Goal: Transaction & Acquisition: Purchase product/service

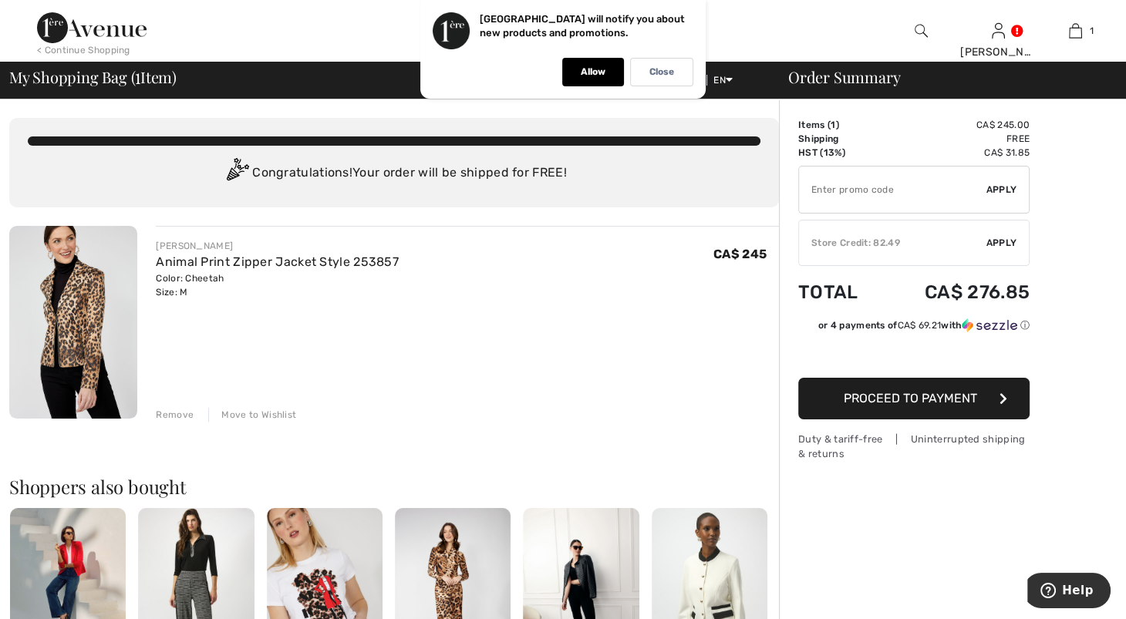
click at [996, 250] on span "Apply" at bounding box center [1001, 243] width 31 height 14
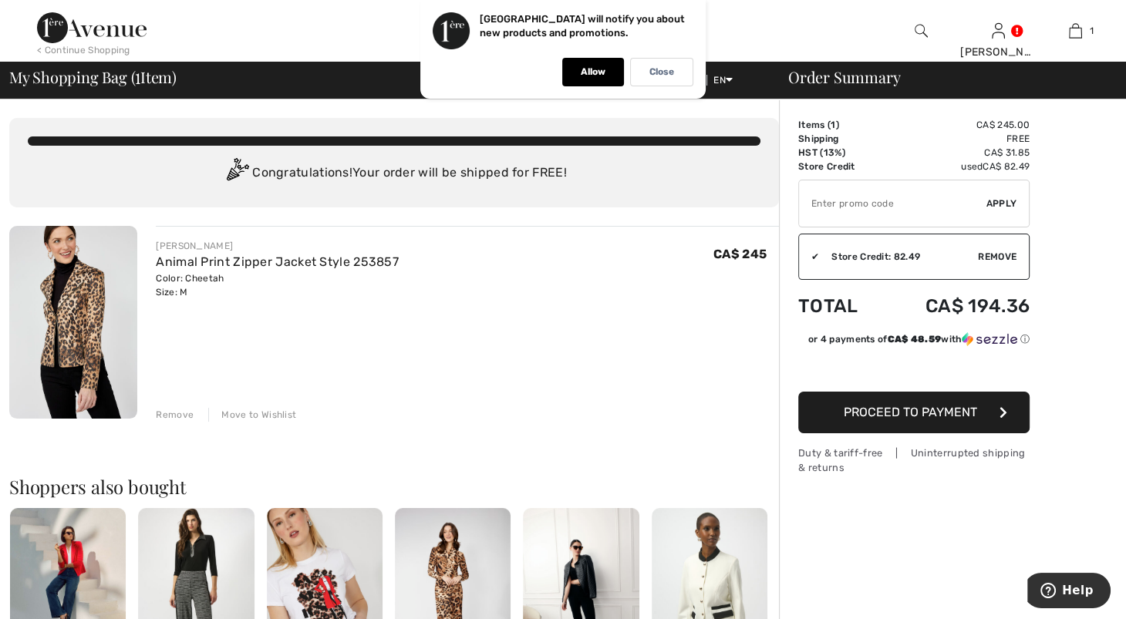
click at [996, 260] on div "✔ Store Credit: 82.49 Apply Remove" at bounding box center [913, 257] width 231 height 46
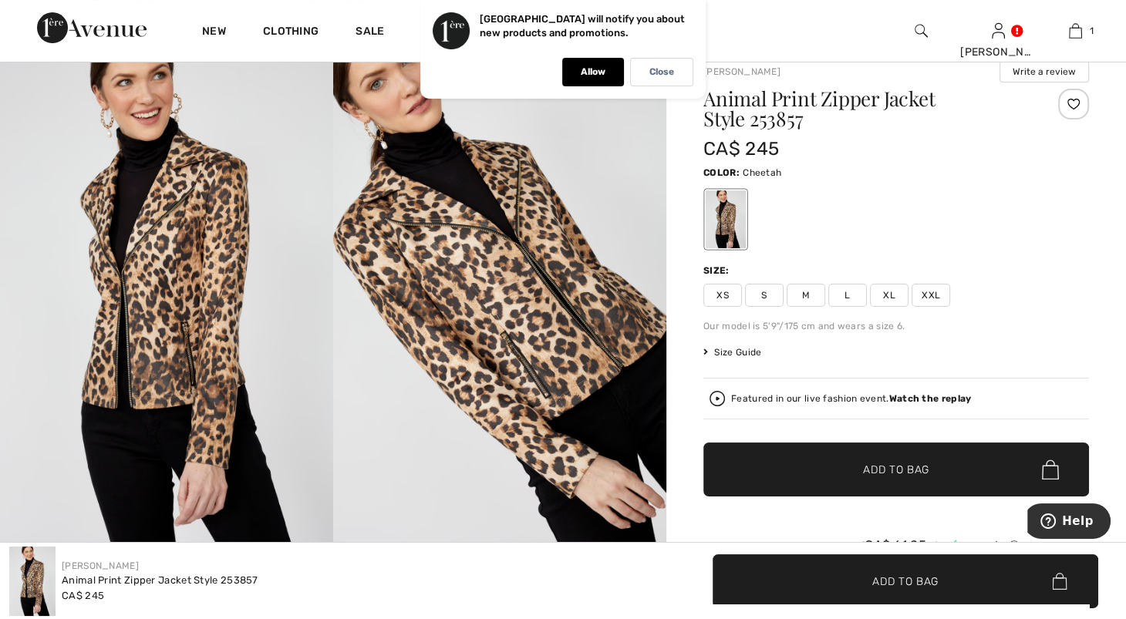
drag, startPoint x: 1120, startPoint y: 117, endPoint x: 1137, endPoint y: 120, distance: 17.9
click at [1125, 147] on html "We value your privacy We use cookies to enhance your browsing experience, serve…" at bounding box center [563, 189] width 1126 height 619
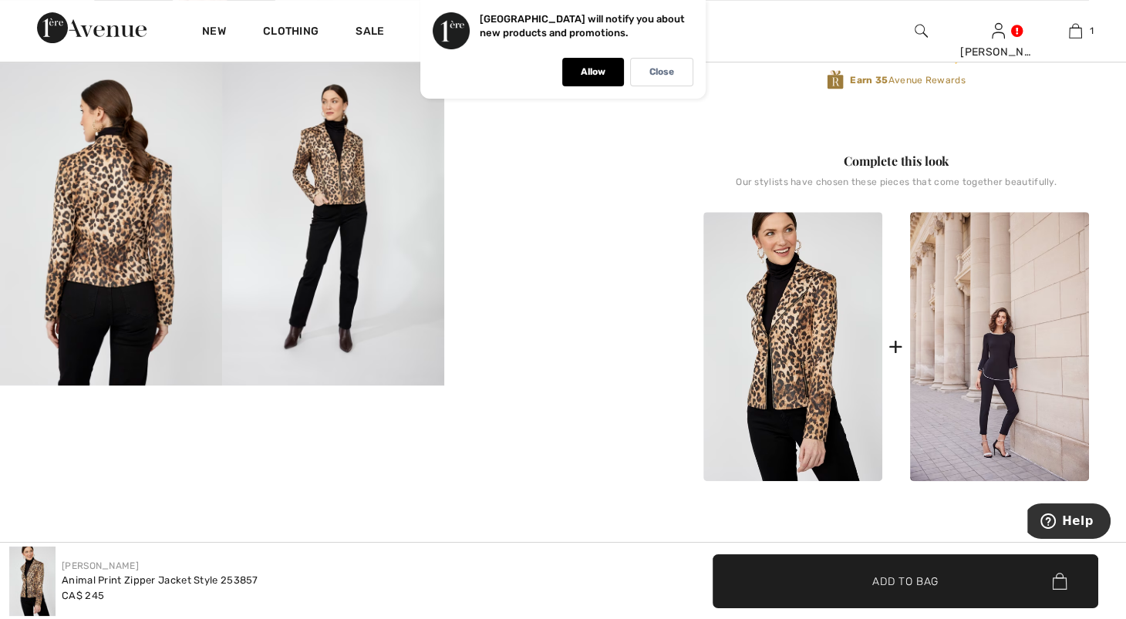
scroll to position [588, 0]
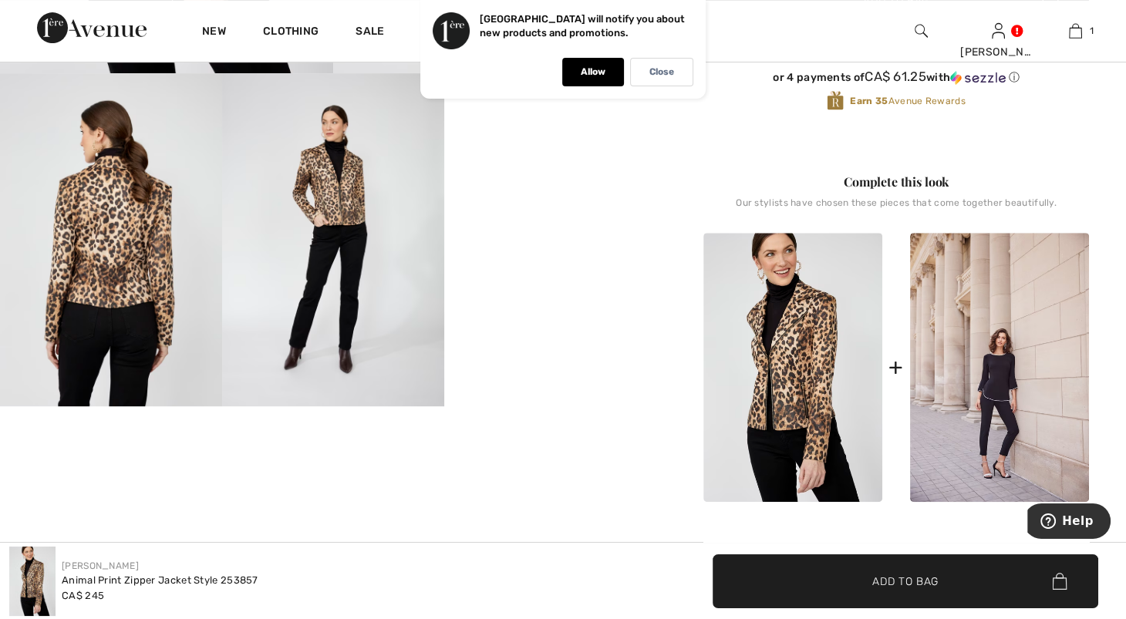
click at [629, 184] on video "Your browser does not support the video tag." at bounding box center [555, 128] width 222 height 111
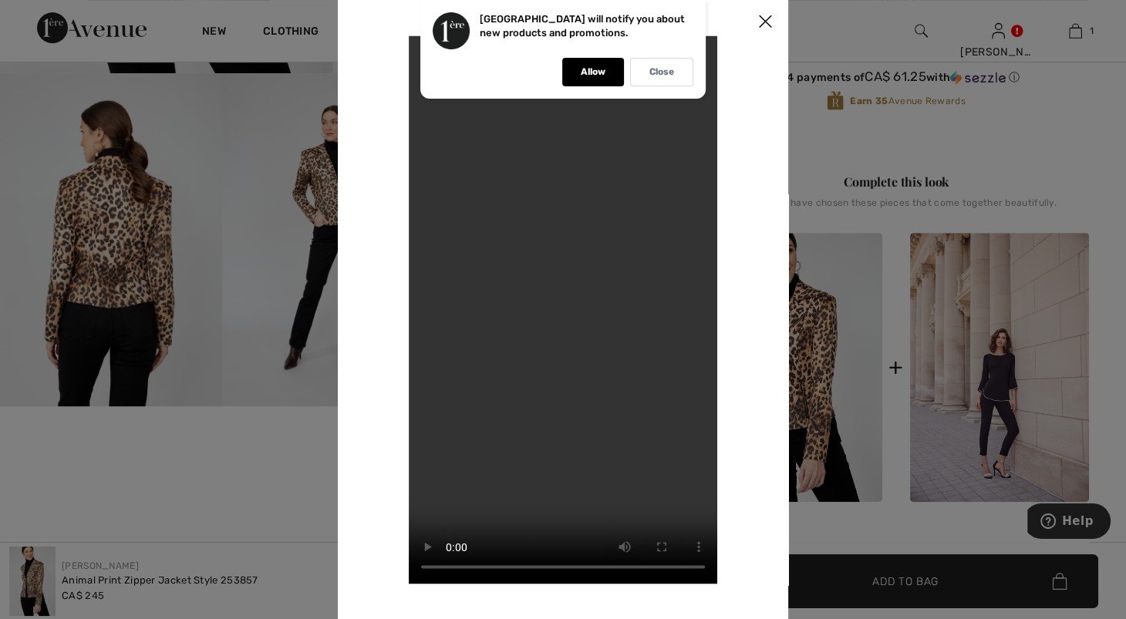
click at [133, 180] on div at bounding box center [563, 309] width 1126 height 619
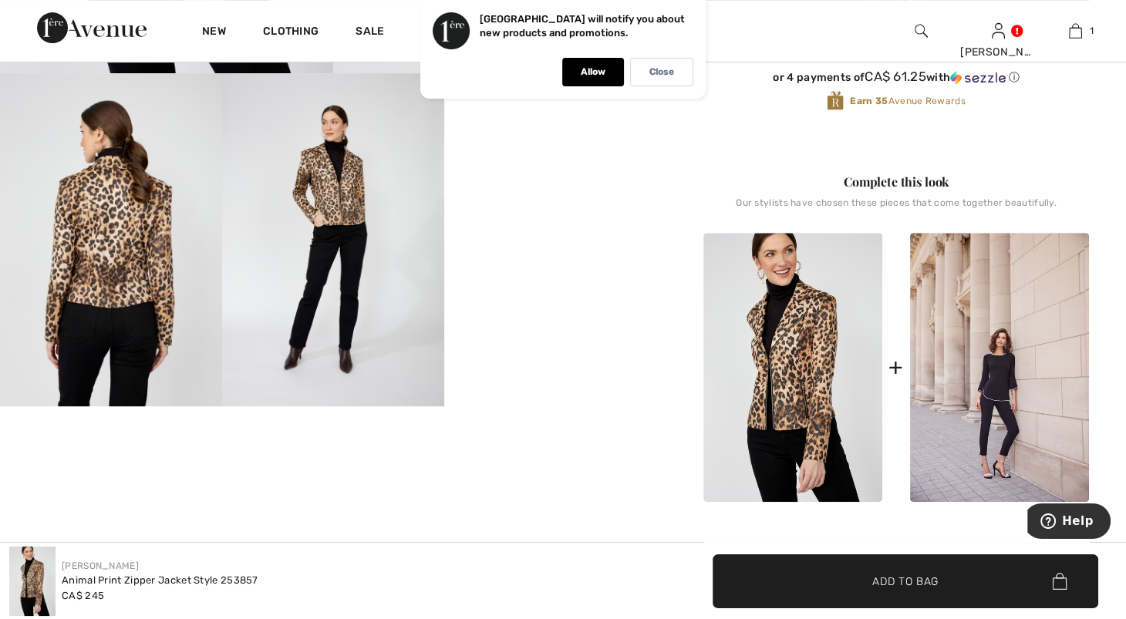
click at [126, 183] on img at bounding box center [111, 239] width 222 height 333
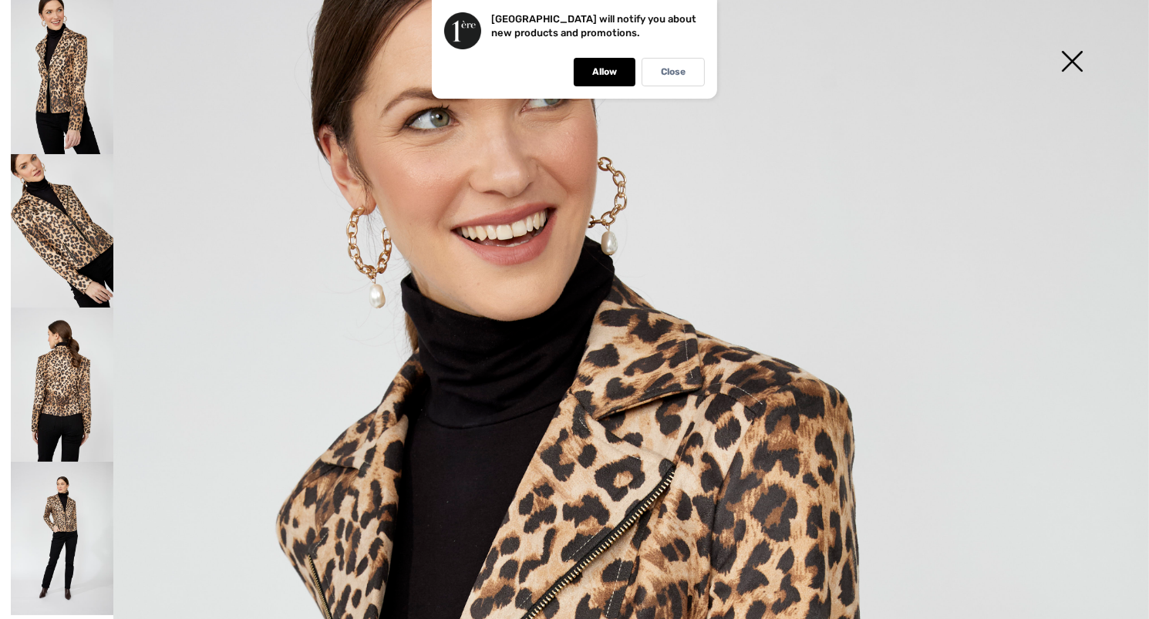
scroll to position [17, 0]
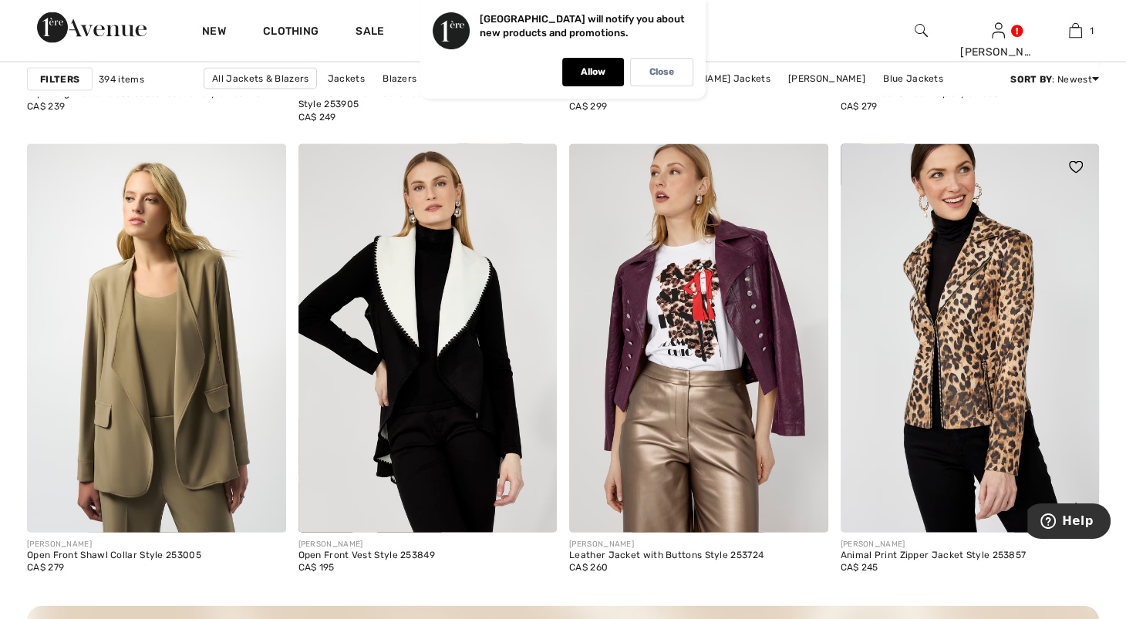
scroll to position [3164, 0]
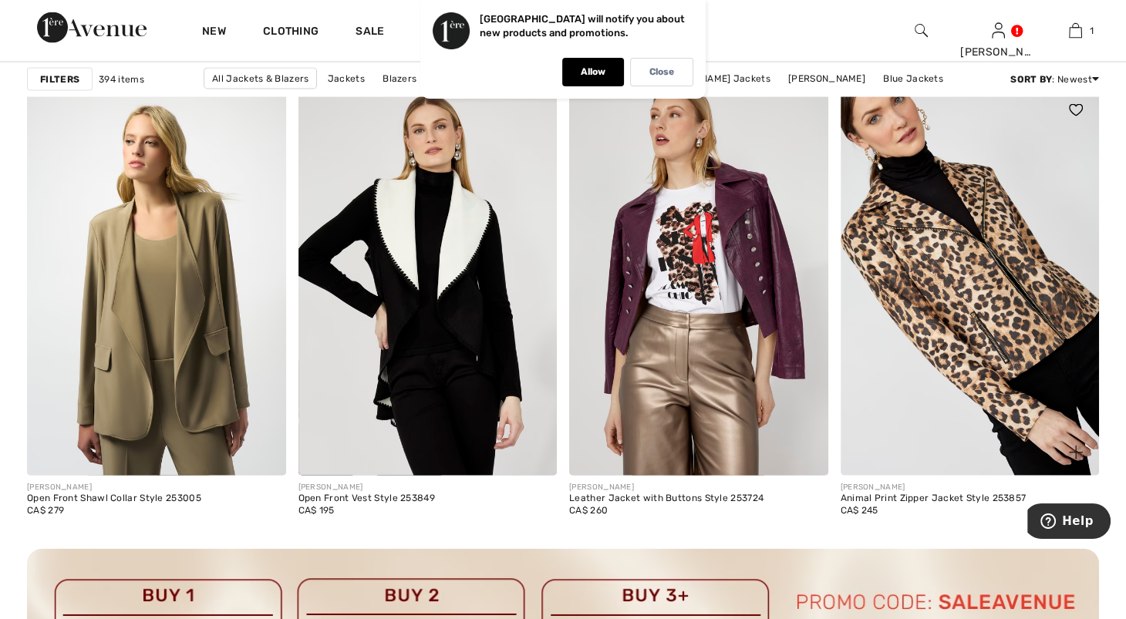
click at [981, 345] on img at bounding box center [969, 281] width 259 height 388
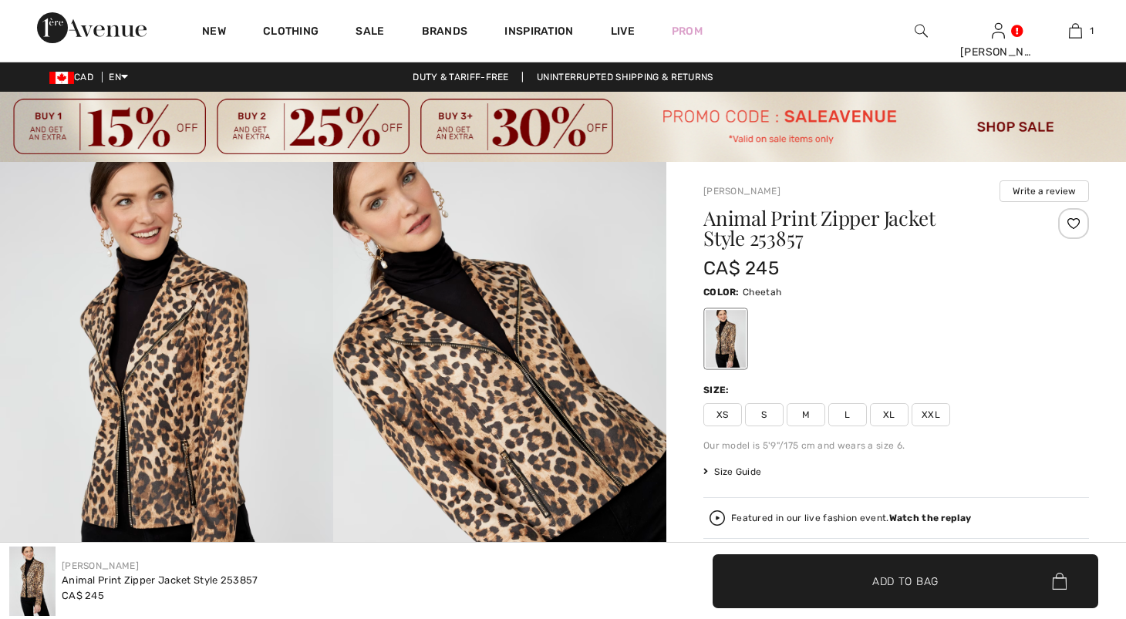
checkbox input "true"
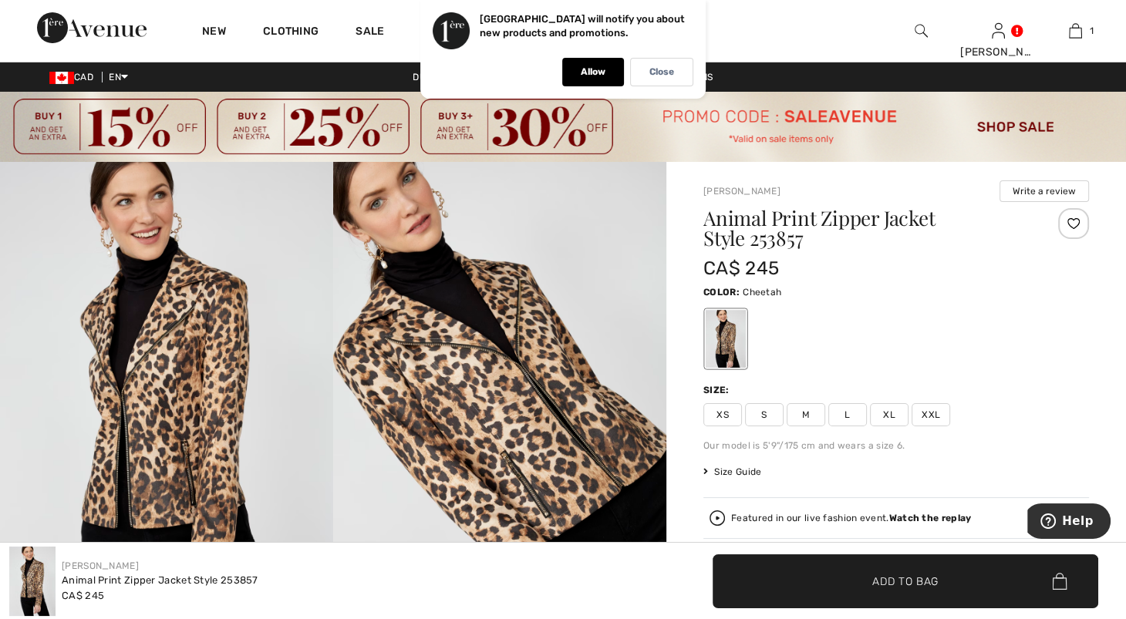
click at [650, 351] on img at bounding box center [499, 412] width 333 height 500
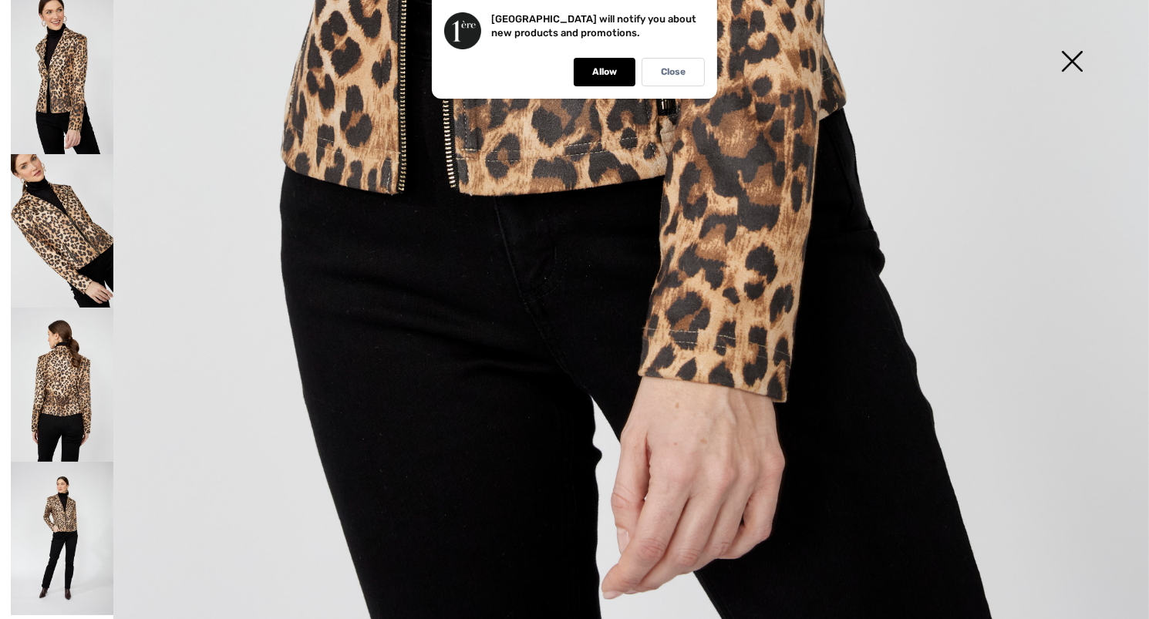
scroll to position [992, 0]
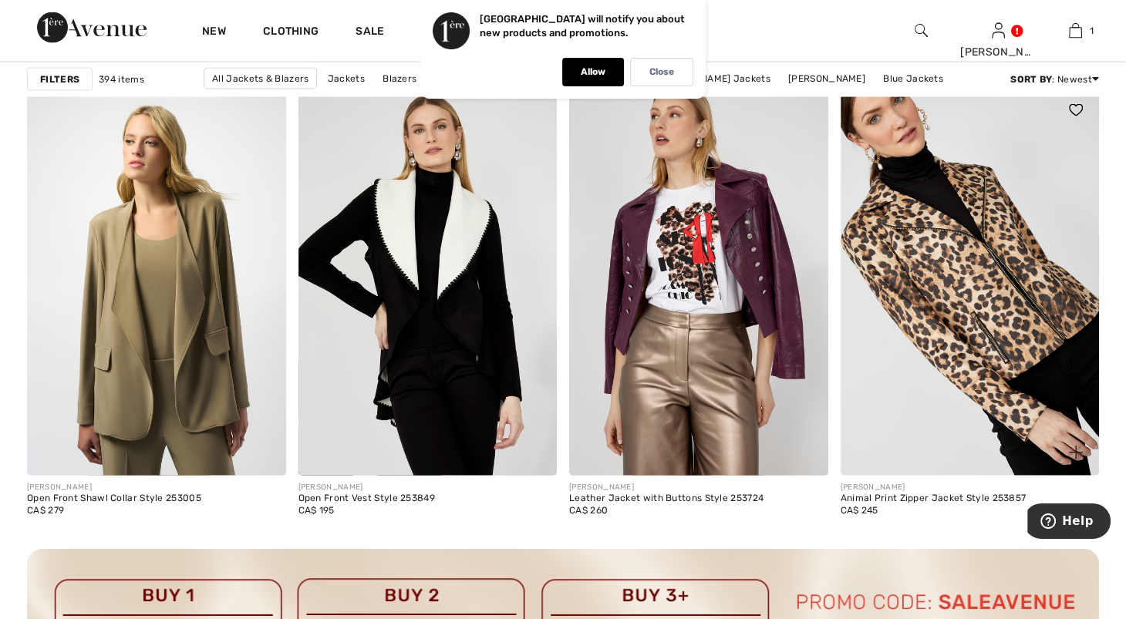
click at [975, 292] on img at bounding box center [969, 281] width 259 height 388
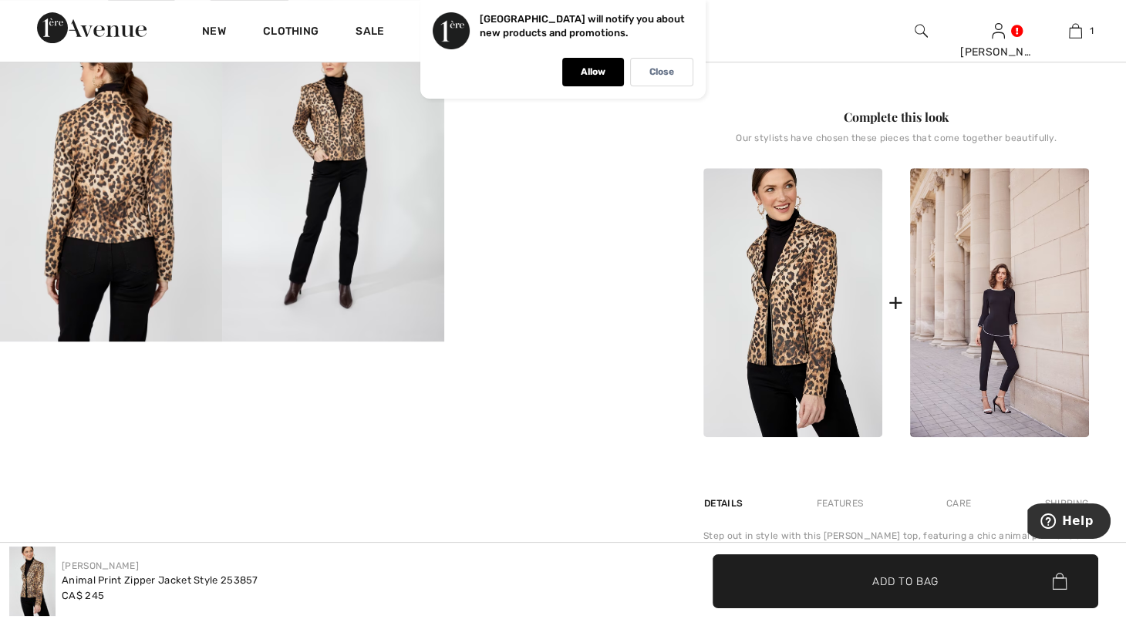
scroll to position [224, 0]
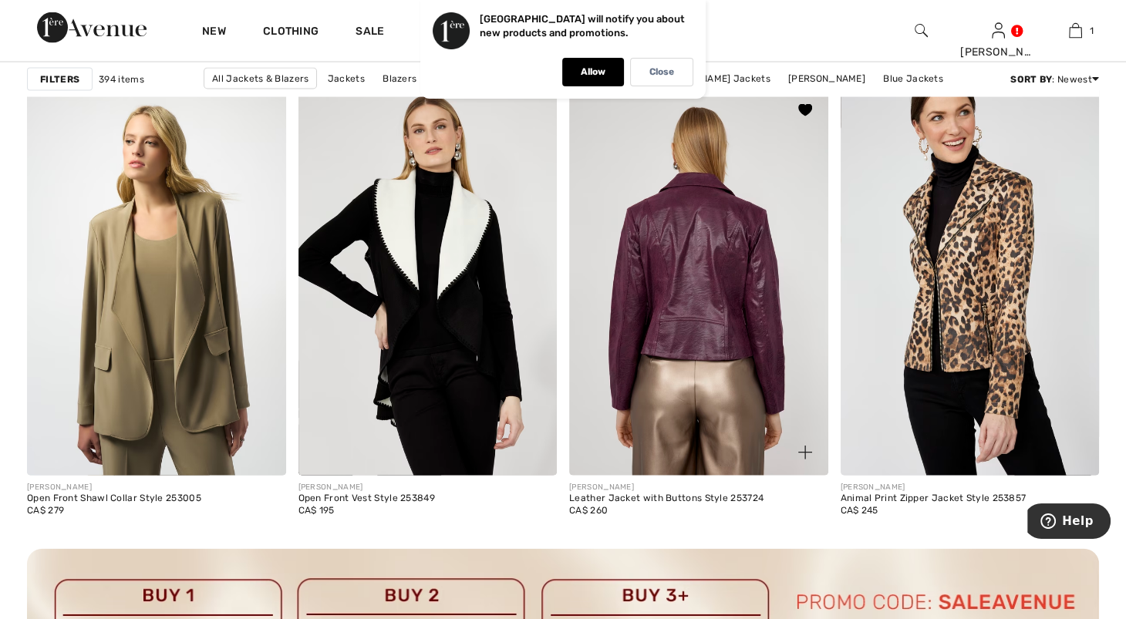
click at [705, 350] on img at bounding box center [698, 281] width 259 height 388
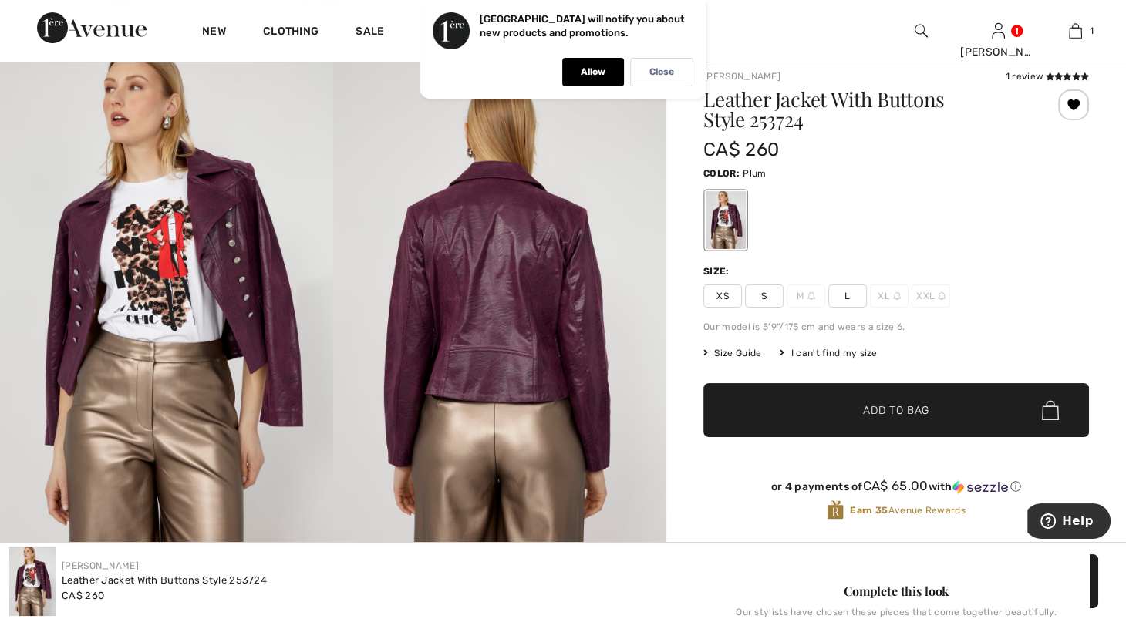
scroll to position [335, 0]
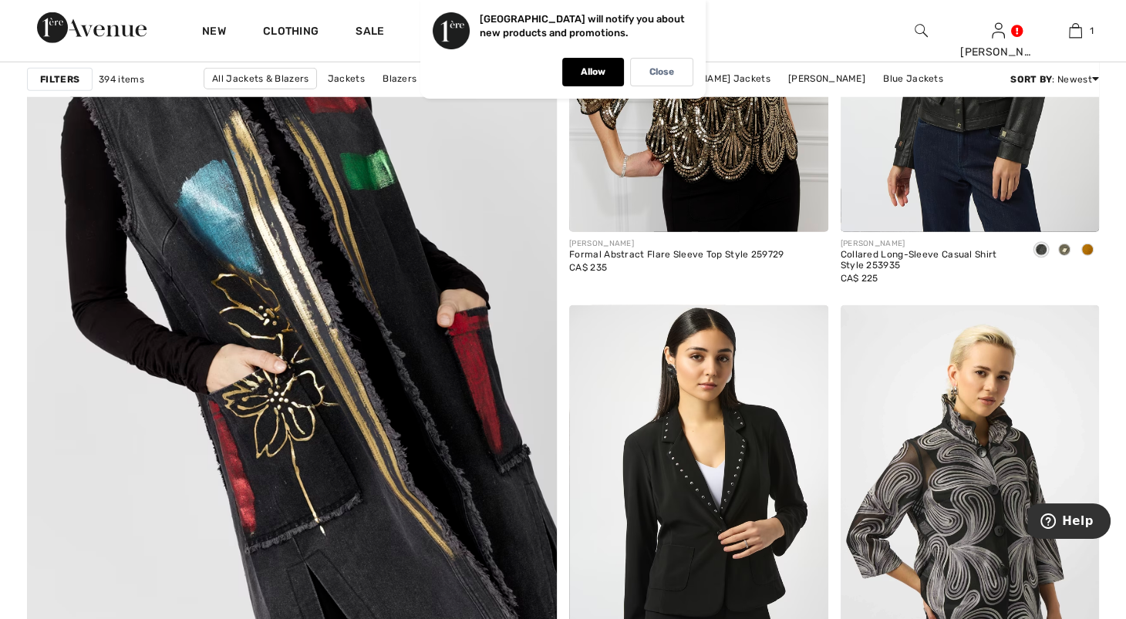
scroll to position [4194, 0]
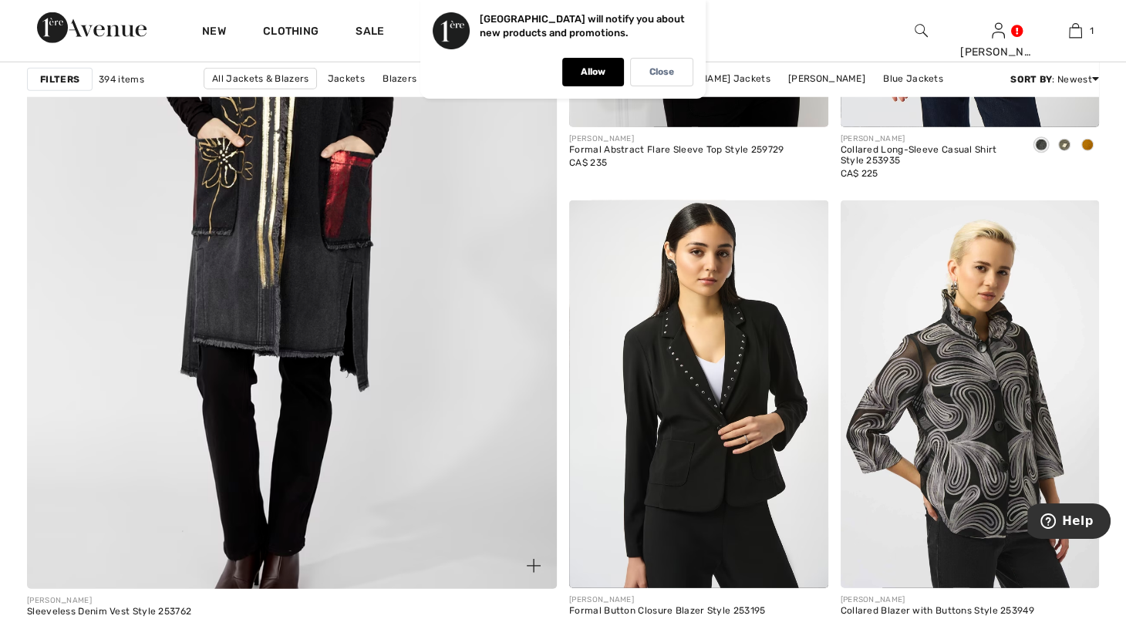
click at [353, 318] on img at bounding box center [291, 216] width 635 height 954
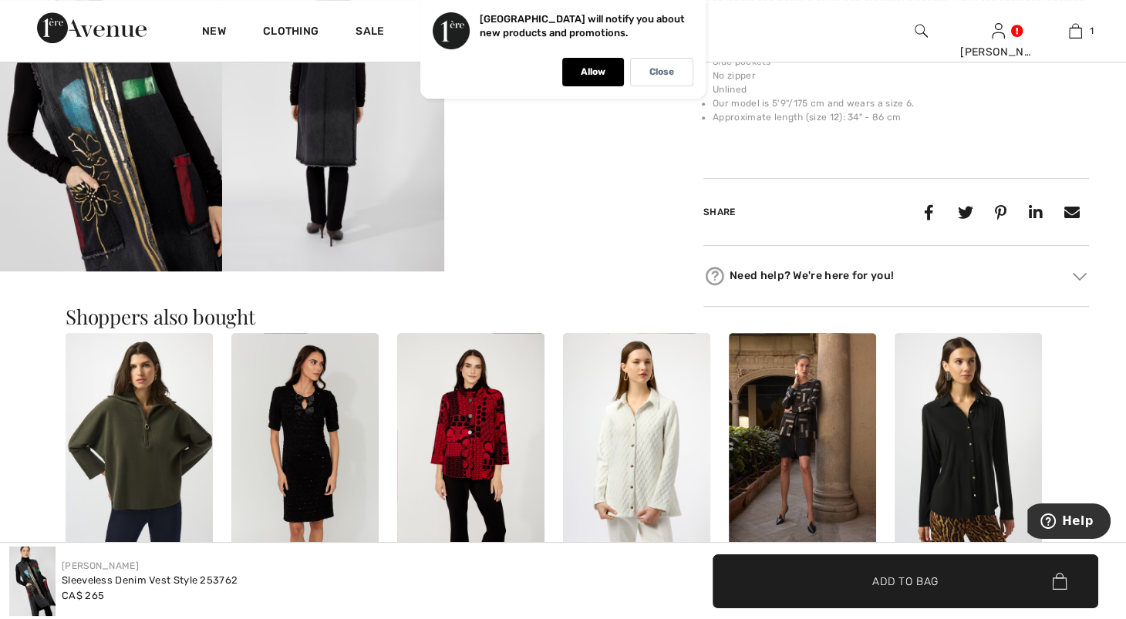
scroll to position [475, 0]
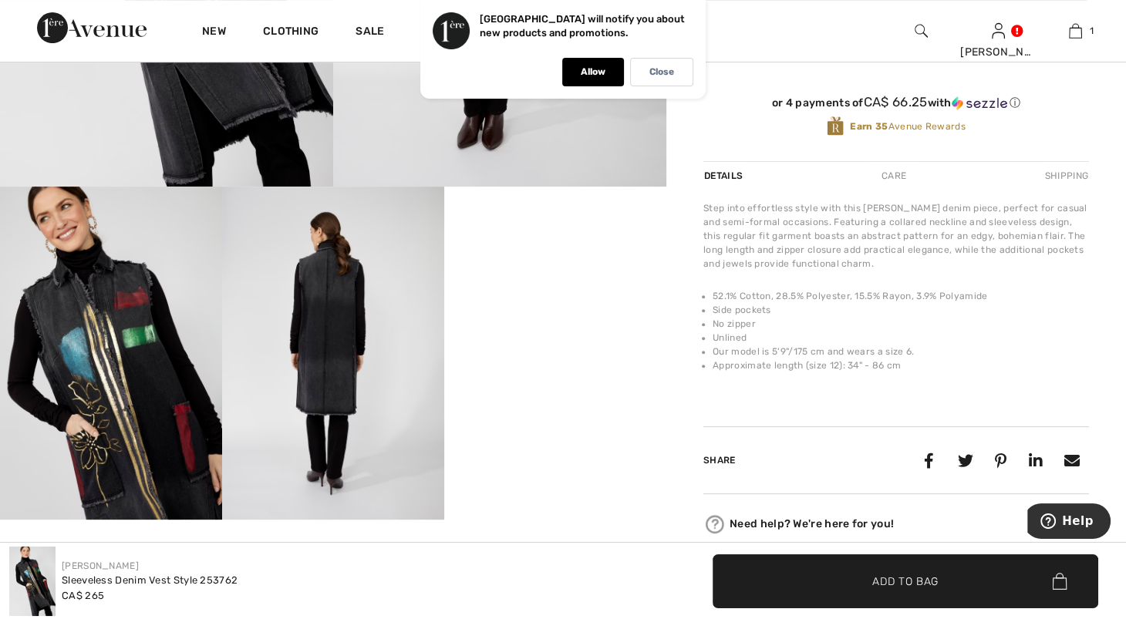
click at [449, 291] on video "Your browser does not support the video tag." at bounding box center [555, 242] width 222 height 111
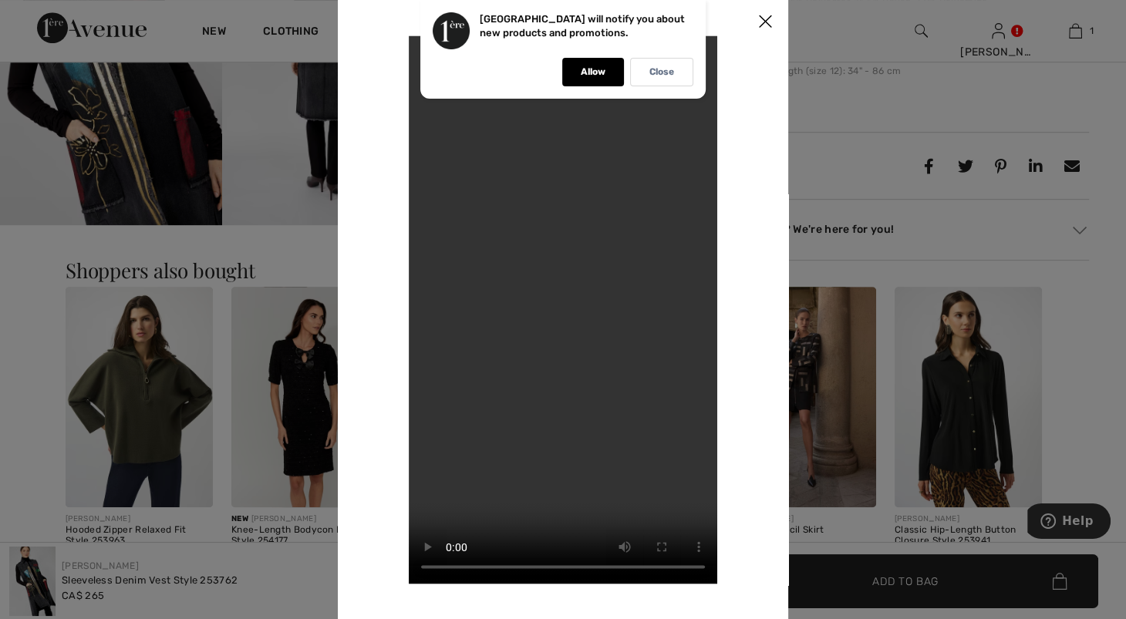
scroll to position [621, 0]
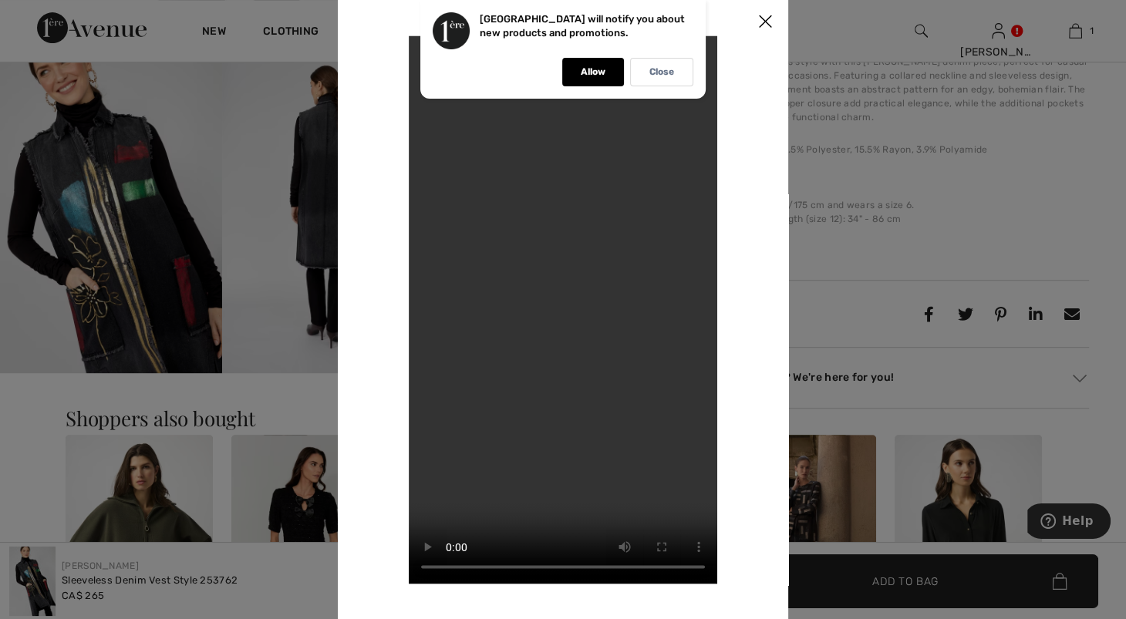
click at [1084, 195] on div at bounding box center [563, 309] width 1126 height 619
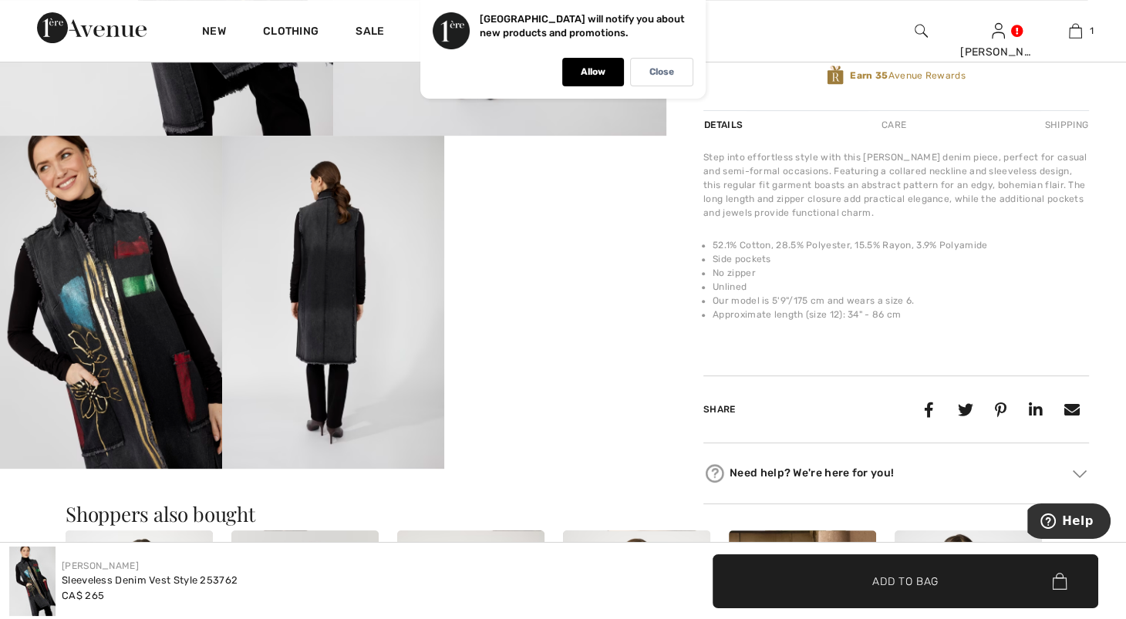
scroll to position [540, 0]
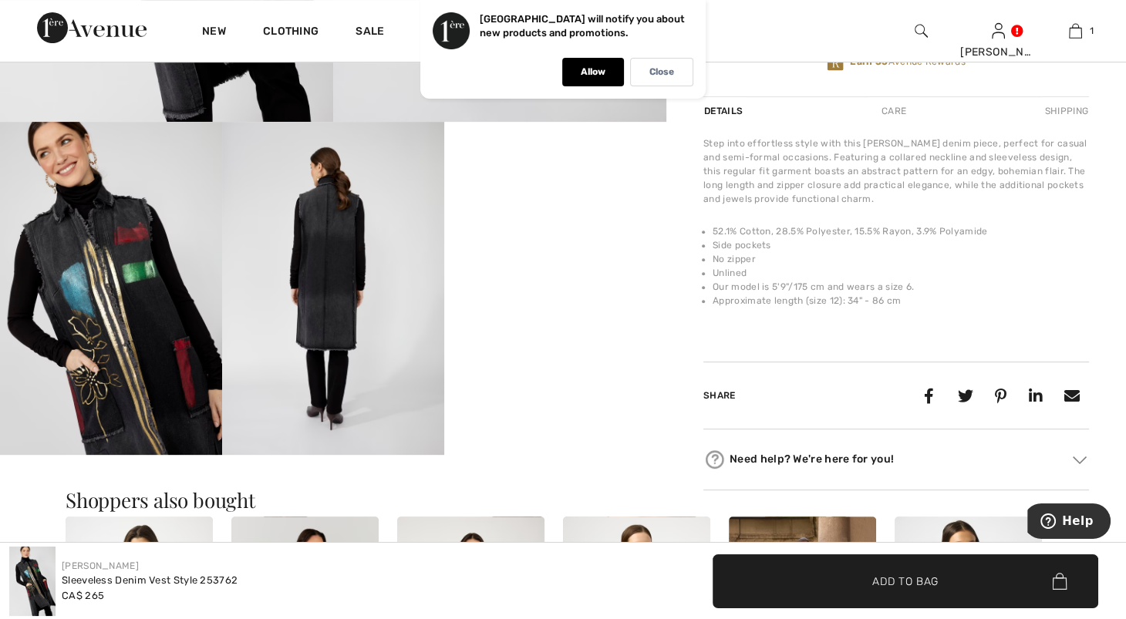
click at [579, 233] on video "Your browser does not support the video tag." at bounding box center [555, 177] width 222 height 111
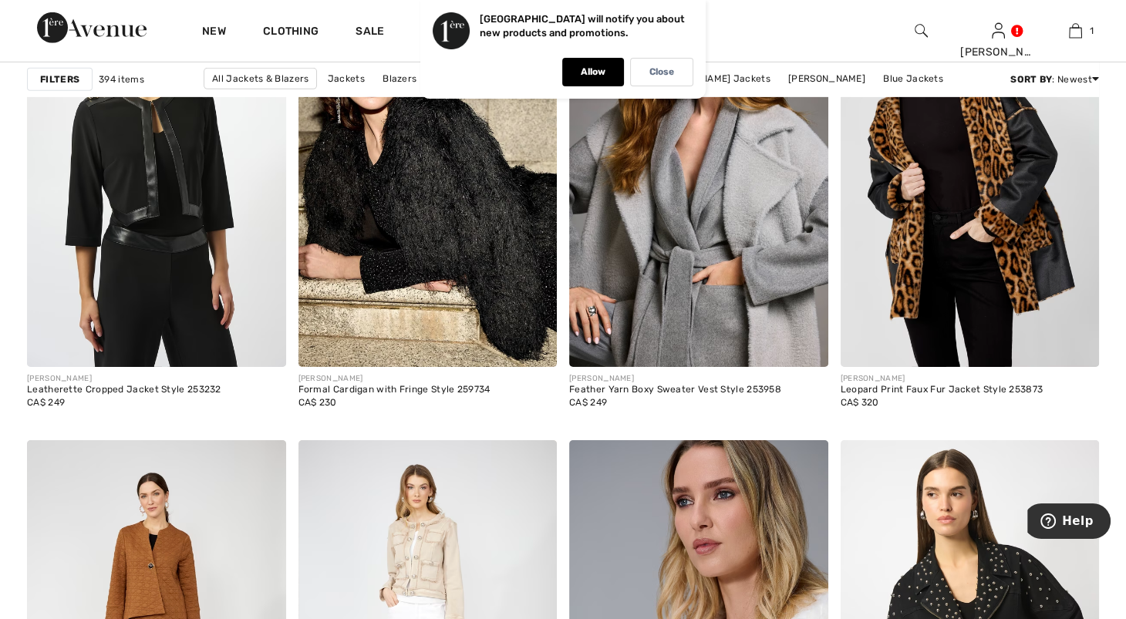
scroll to position [4911, 0]
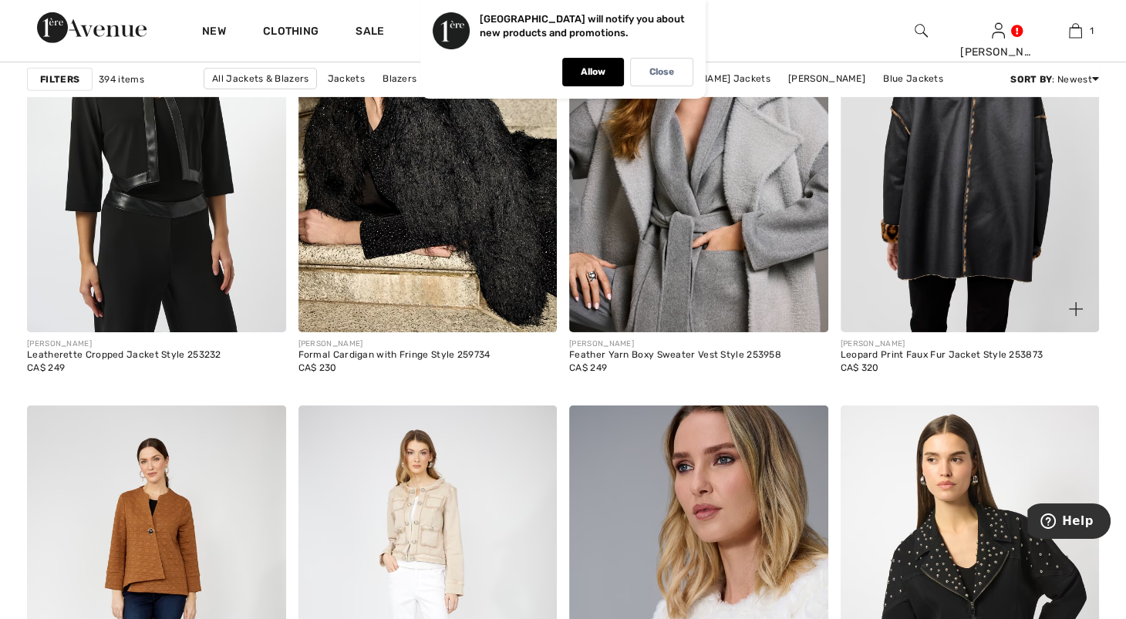
click at [958, 286] on img at bounding box center [969, 138] width 259 height 388
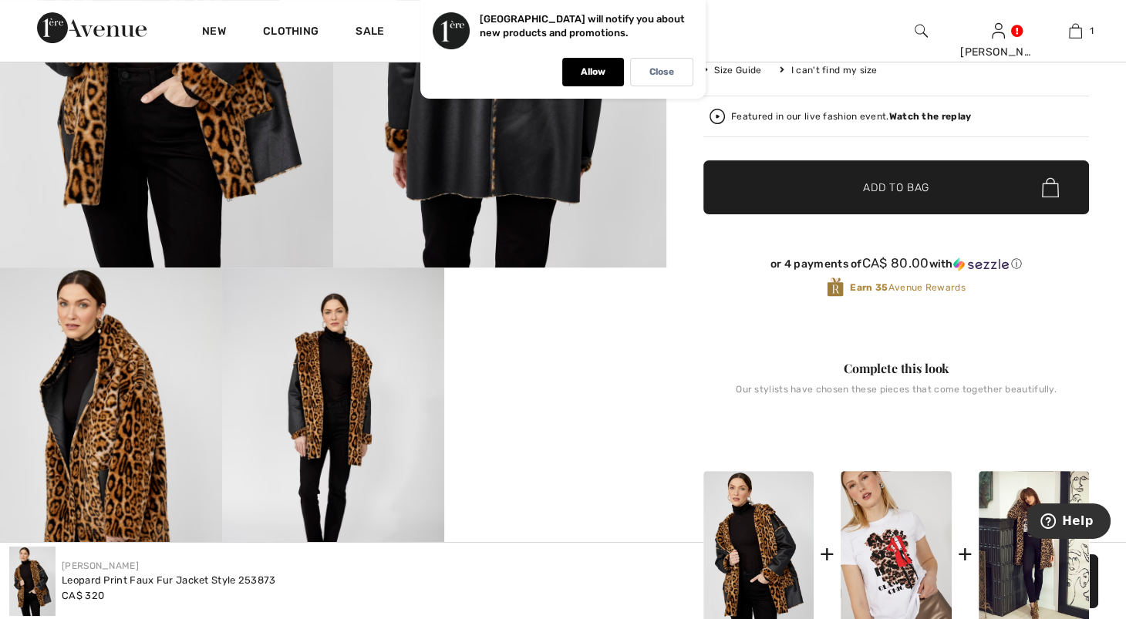
scroll to position [405, 0]
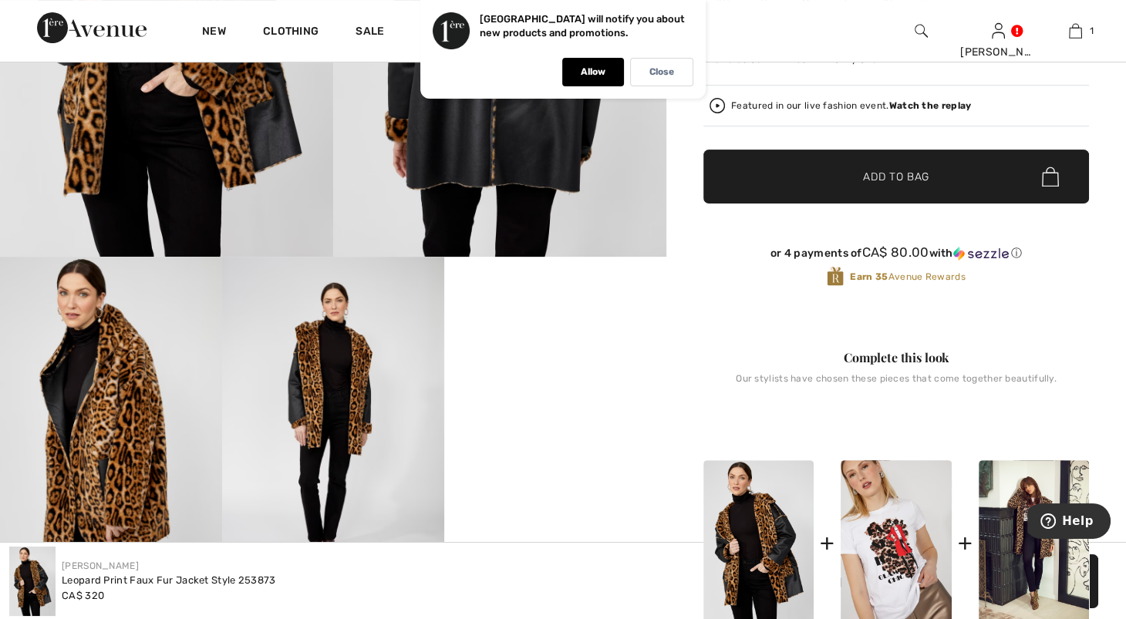
click at [556, 368] on video "Your browser does not support the video tag." at bounding box center [555, 312] width 222 height 111
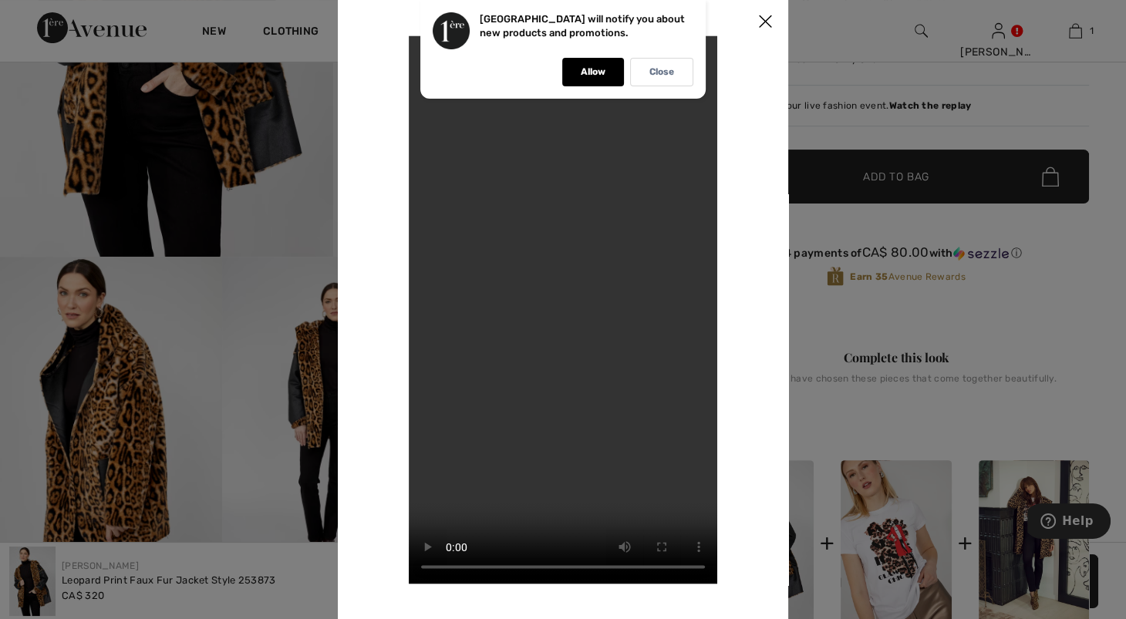
click at [114, 375] on div at bounding box center [563, 309] width 1126 height 619
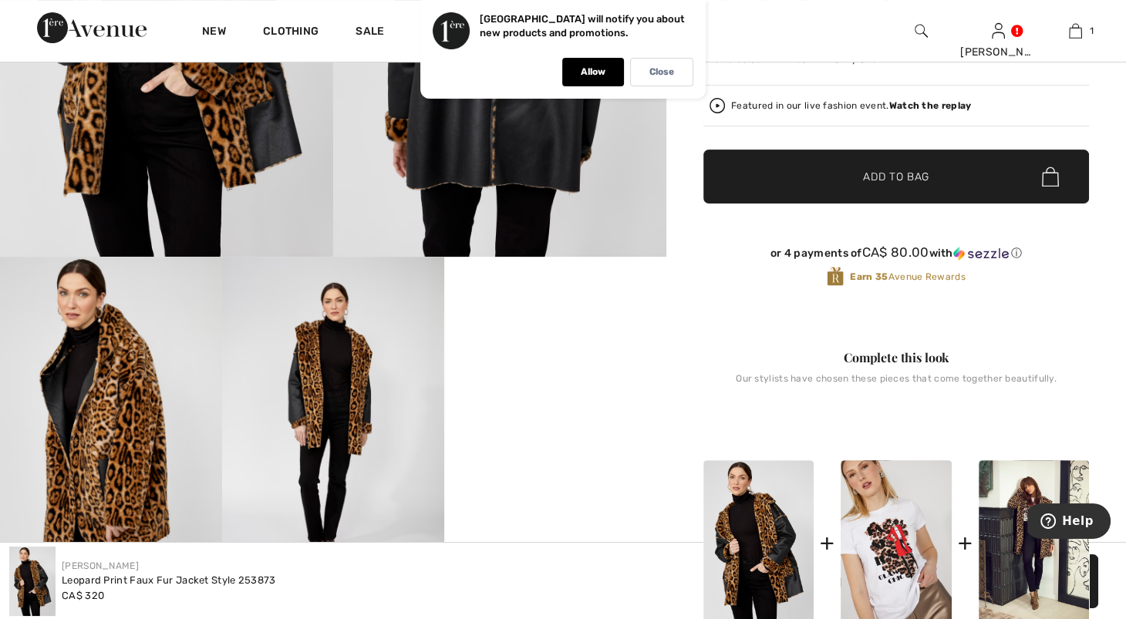
click at [114, 375] on img at bounding box center [111, 423] width 222 height 333
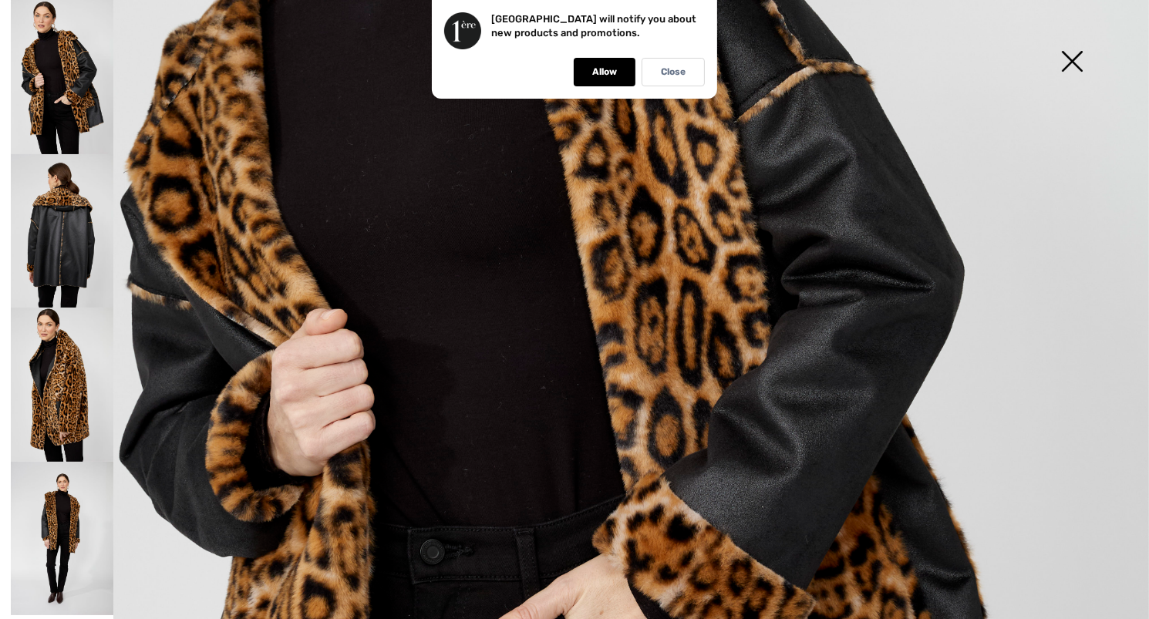
scroll to position [517, 0]
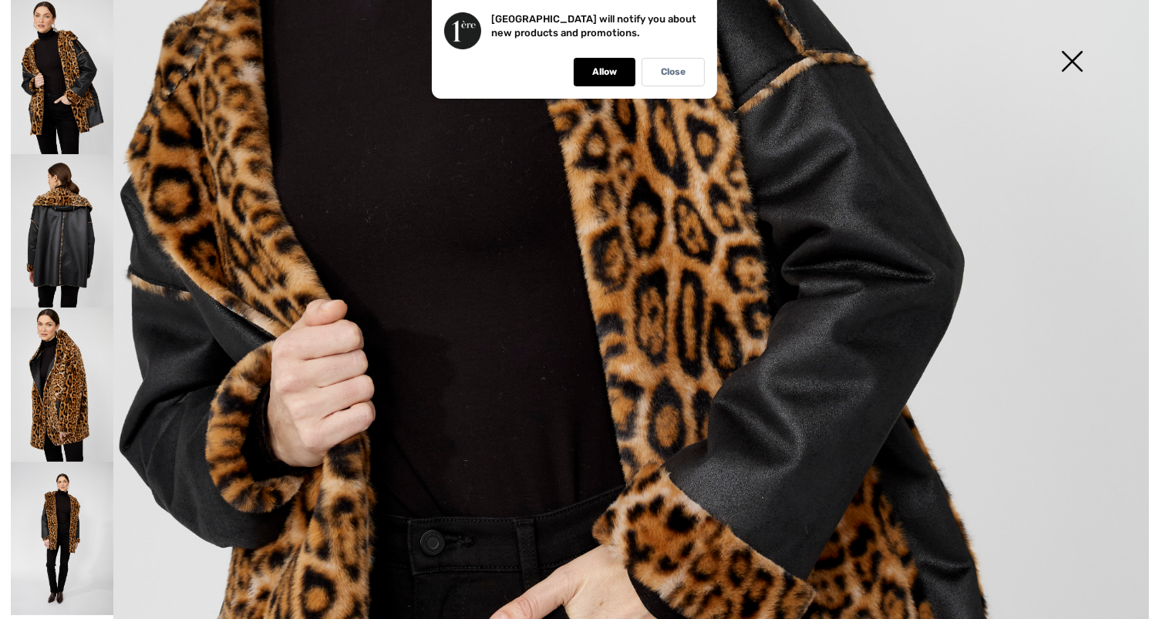
click at [67, 354] on img at bounding box center [62, 385] width 103 height 154
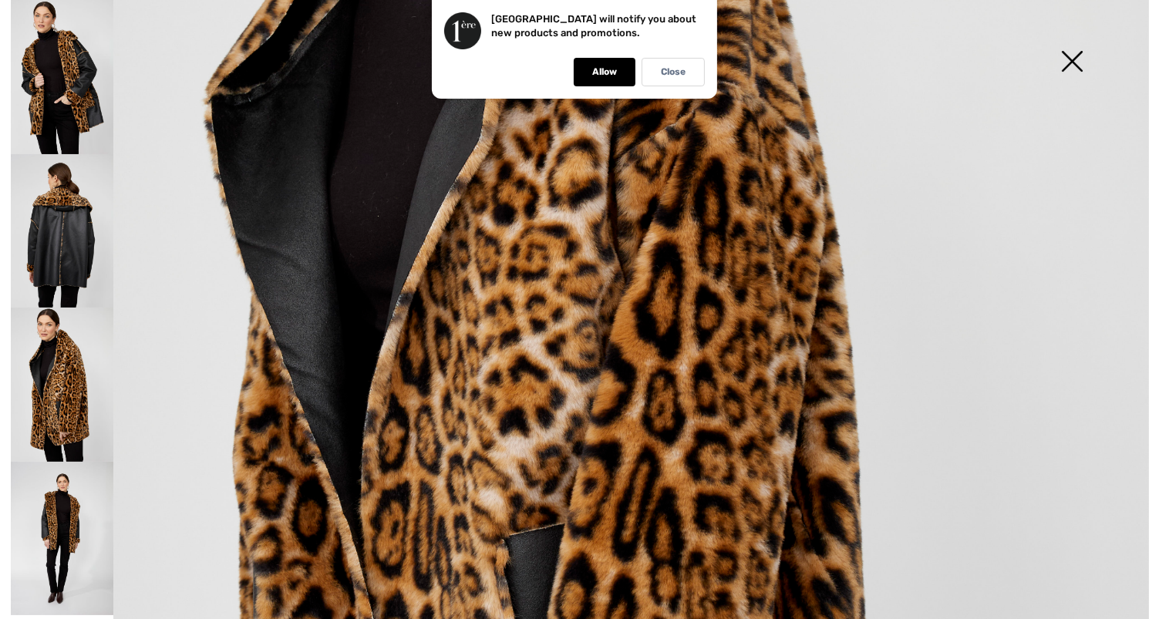
scroll to position [0, 0]
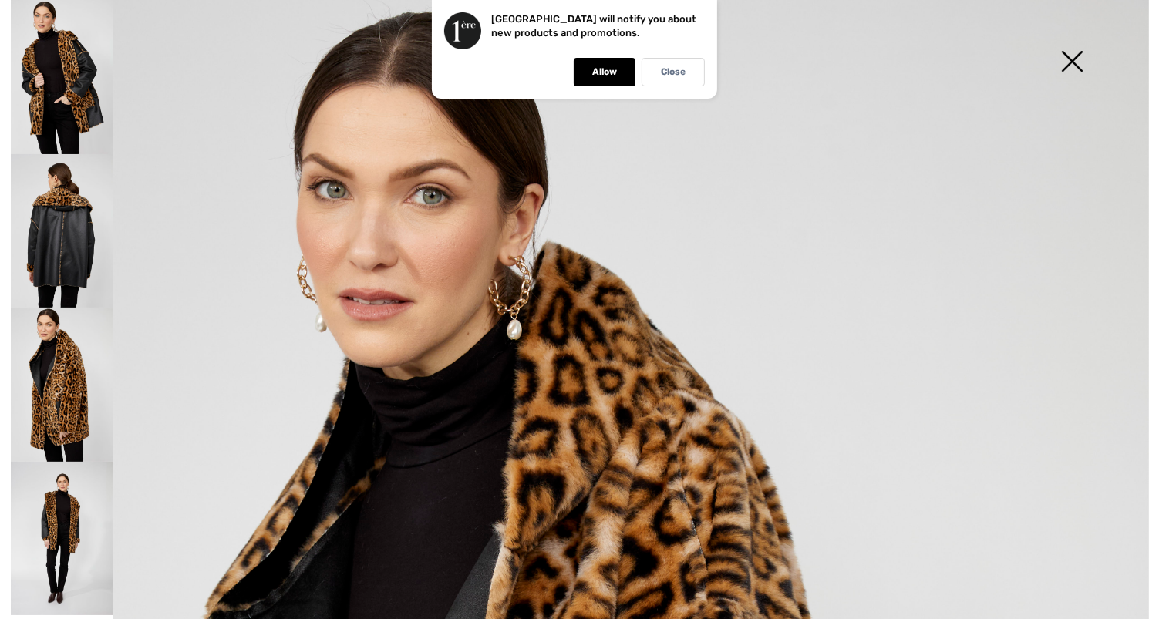
click at [57, 515] on img at bounding box center [62, 539] width 103 height 154
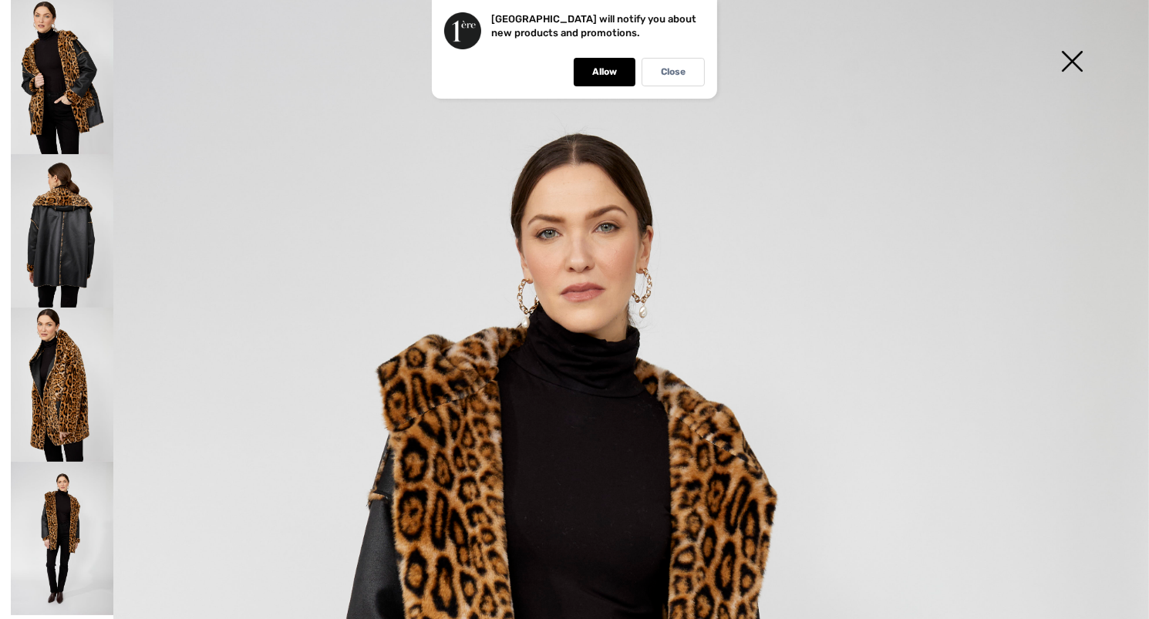
click at [52, 368] on img at bounding box center [62, 385] width 103 height 154
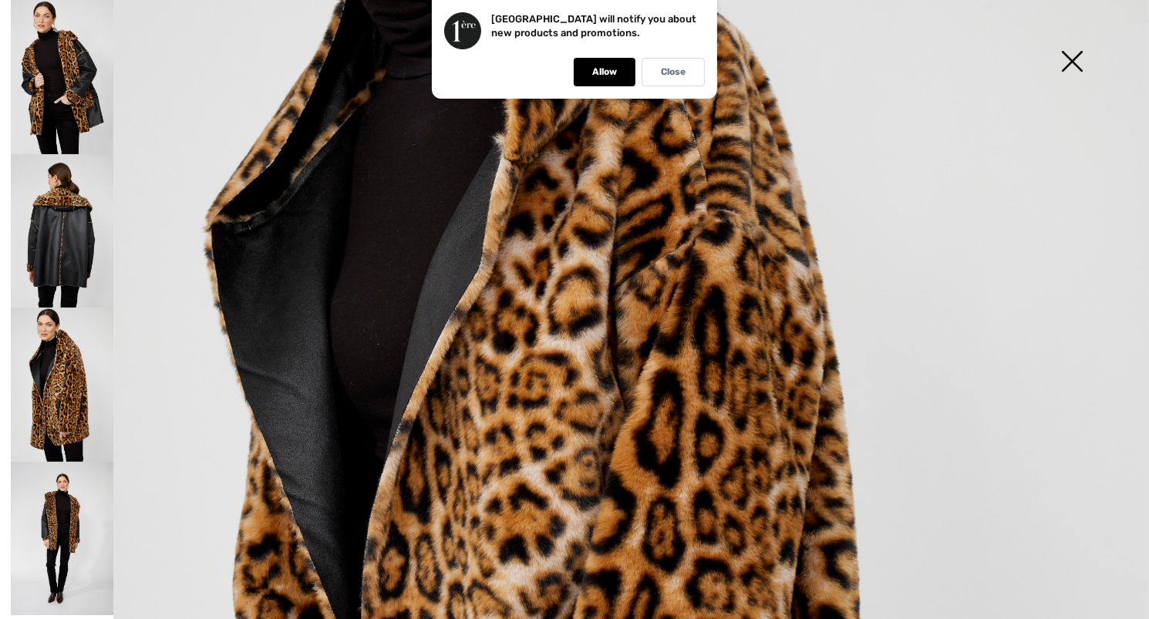
scroll to position [356, 0]
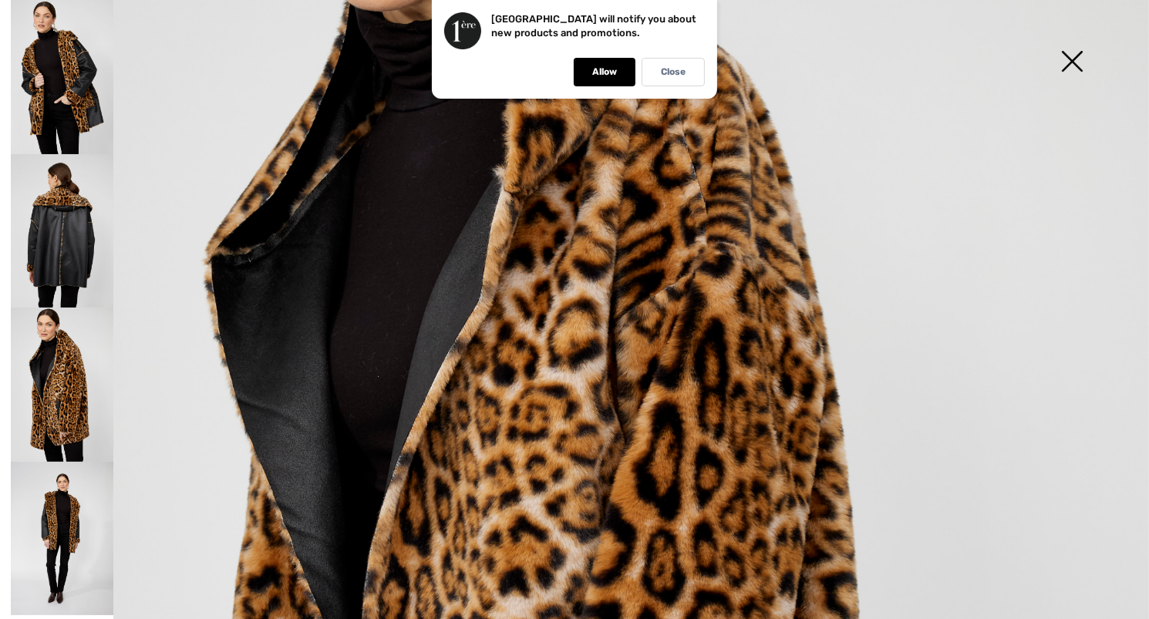
click at [88, 90] on img at bounding box center [62, 77] width 103 height 154
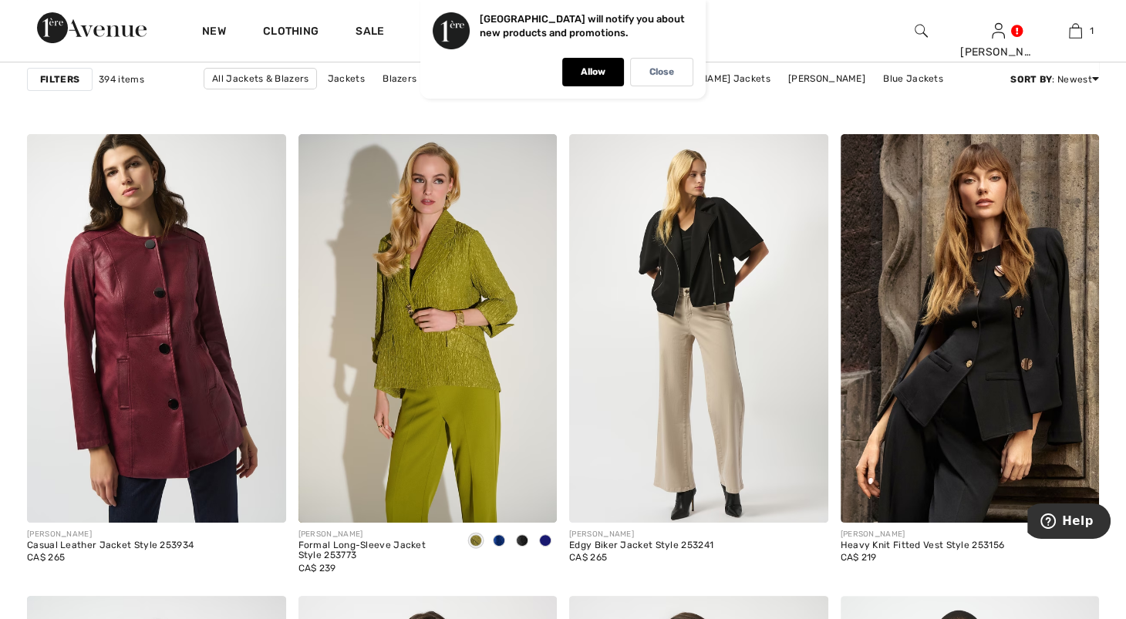
scroll to position [6056, 0]
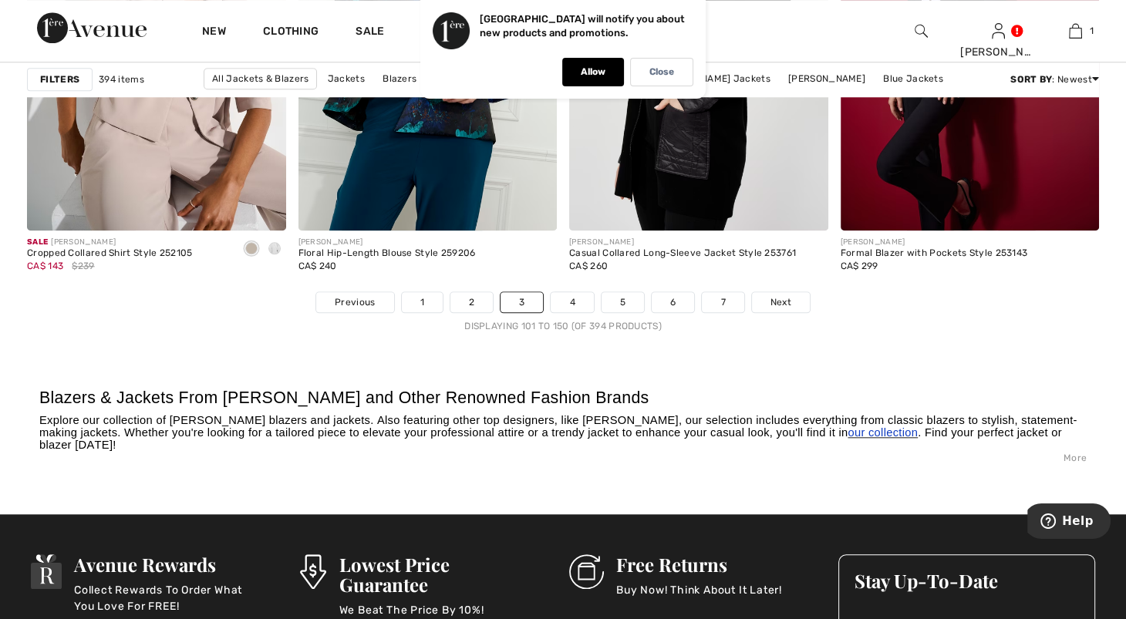
drag, startPoint x: 1129, startPoint y: 362, endPoint x: 65, endPoint y: 12, distance: 1119.9
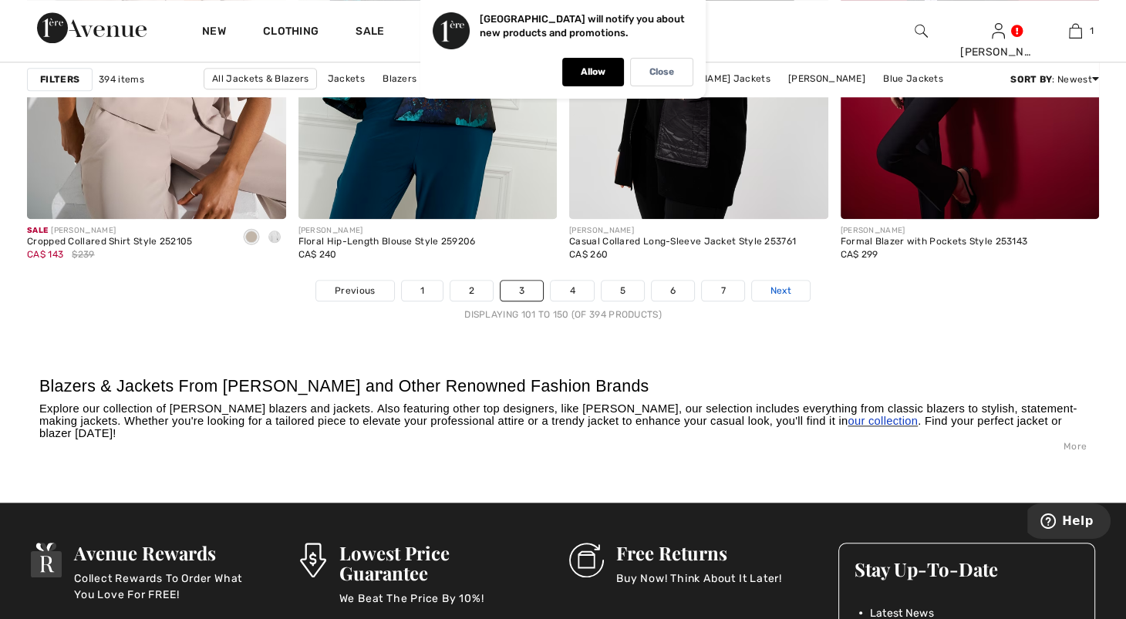
click at [791, 298] on span "Next" at bounding box center [780, 291] width 21 height 14
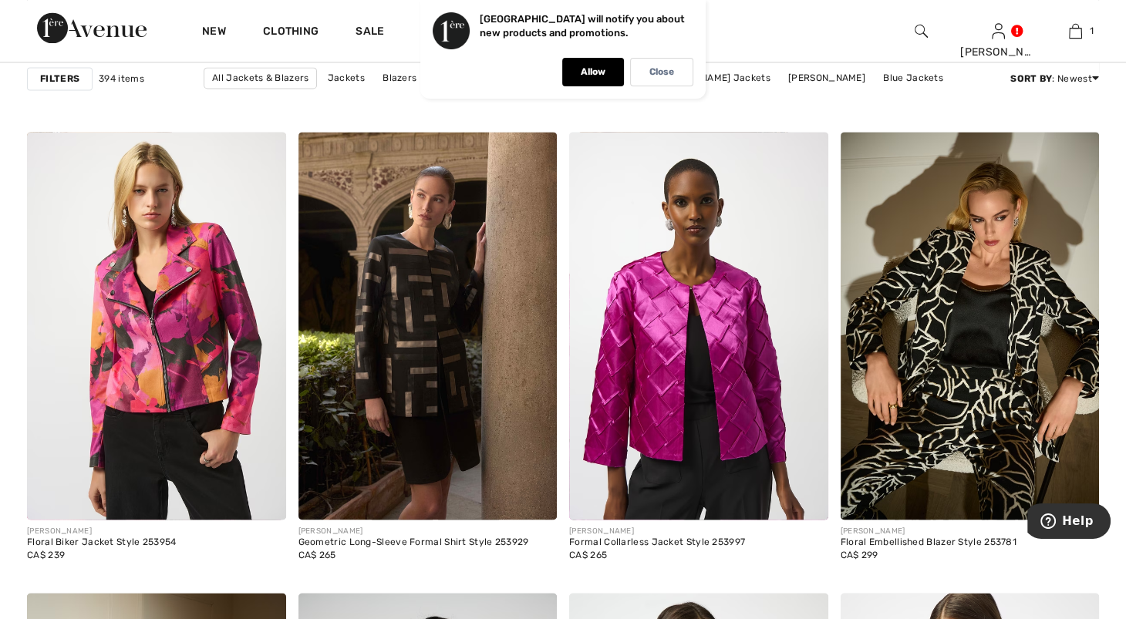
scroll to position [2277, 0]
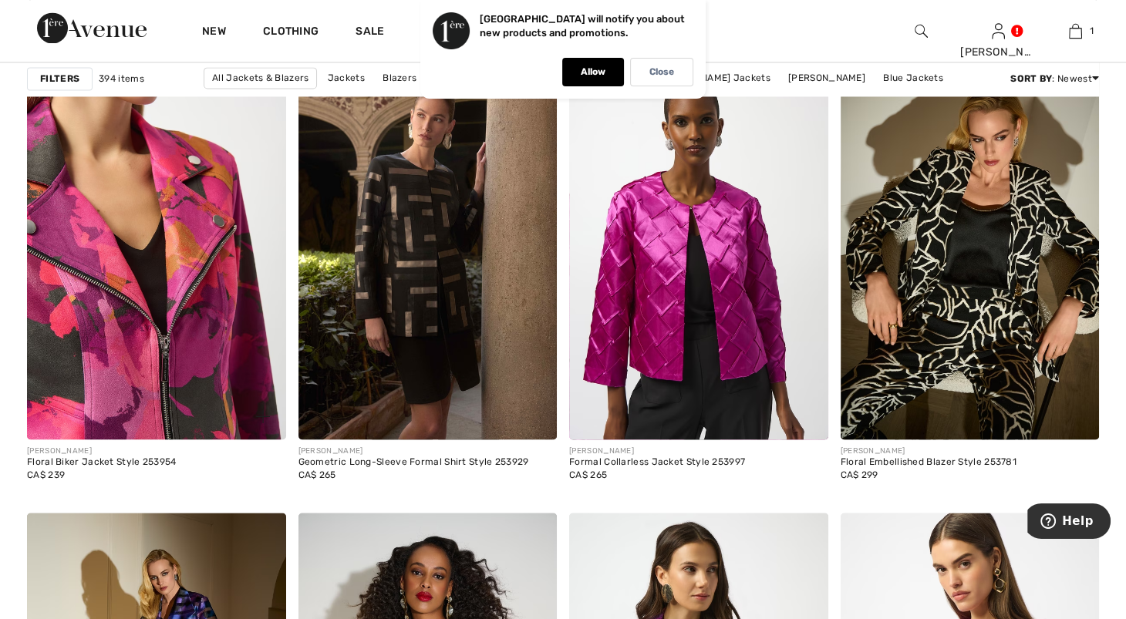
click at [130, 299] on img at bounding box center [156, 246] width 259 height 388
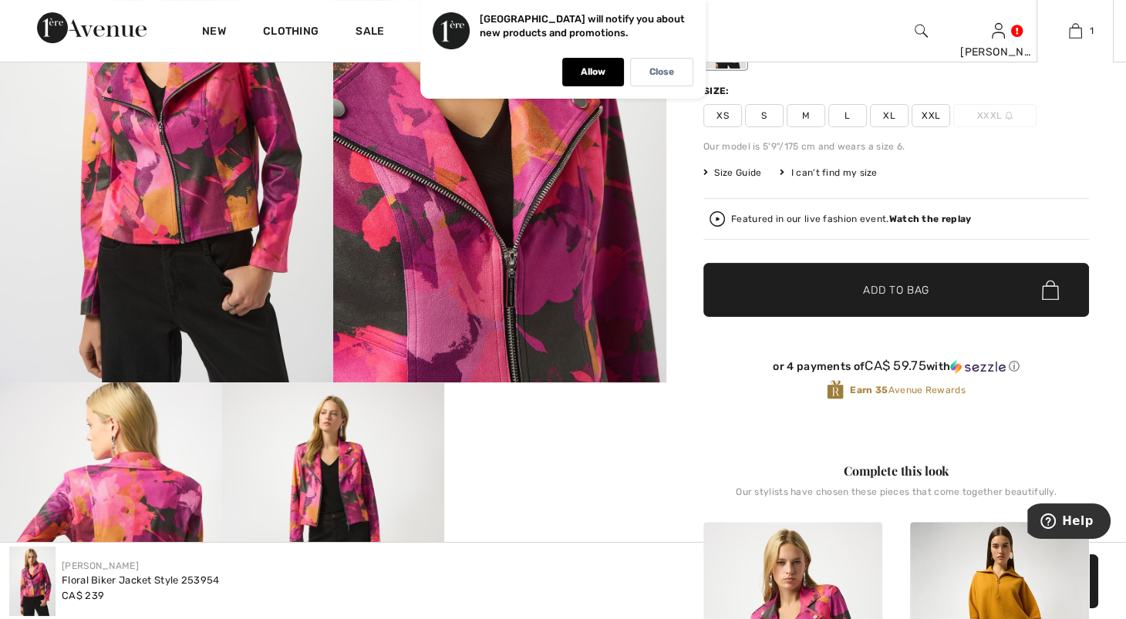
scroll to position [35, 0]
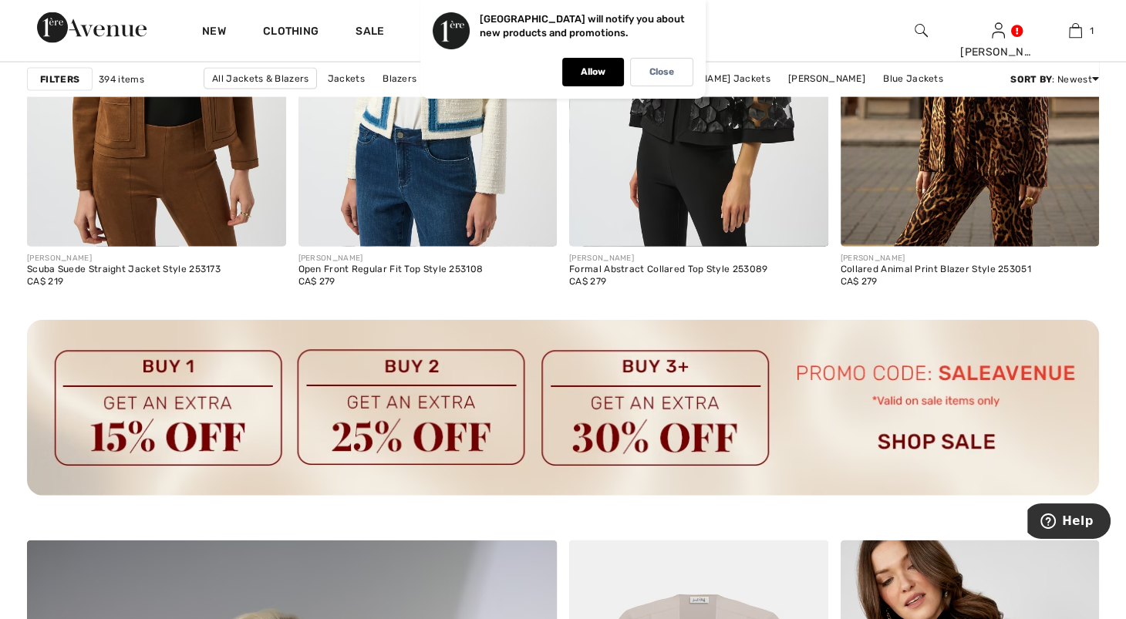
scroll to position [3242, 0]
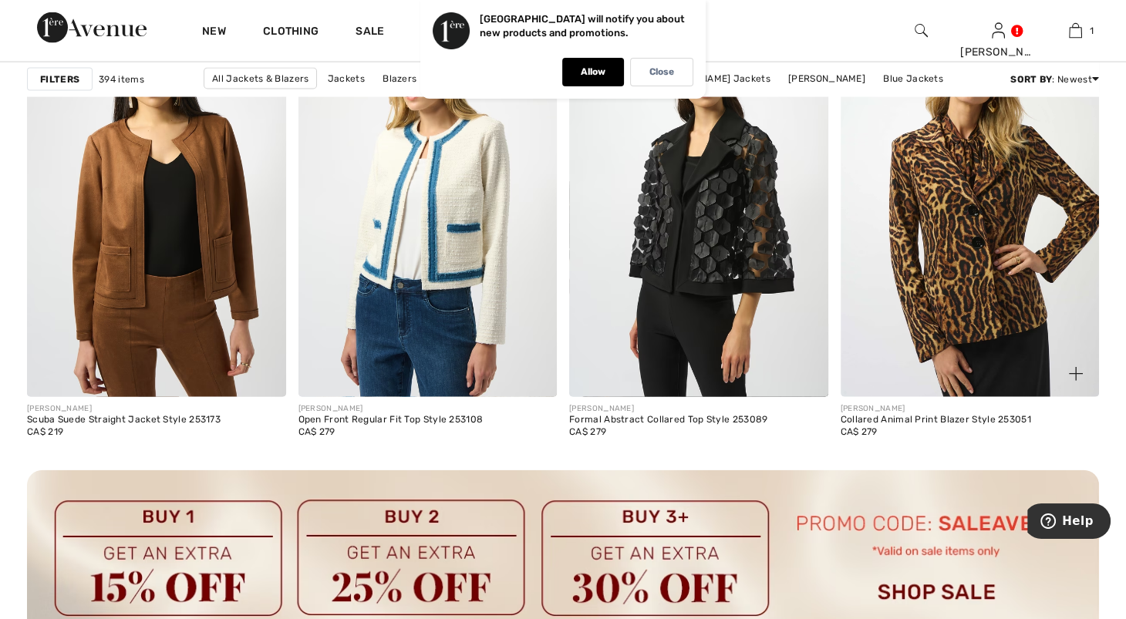
click at [1000, 313] on img at bounding box center [969, 202] width 259 height 388
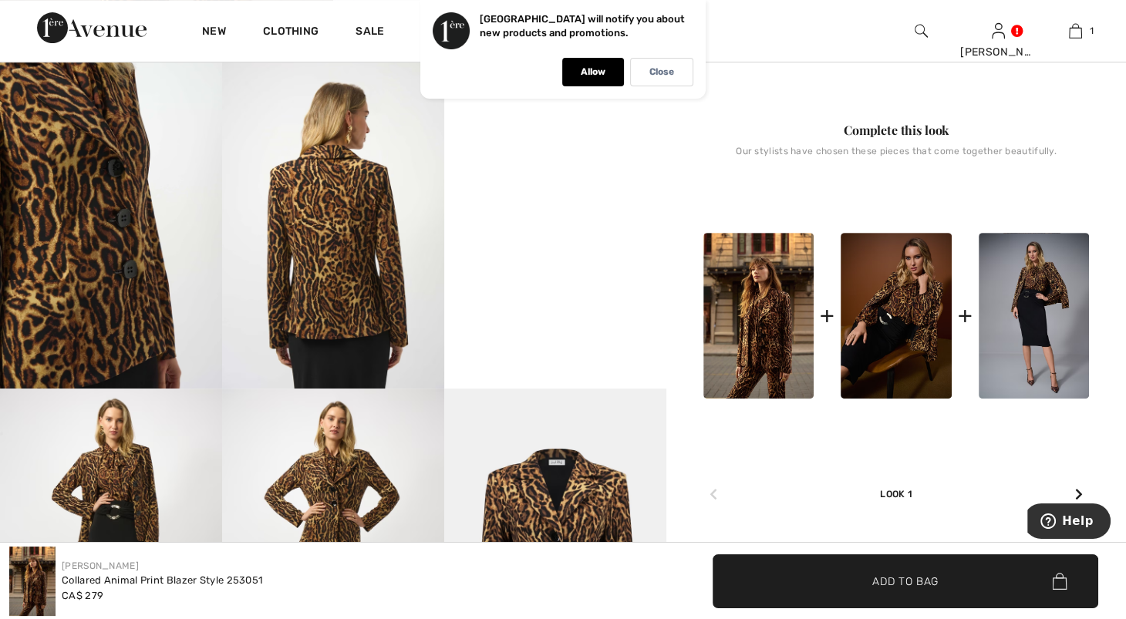
scroll to position [638, 0]
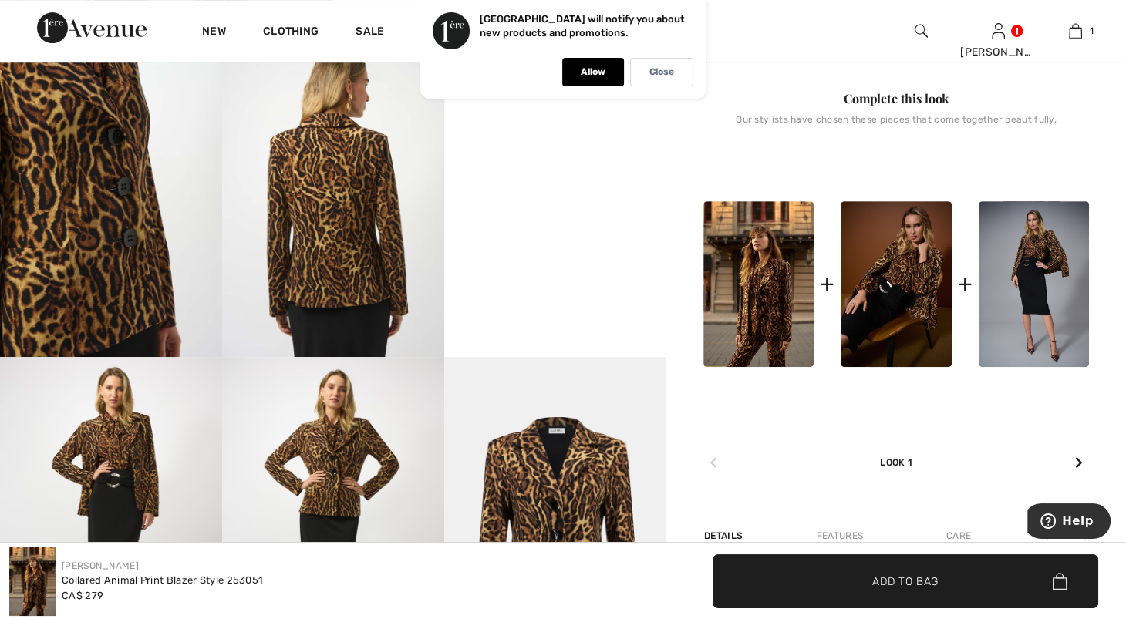
click at [742, 365] on img at bounding box center [758, 284] width 110 height 166
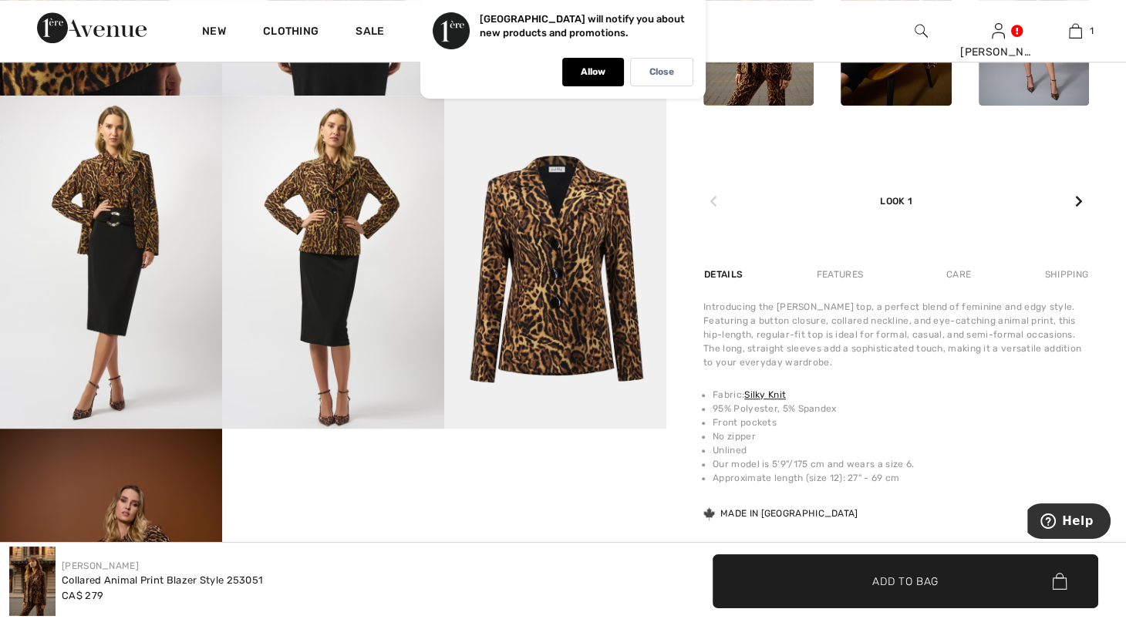
scroll to position [921, 0]
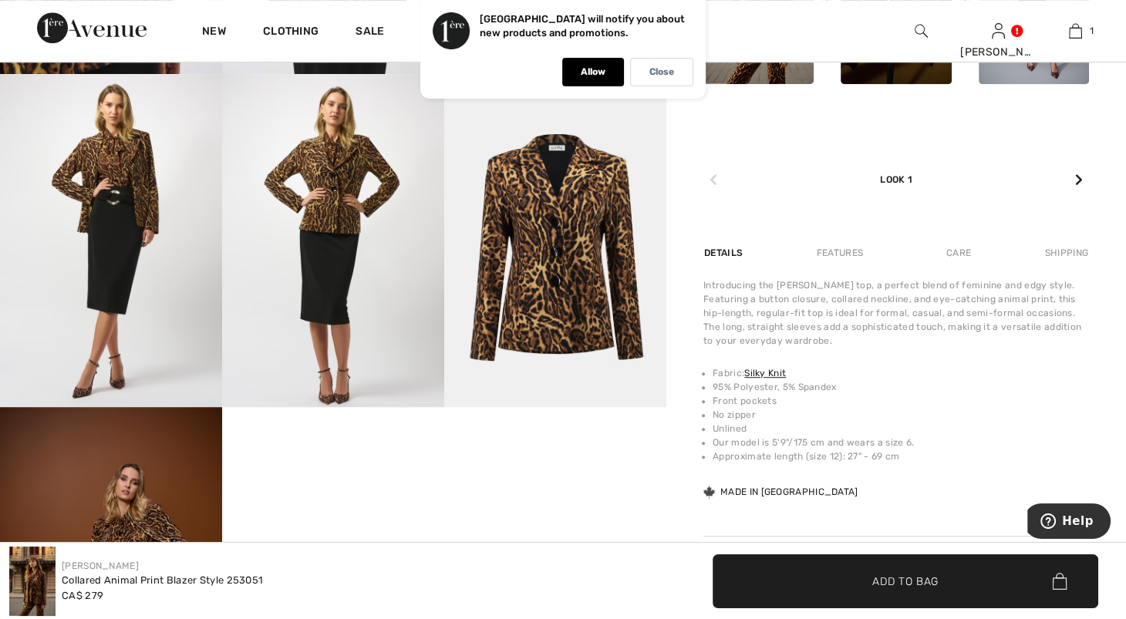
click at [766, 84] on img at bounding box center [758, 1] width 110 height 166
click at [882, 84] on img at bounding box center [895, 1] width 110 height 166
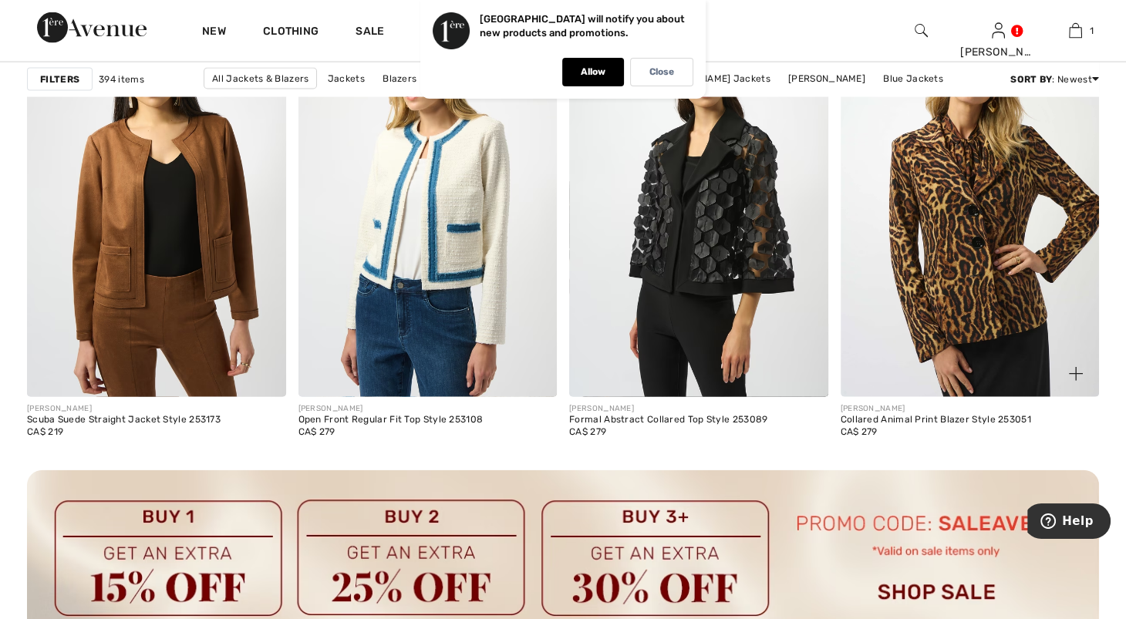
click at [1044, 362] on img at bounding box center [969, 202] width 259 height 388
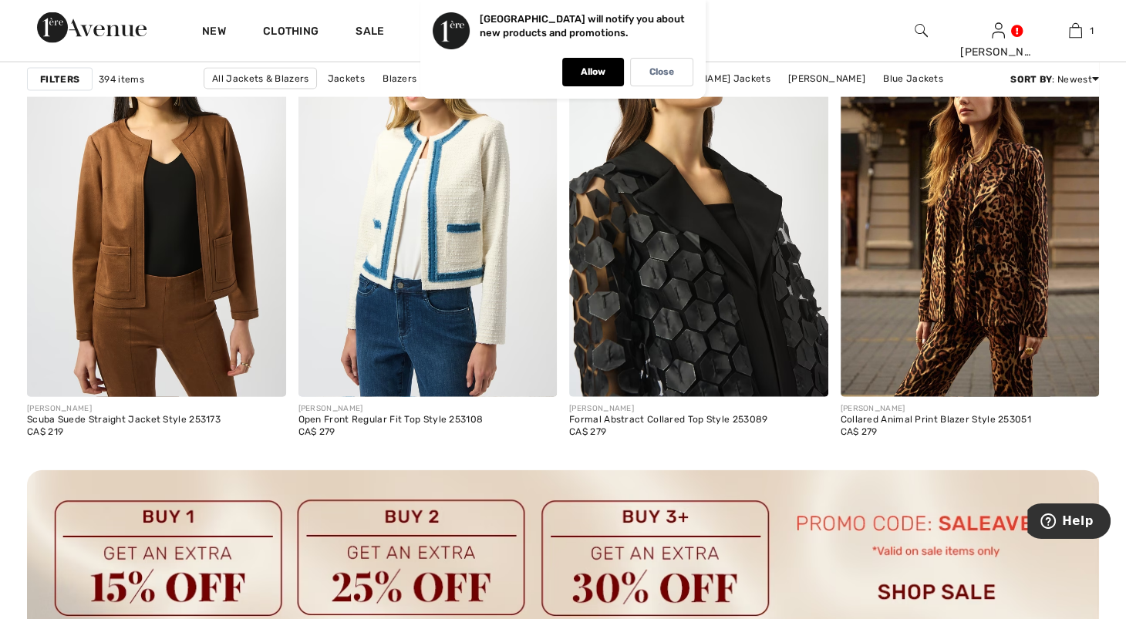
click at [732, 251] on img at bounding box center [698, 202] width 259 height 388
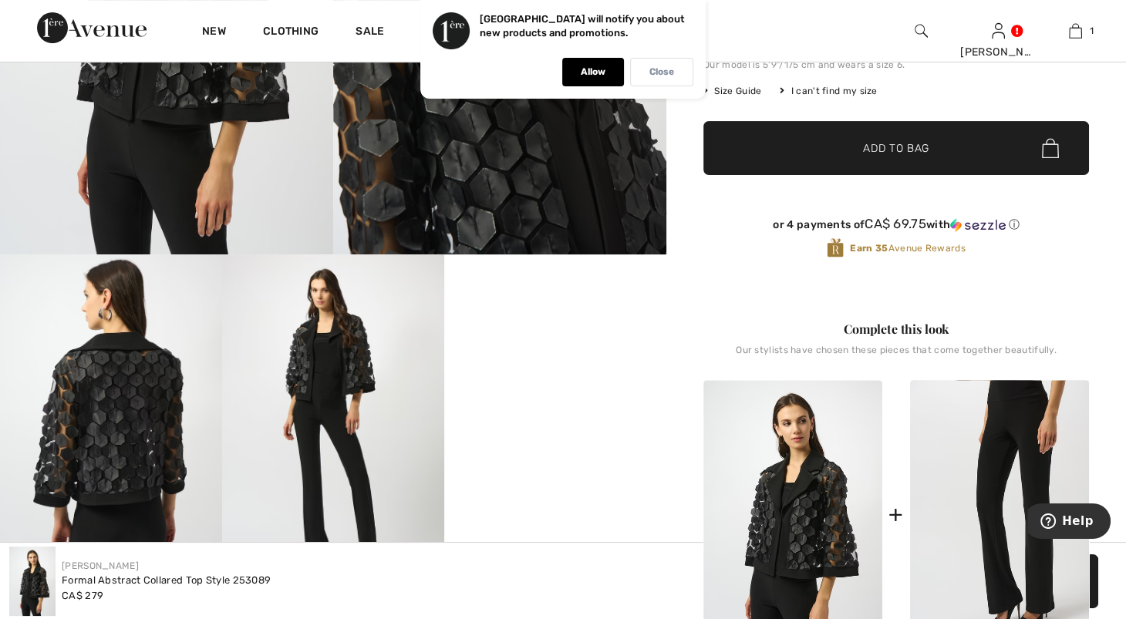
scroll to position [402, 0]
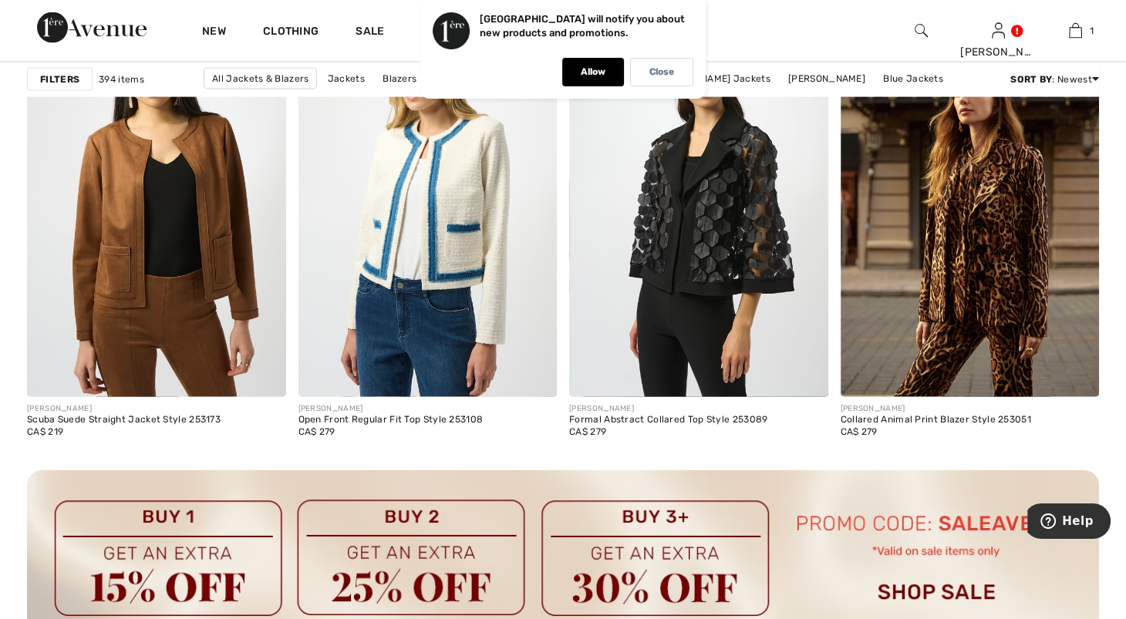
scroll to position [3289, 0]
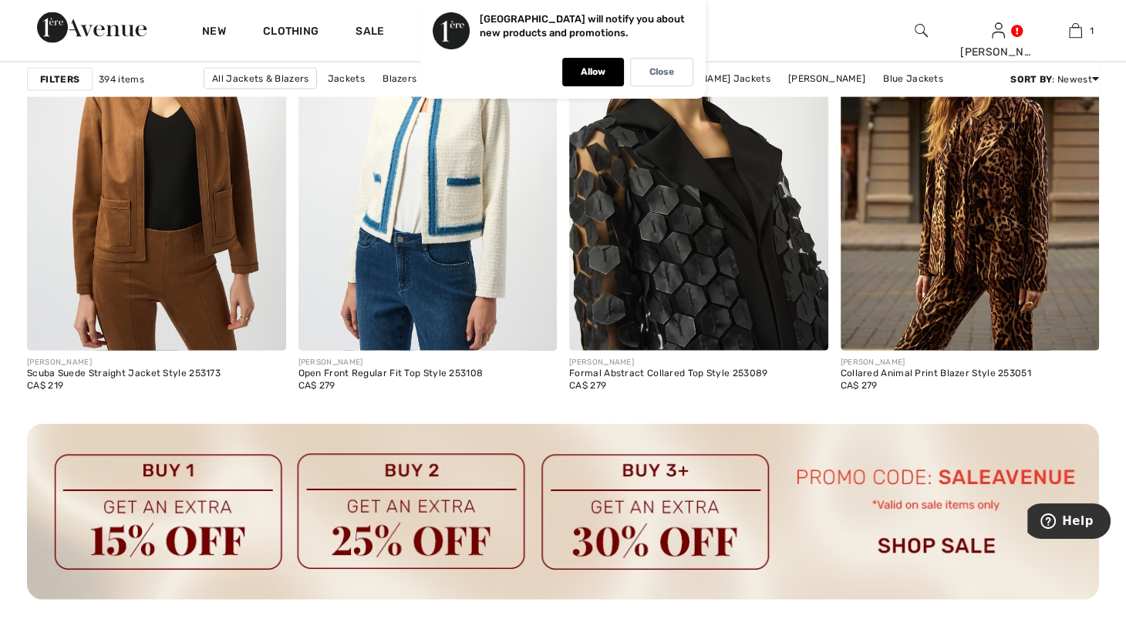
click at [768, 254] on img at bounding box center [698, 156] width 259 height 388
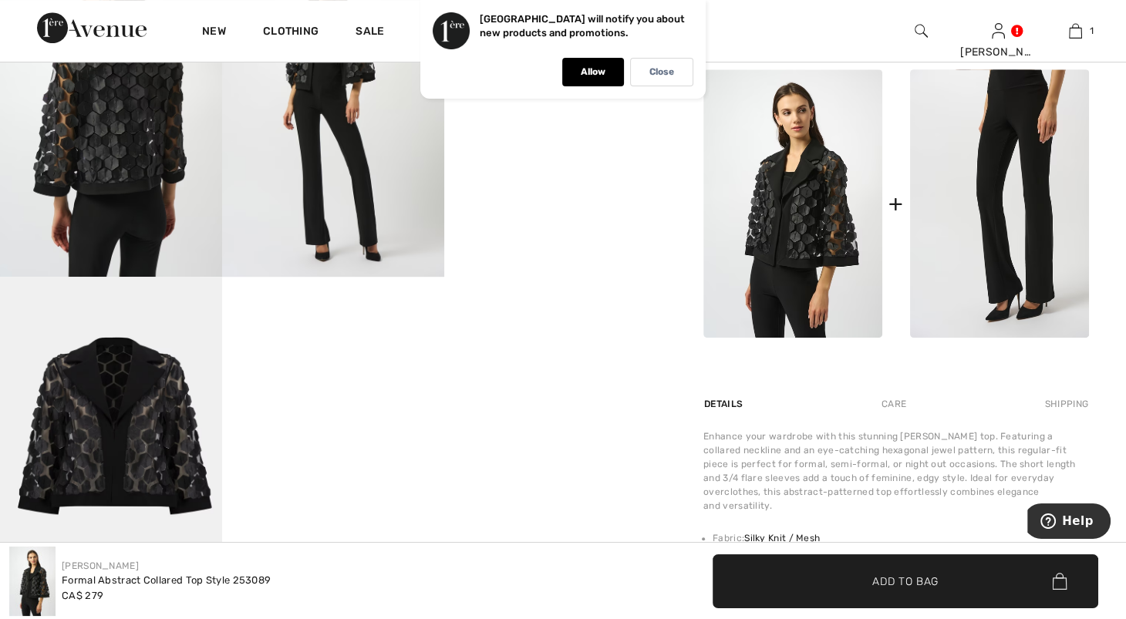
scroll to position [514, 0]
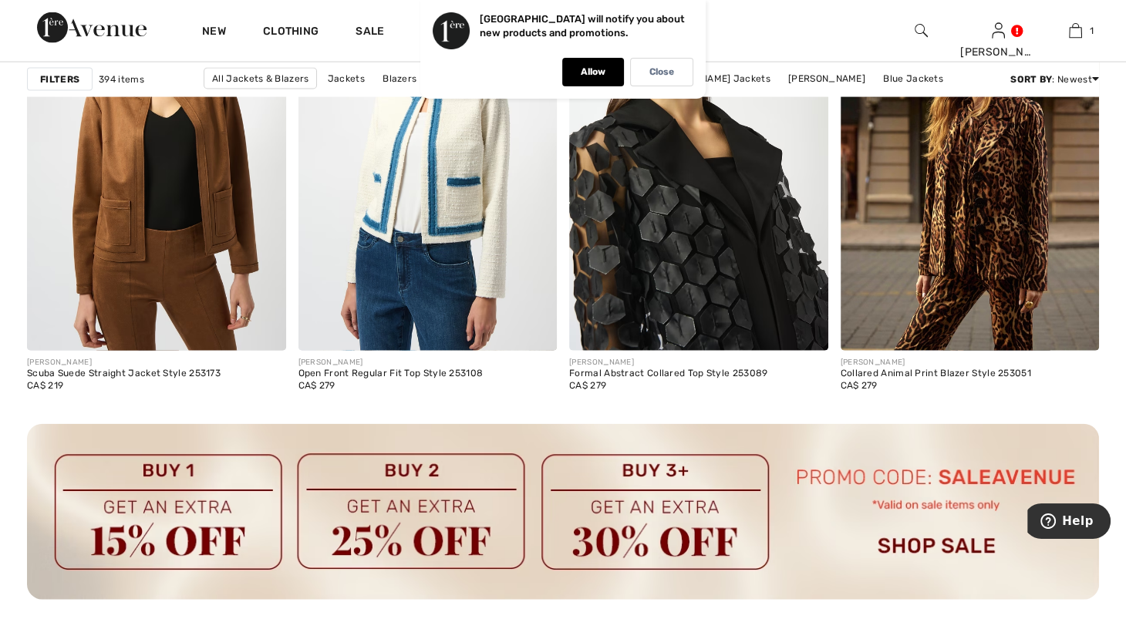
click at [772, 184] on img at bounding box center [698, 156] width 259 height 388
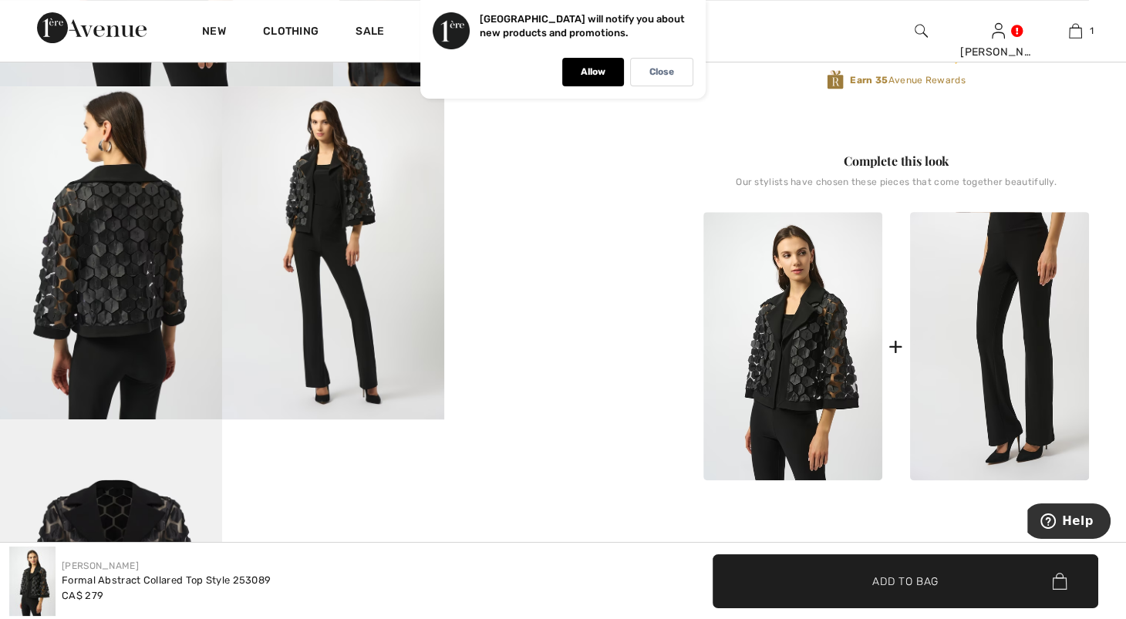
scroll to position [555, 0]
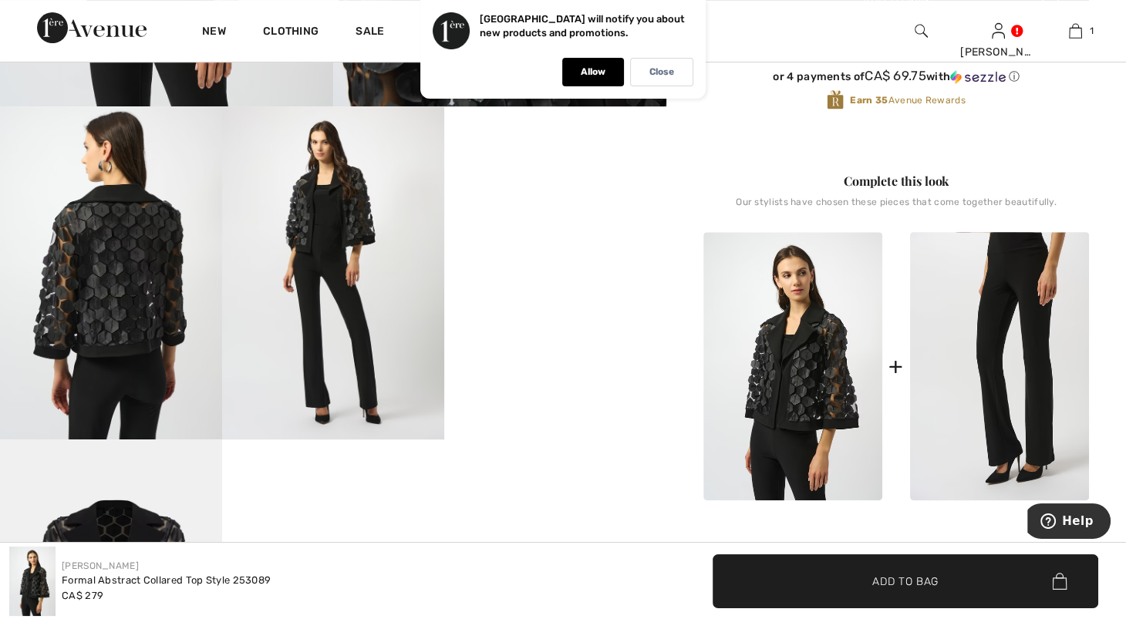
click at [620, 217] on video "Your browser does not support the video tag." at bounding box center [555, 161] width 222 height 111
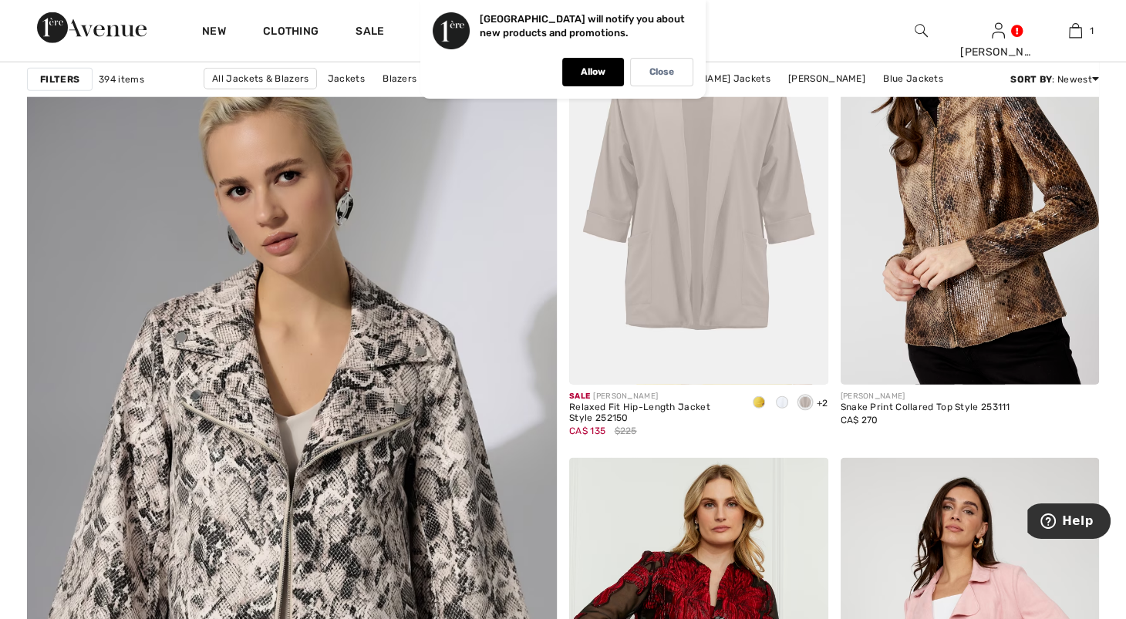
scroll to position [3925, 0]
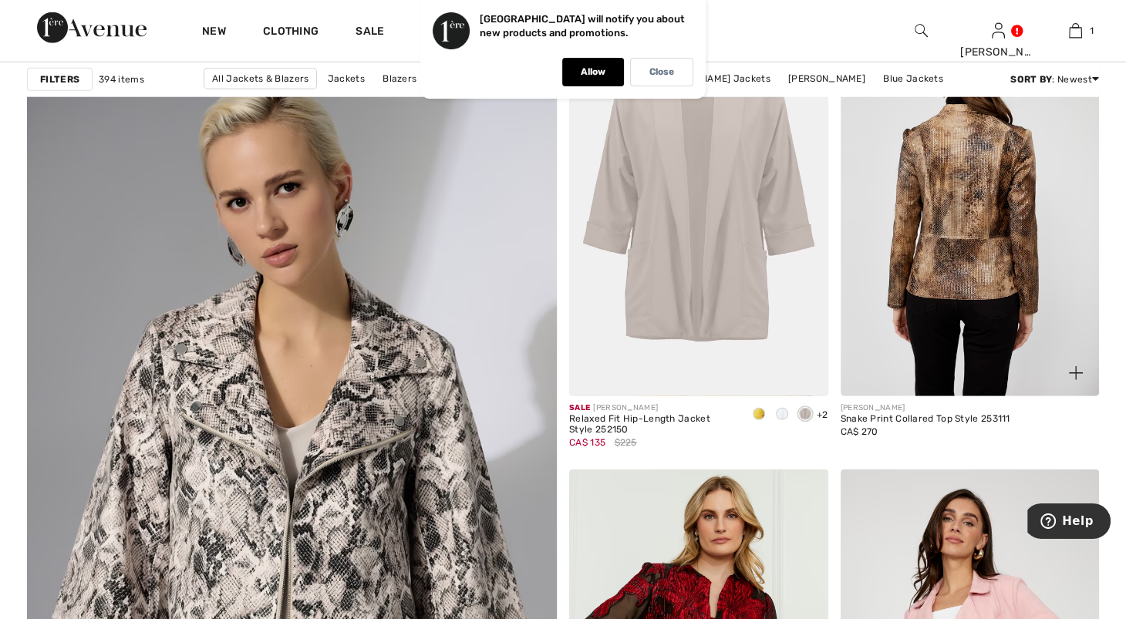
click at [918, 362] on img at bounding box center [969, 202] width 259 height 388
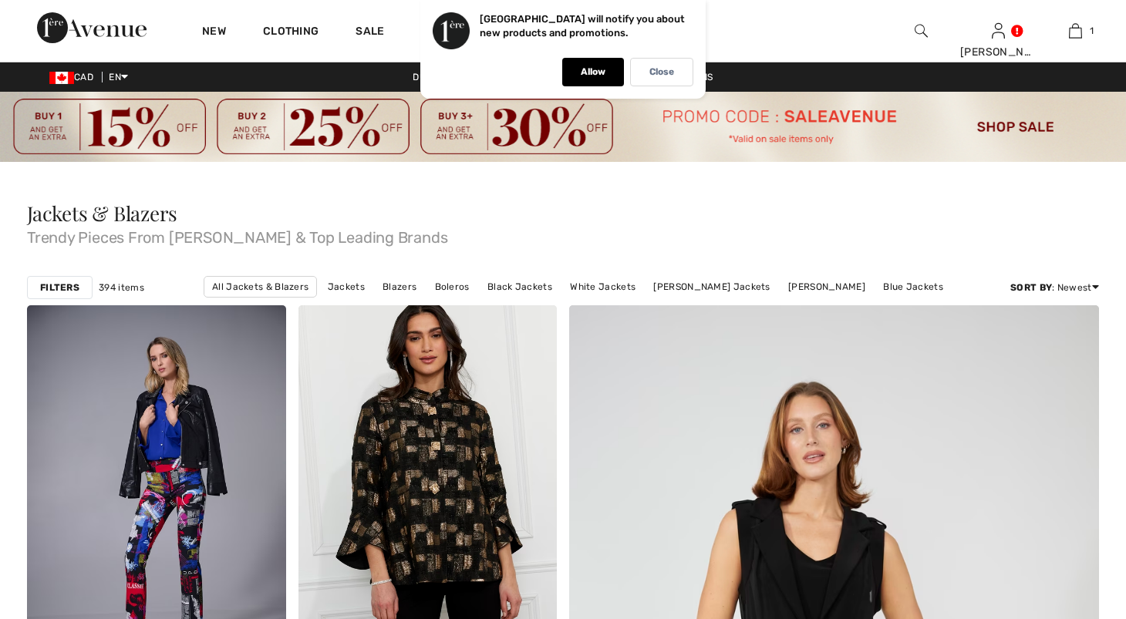
checkbox input "true"
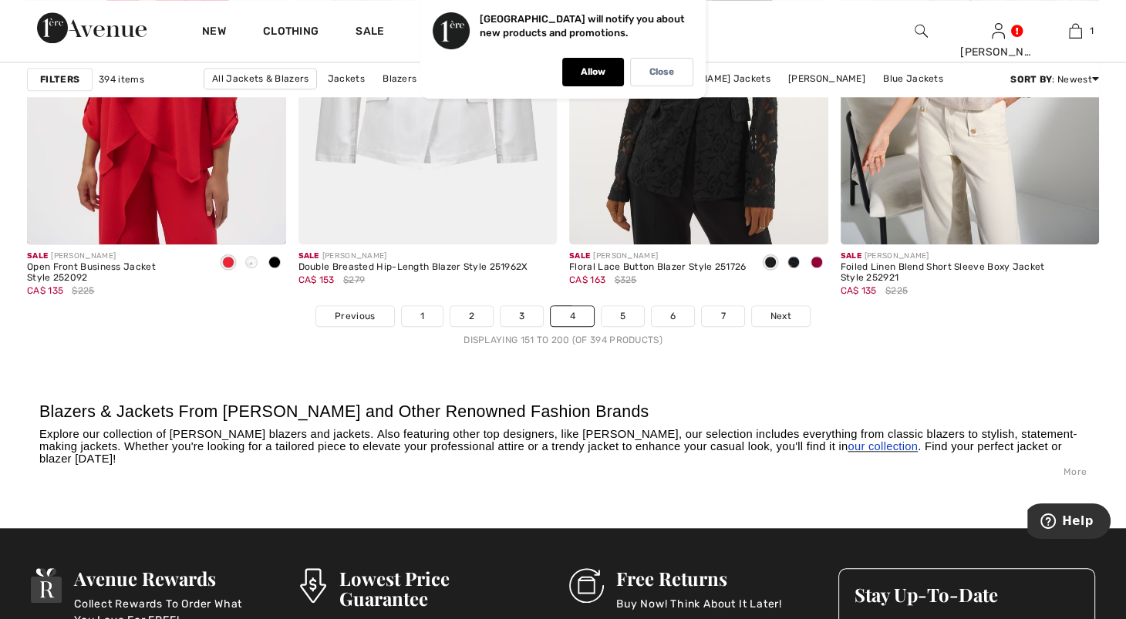
scroll to position [6990, 0]
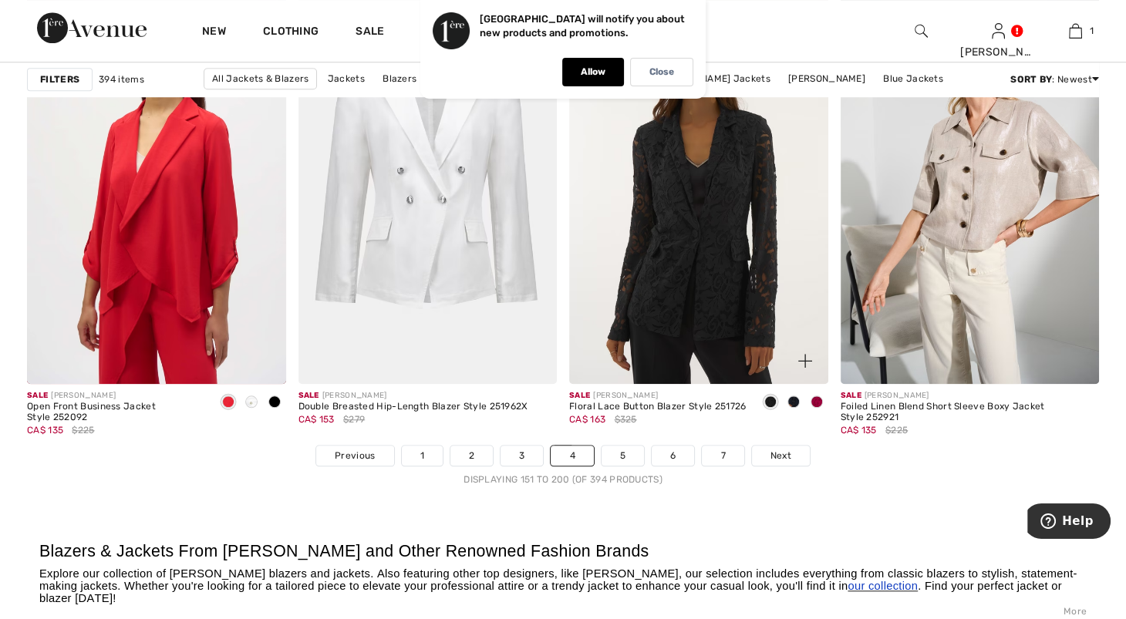
click at [732, 384] on img at bounding box center [698, 190] width 259 height 388
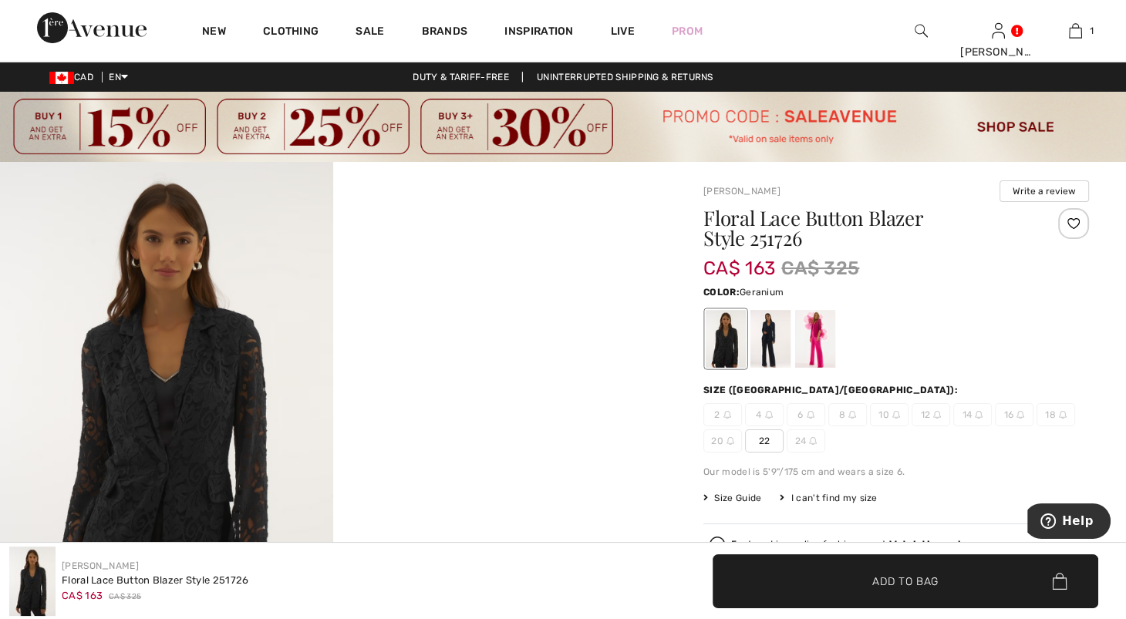
click at [835, 338] on div at bounding box center [815, 339] width 40 height 58
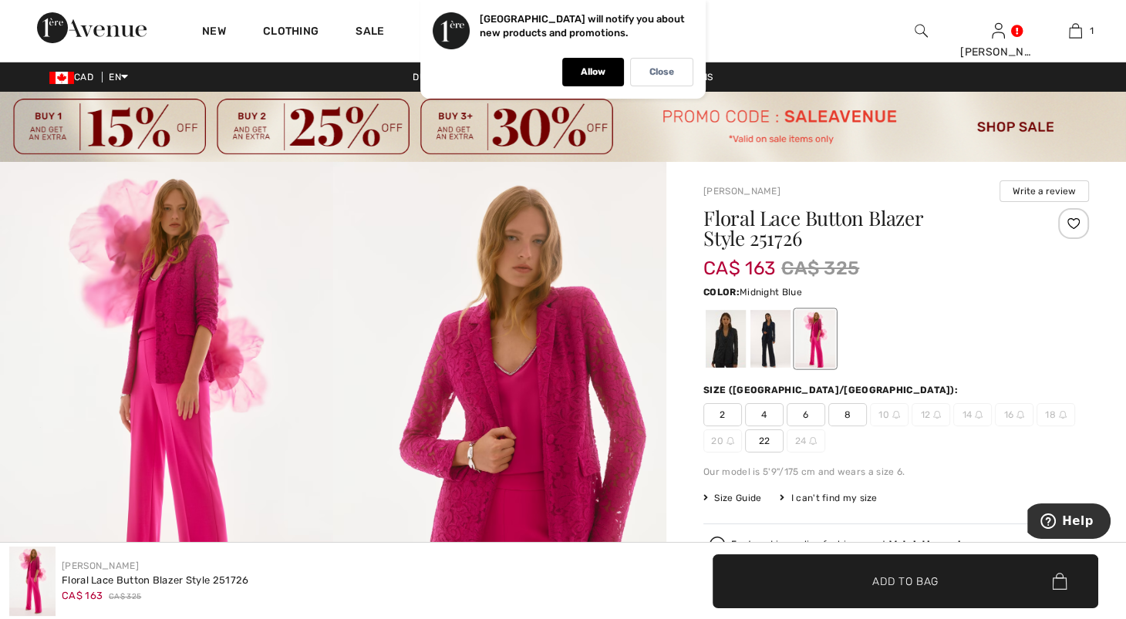
click at [790, 351] on div at bounding box center [770, 339] width 40 height 58
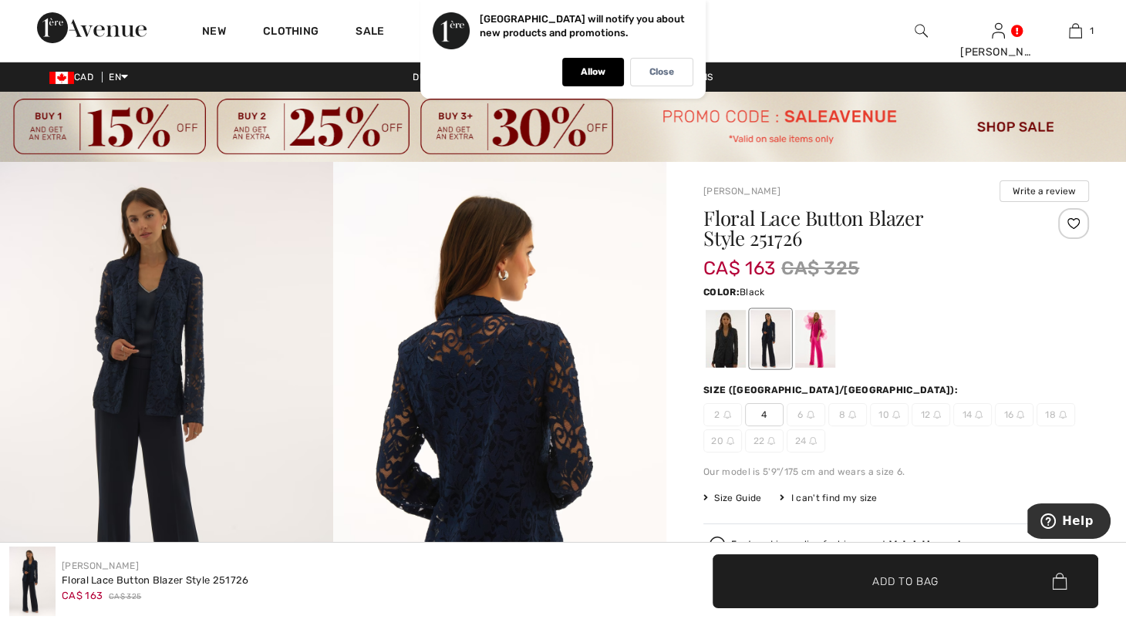
click at [730, 361] on div at bounding box center [726, 339] width 40 height 58
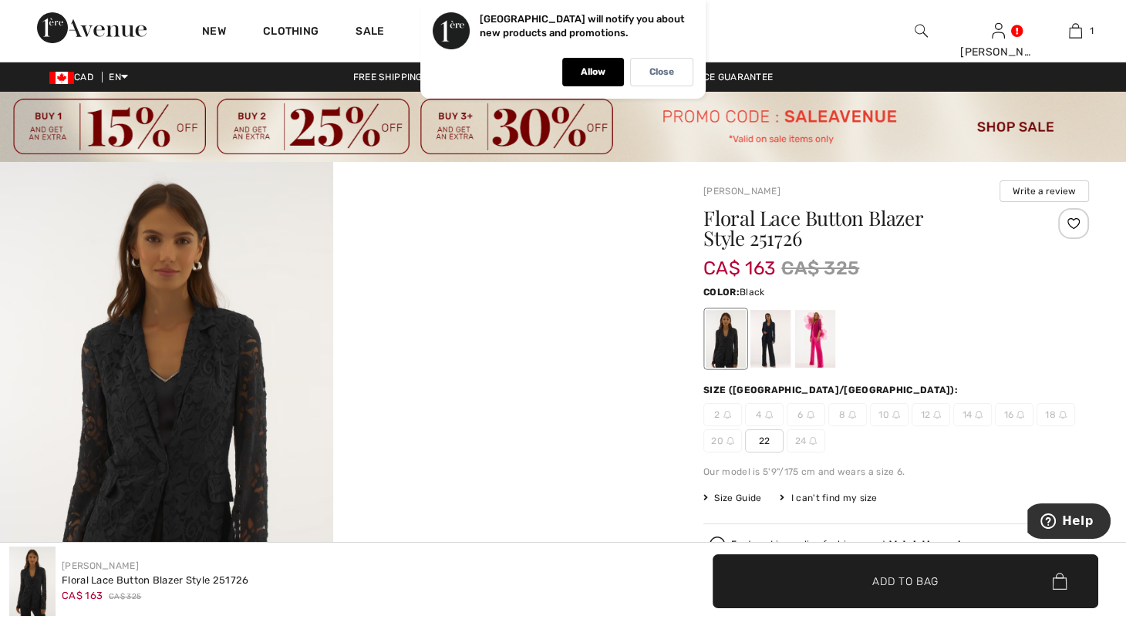
click at [163, 403] on img at bounding box center [166, 411] width 333 height 499
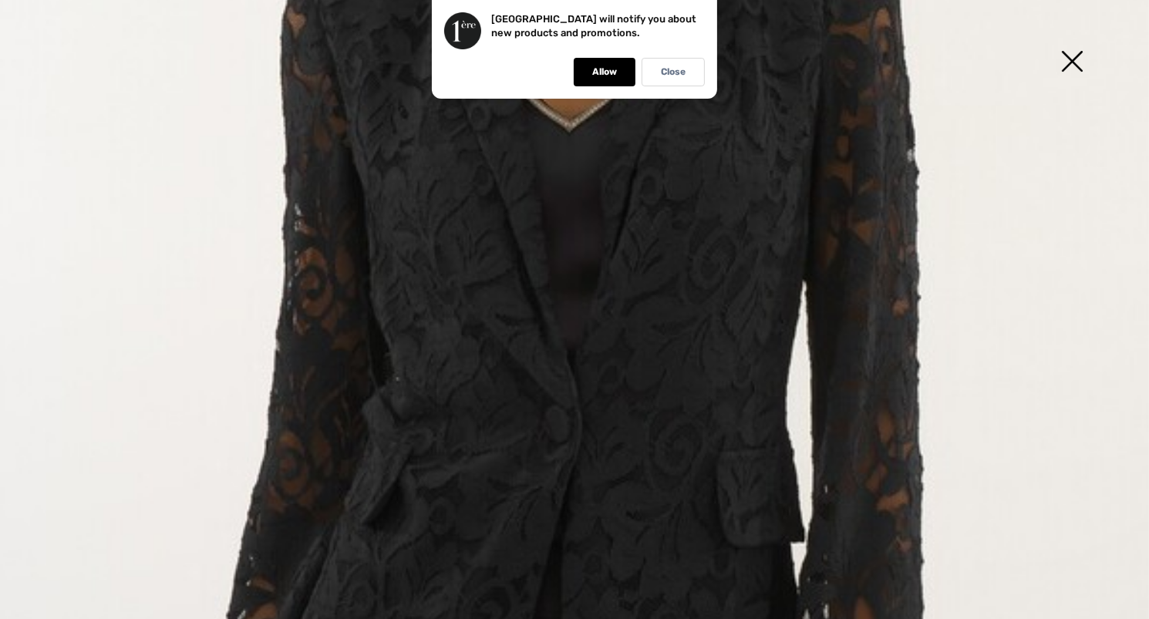
scroll to position [488, 0]
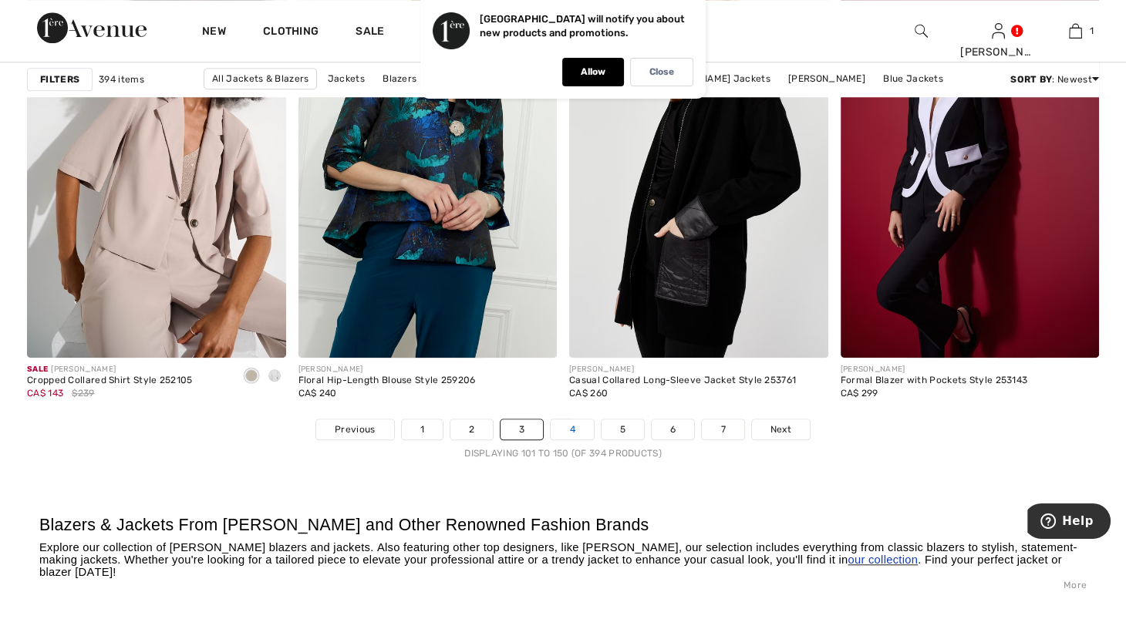
click at [570, 439] on link "4" at bounding box center [572, 429] width 42 height 20
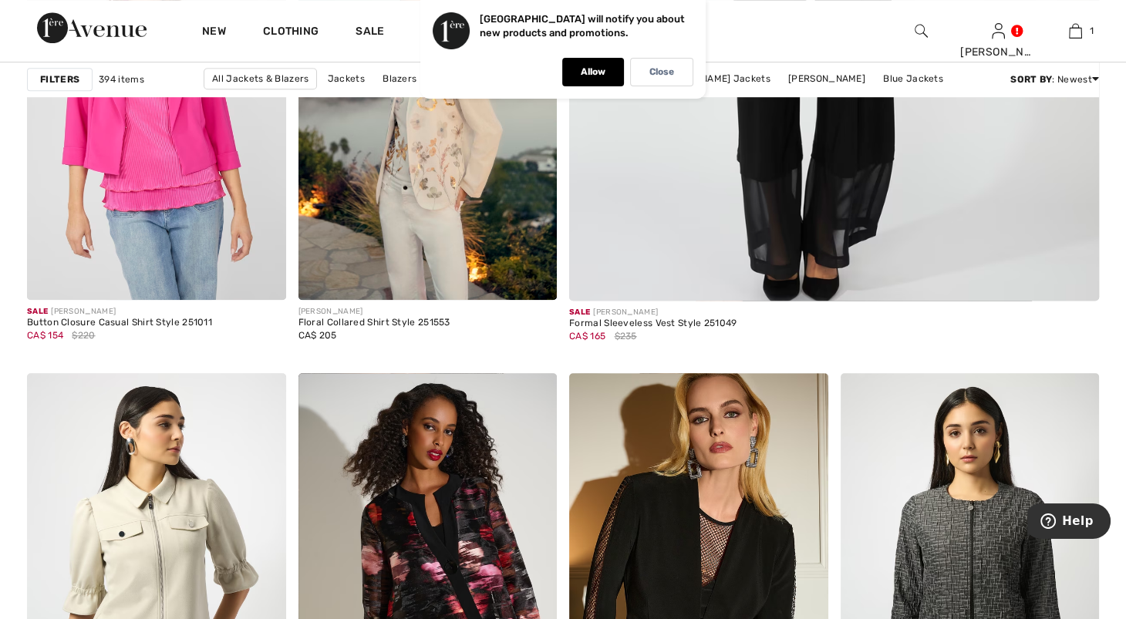
scroll to position [22, 0]
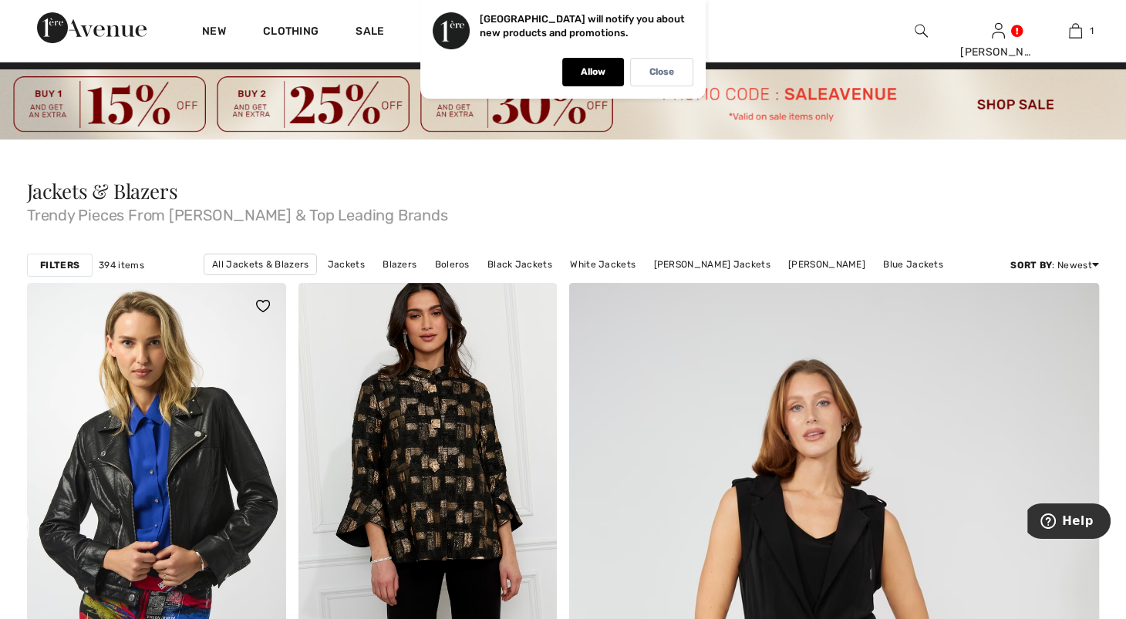
click at [151, 386] on img at bounding box center [156, 477] width 259 height 388
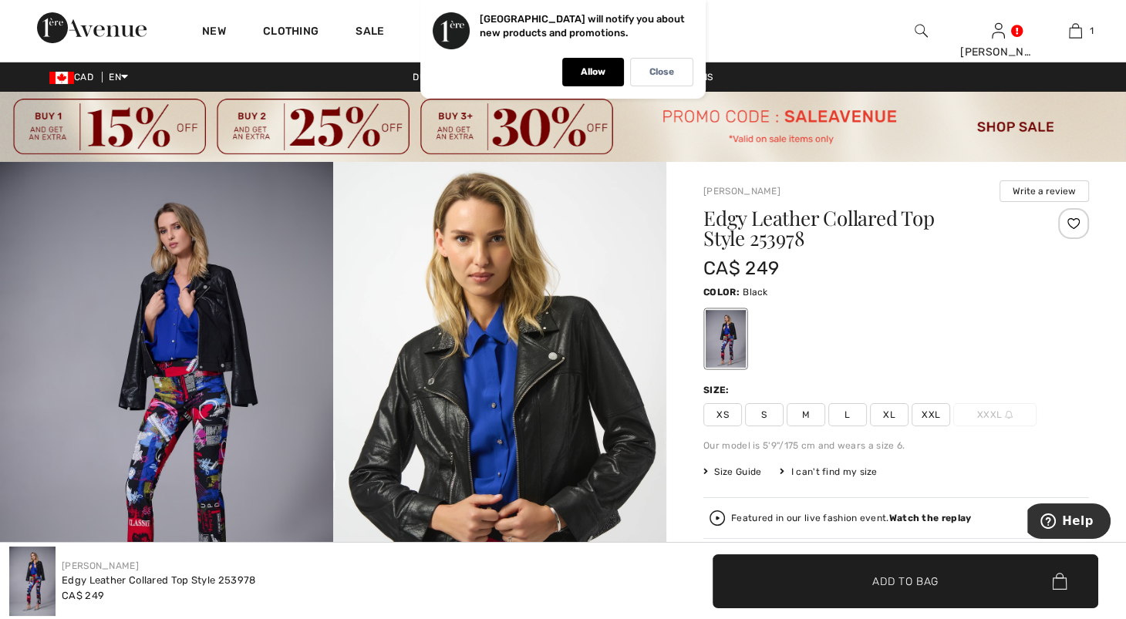
click at [483, 441] on img at bounding box center [499, 412] width 333 height 500
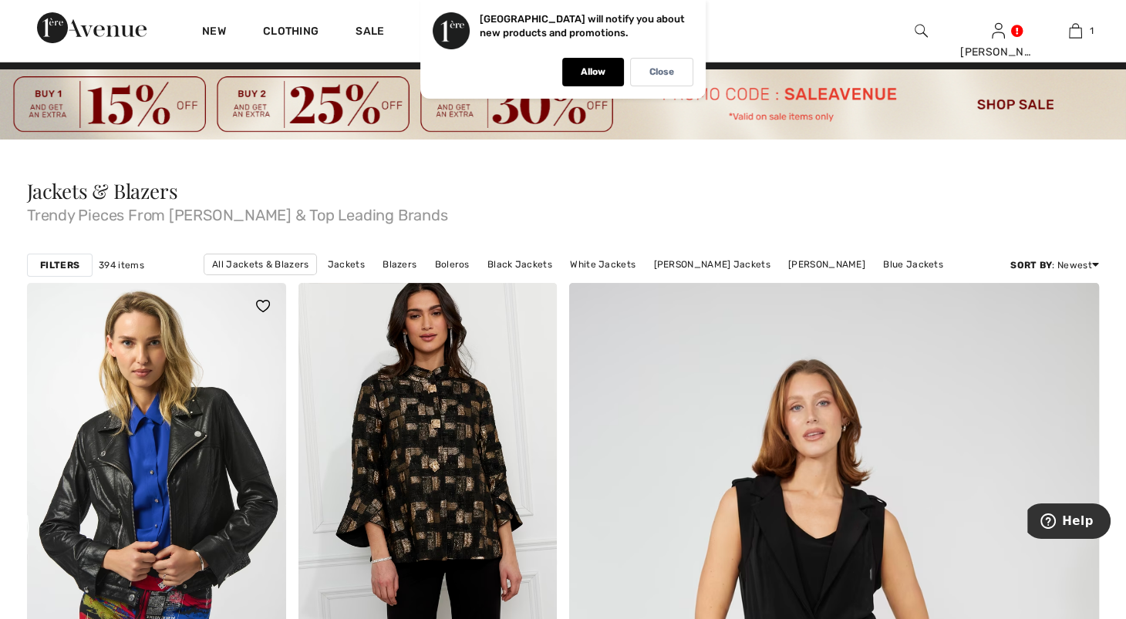
click at [178, 378] on img at bounding box center [156, 477] width 259 height 388
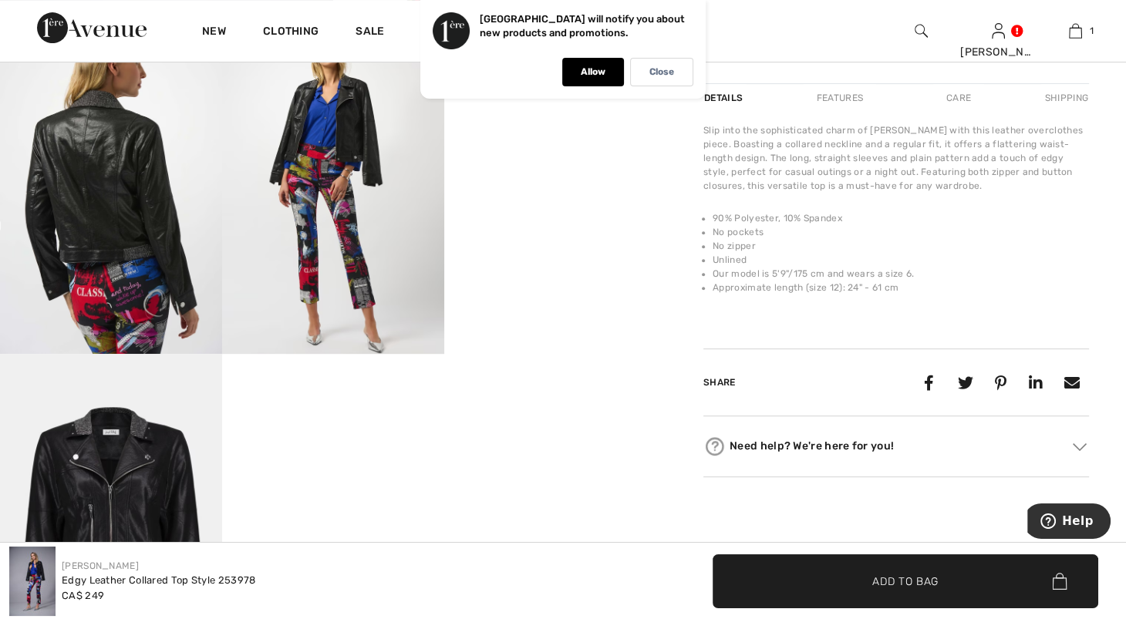
scroll to position [627, 0]
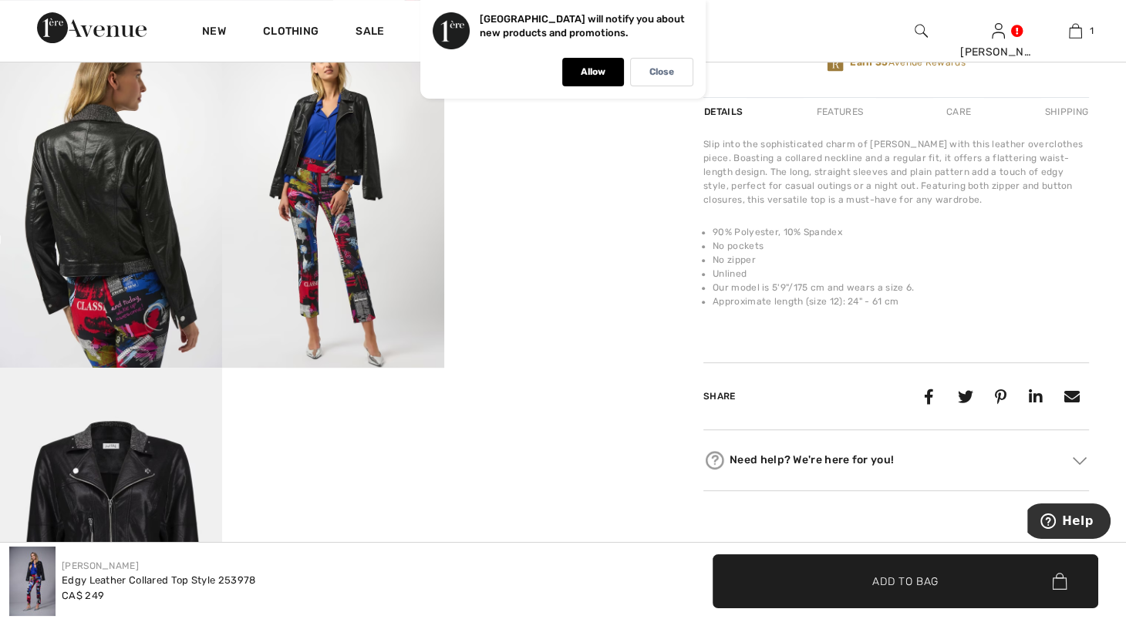
drag, startPoint x: 1086, startPoint y: 153, endPoint x: 1077, endPoint y: 135, distance: 20.4
click at [1081, 134] on div "Joseph Ribkoff Write a review Edgy Leather Collared Top Style 253978 CA$ 249 Co…" at bounding box center [896, 127] width 460 height 1184
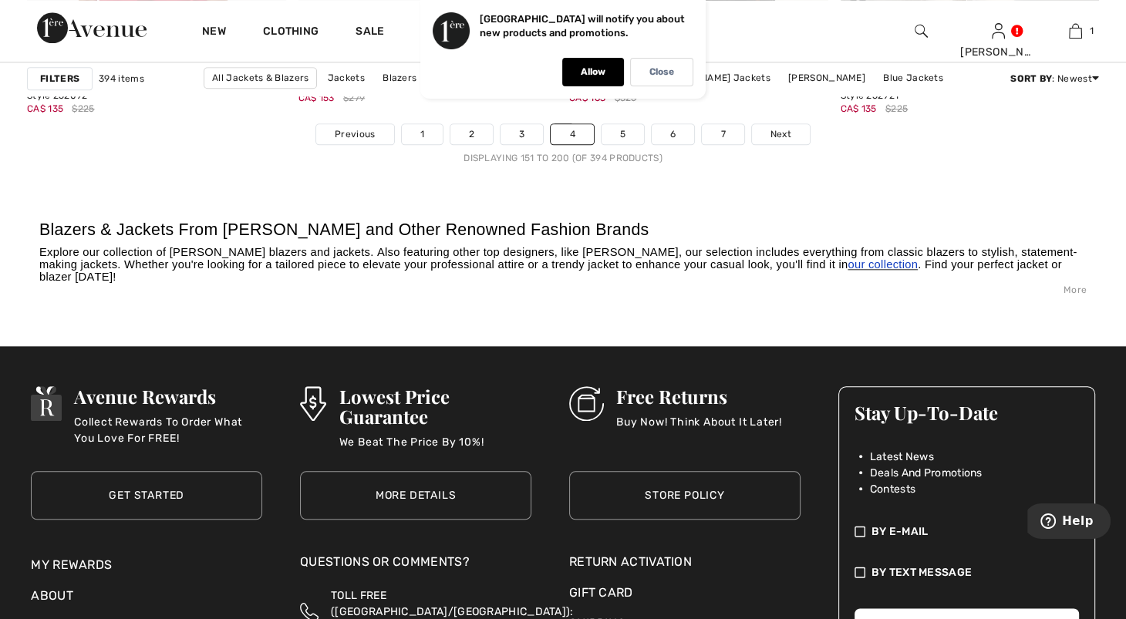
scroll to position [7254, 0]
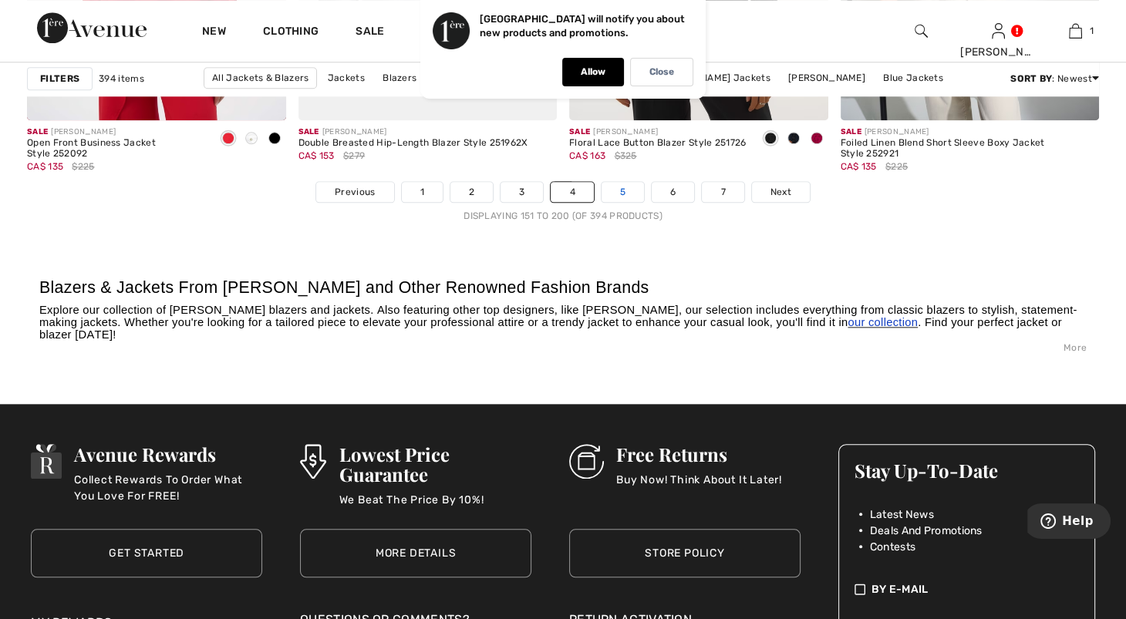
click at [635, 202] on link "5" at bounding box center [622, 192] width 42 height 20
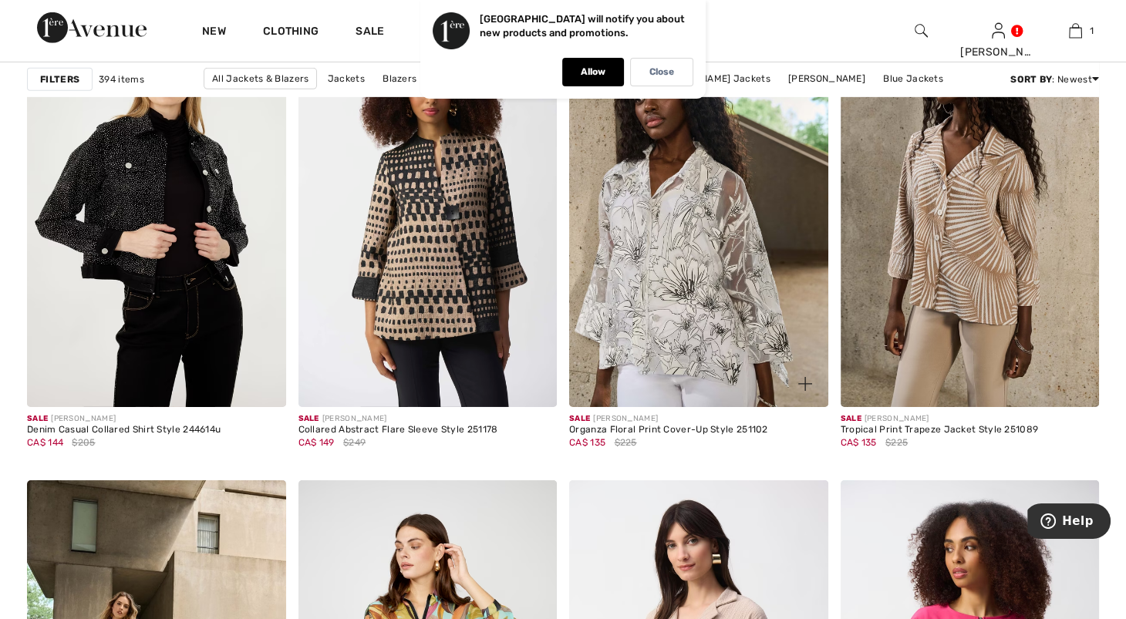
scroll to position [4848, 0]
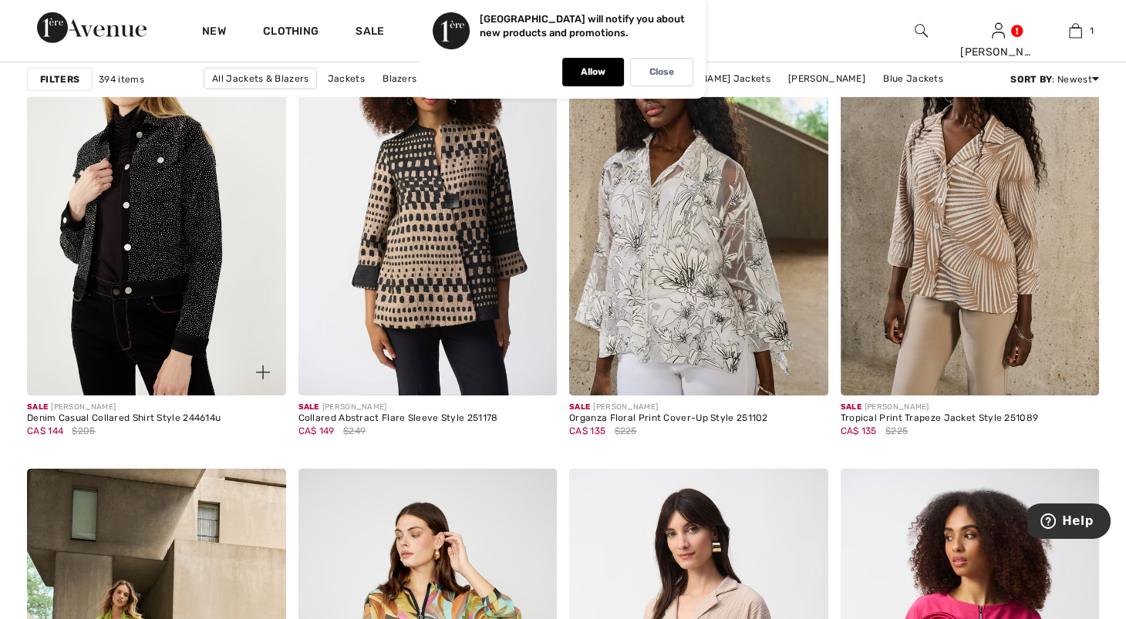
click at [82, 322] on img at bounding box center [156, 202] width 259 height 388
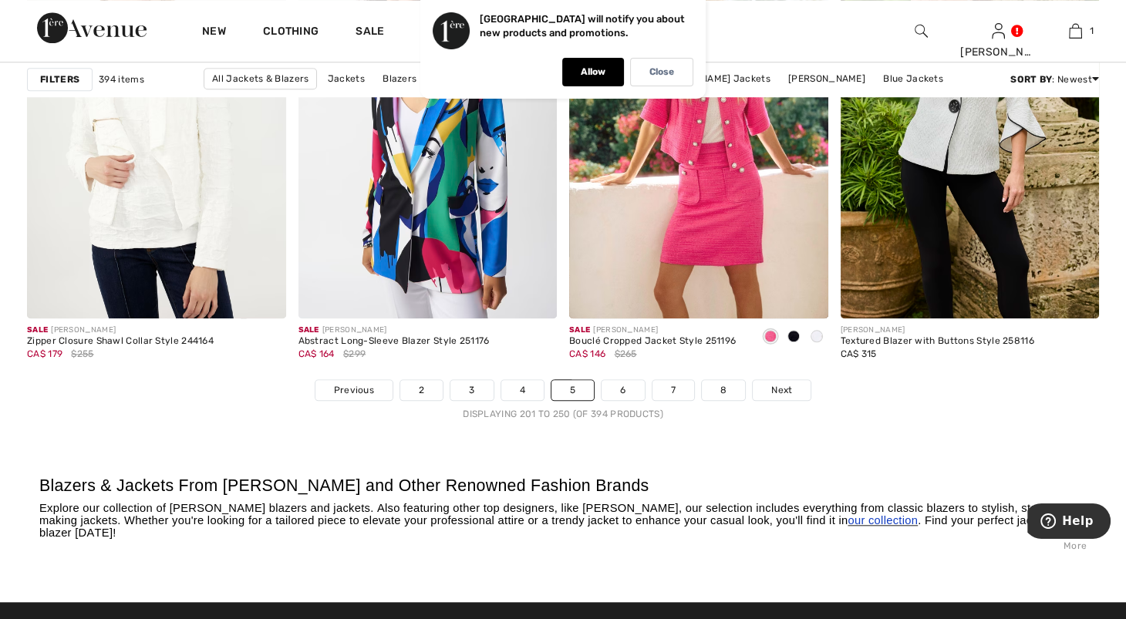
scroll to position [7137, 0]
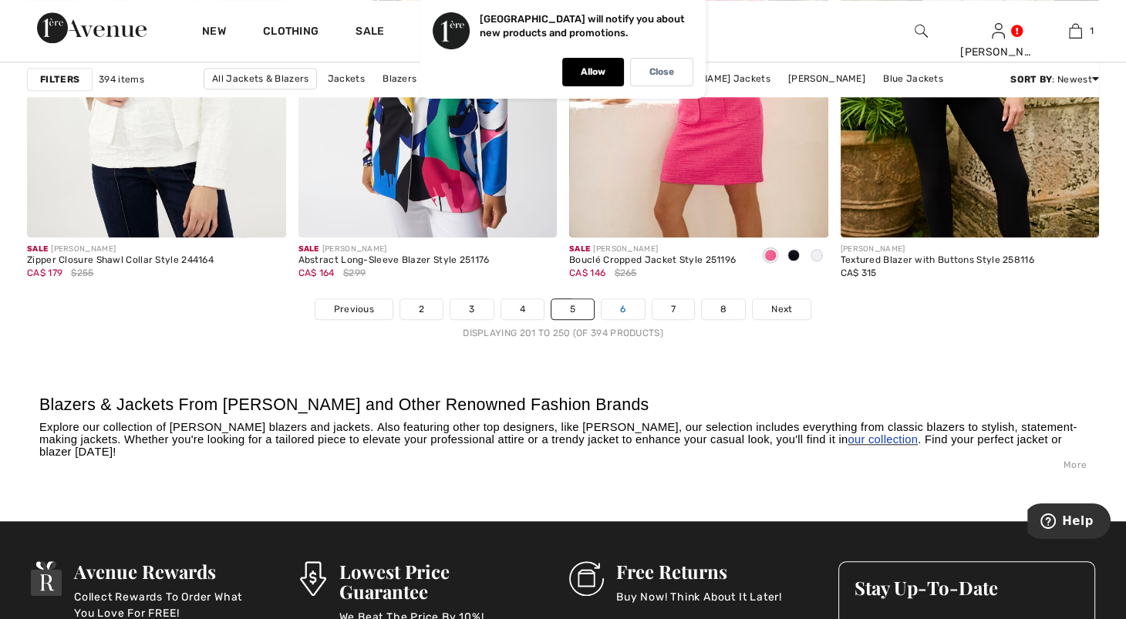
click at [644, 319] on link "6" at bounding box center [622, 309] width 42 height 20
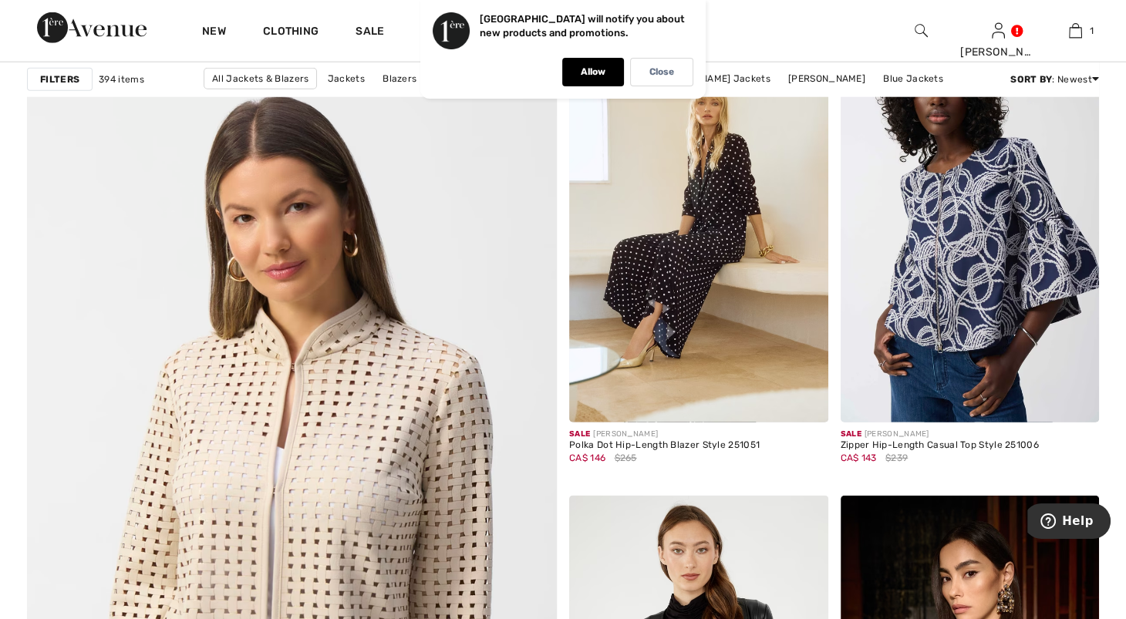
scroll to position [3888, 0]
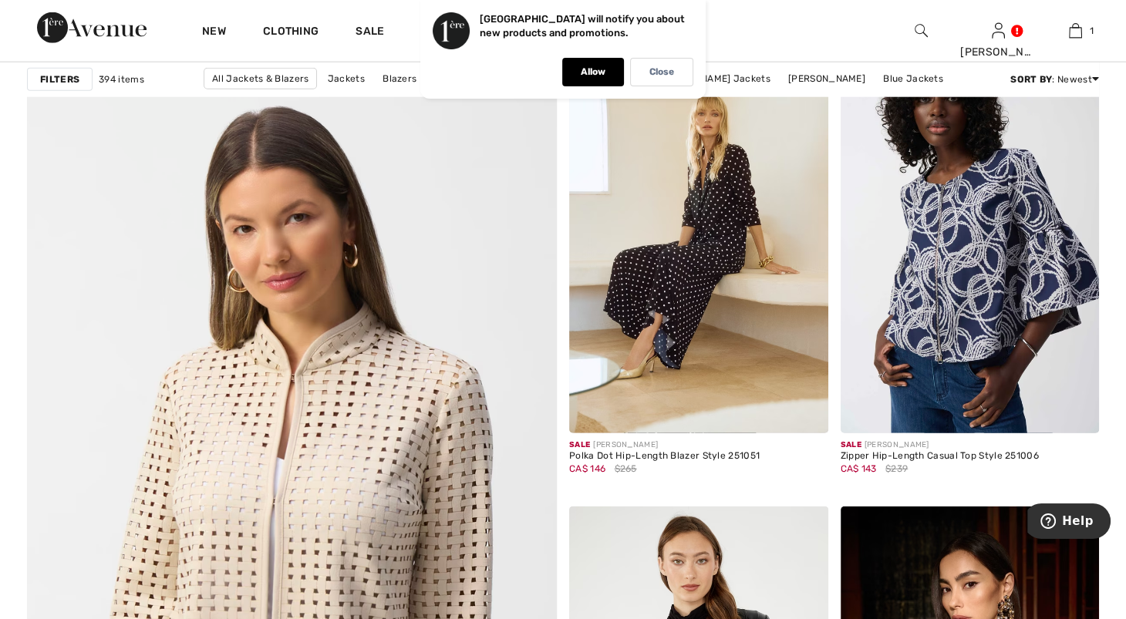
drag, startPoint x: 1123, startPoint y: 315, endPoint x: 1112, endPoint y: 329, distance: 17.6
click at [1123, 328] on div "Jackets & Blazers Trendy Pieces From Joseph Ribkoff & Top Leading Brands Filter…" at bounding box center [563, 3] width 1126 height 7459
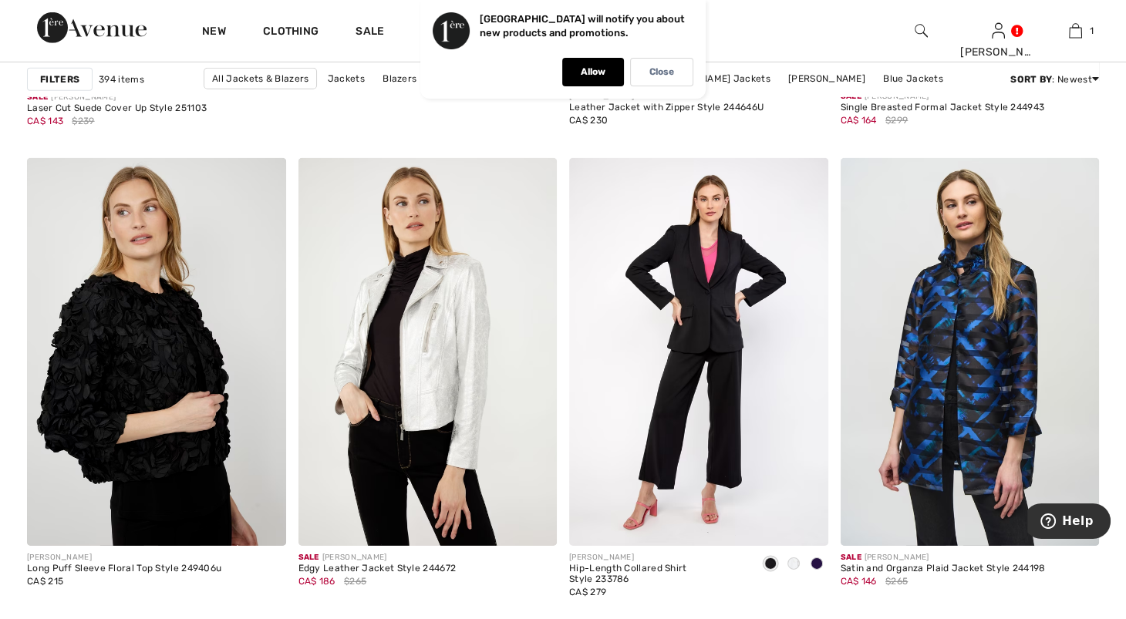
scroll to position [4511, 0]
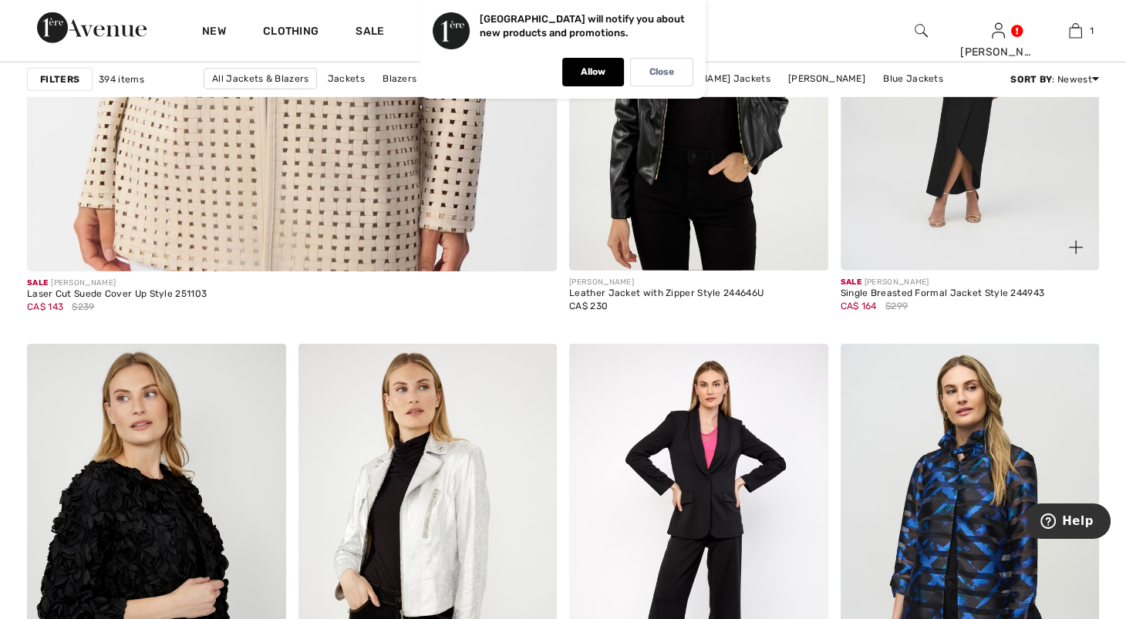
click at [1031, 184] on img at bounding box center [969, 77] width 259 height 388
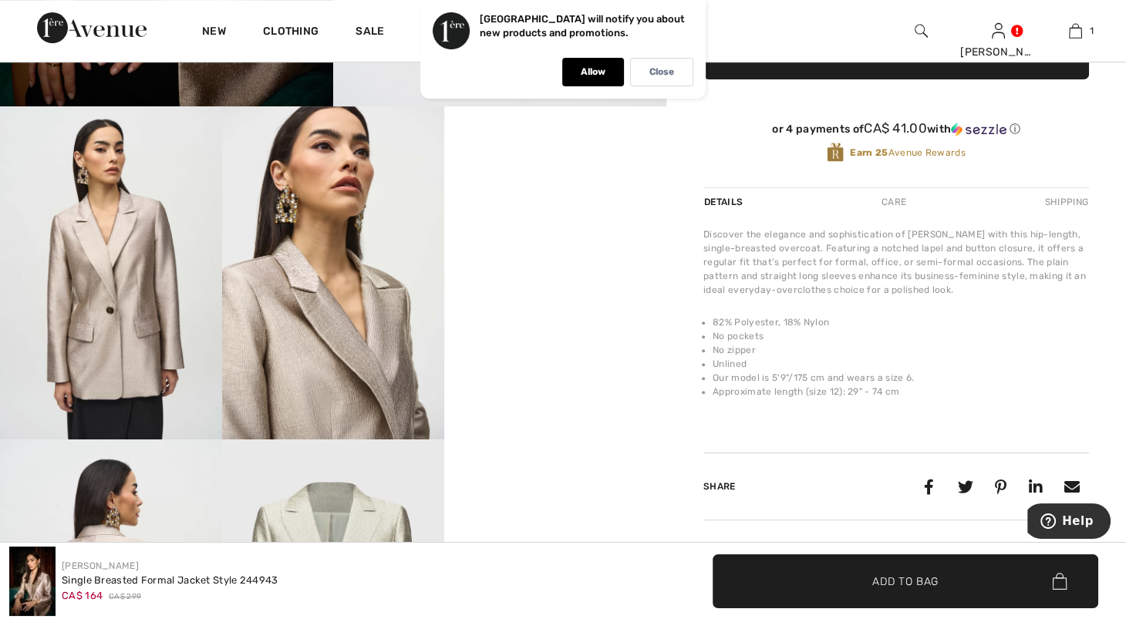
scroll to position [530, 0]
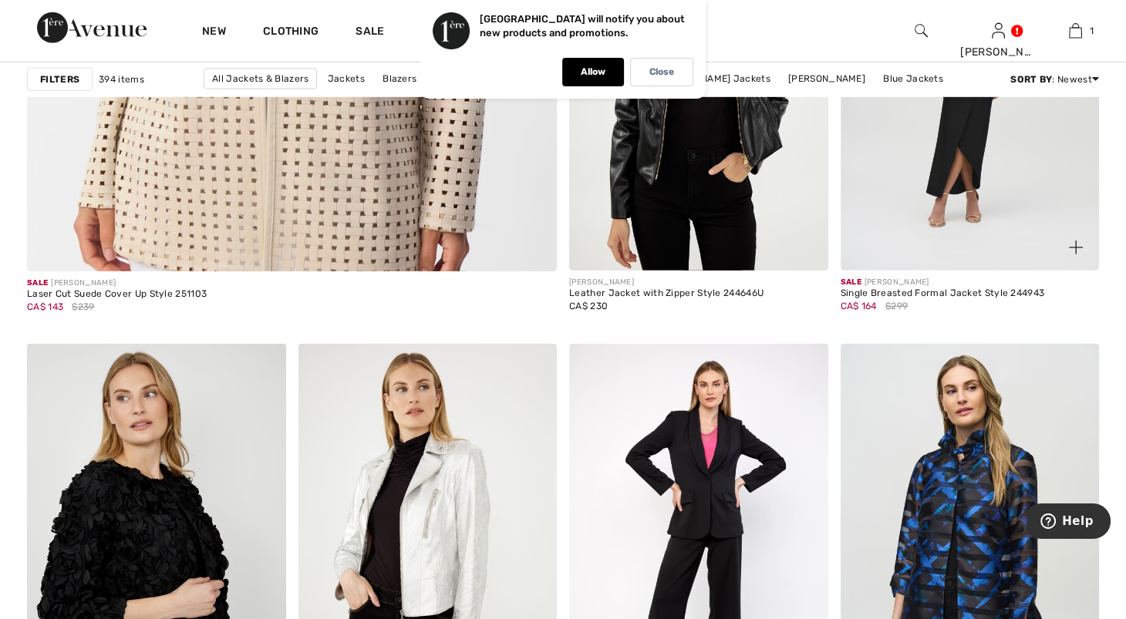
click at [989, 175] on img at bounding box center [969, 77] width 259 height 388
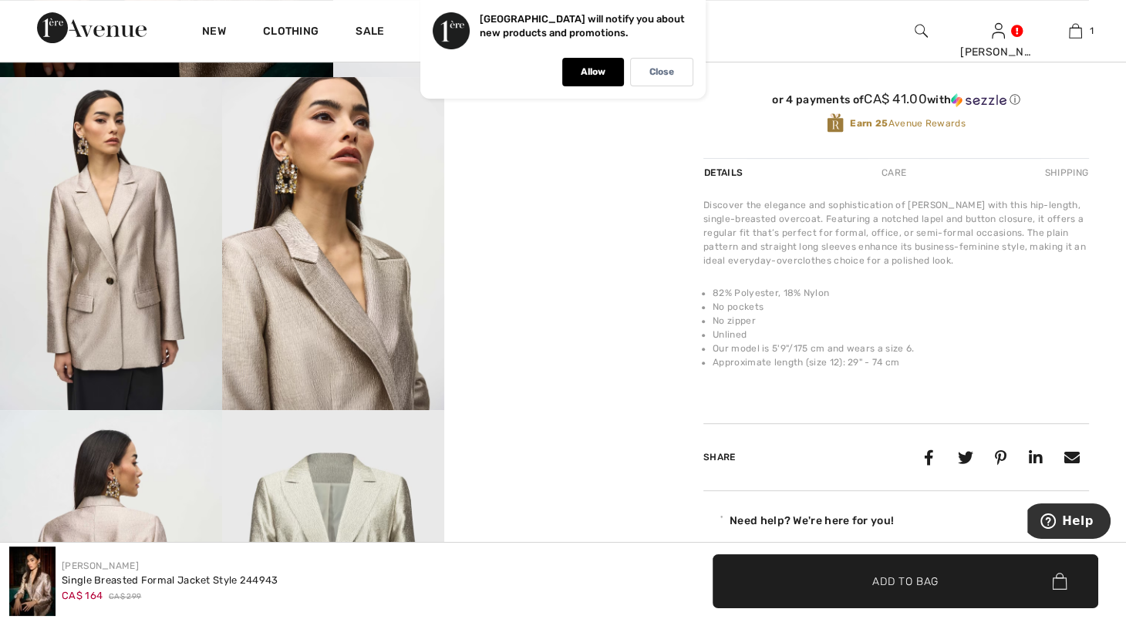
scroll to position [1126, 0]
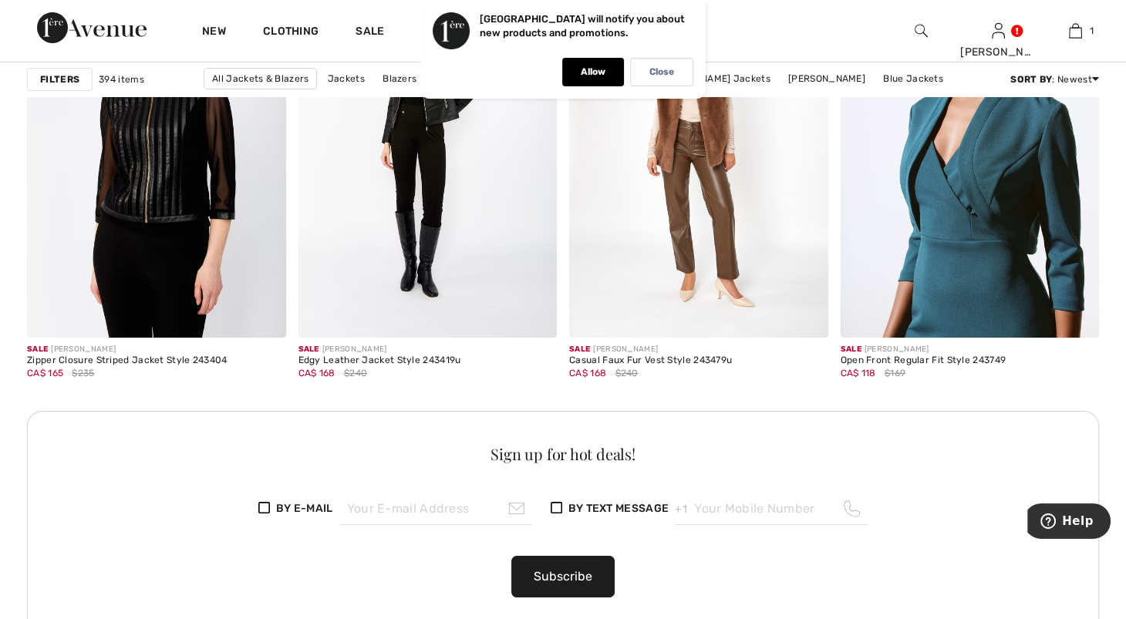
scroll to position [5310, 0]
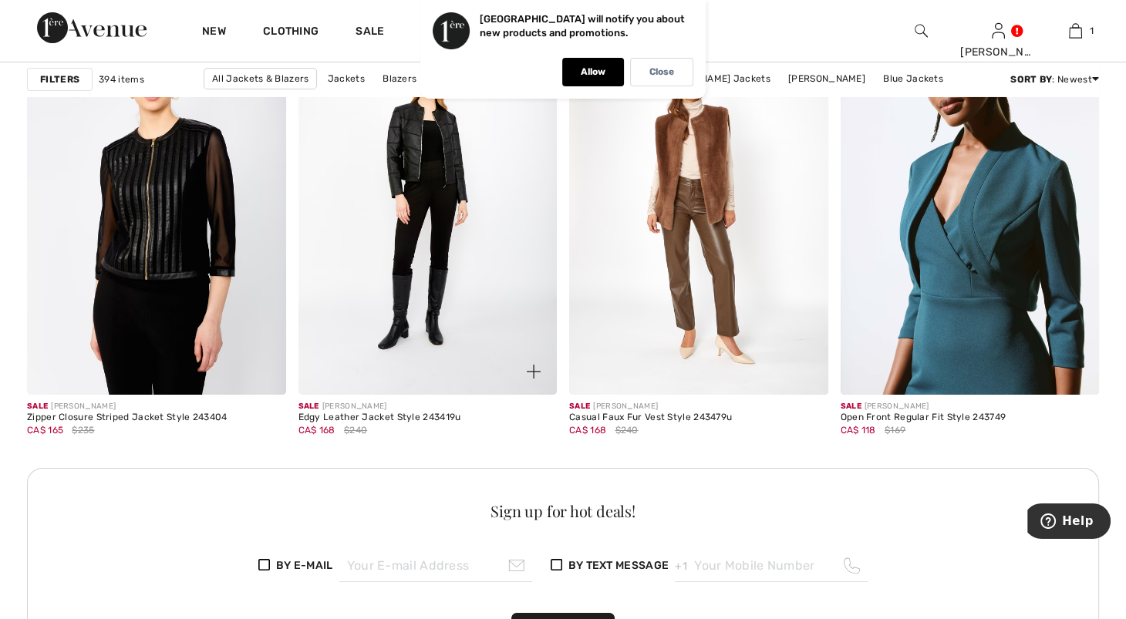
click at [439, 258] on img at bounding box center [427, 200] width 259 height 388
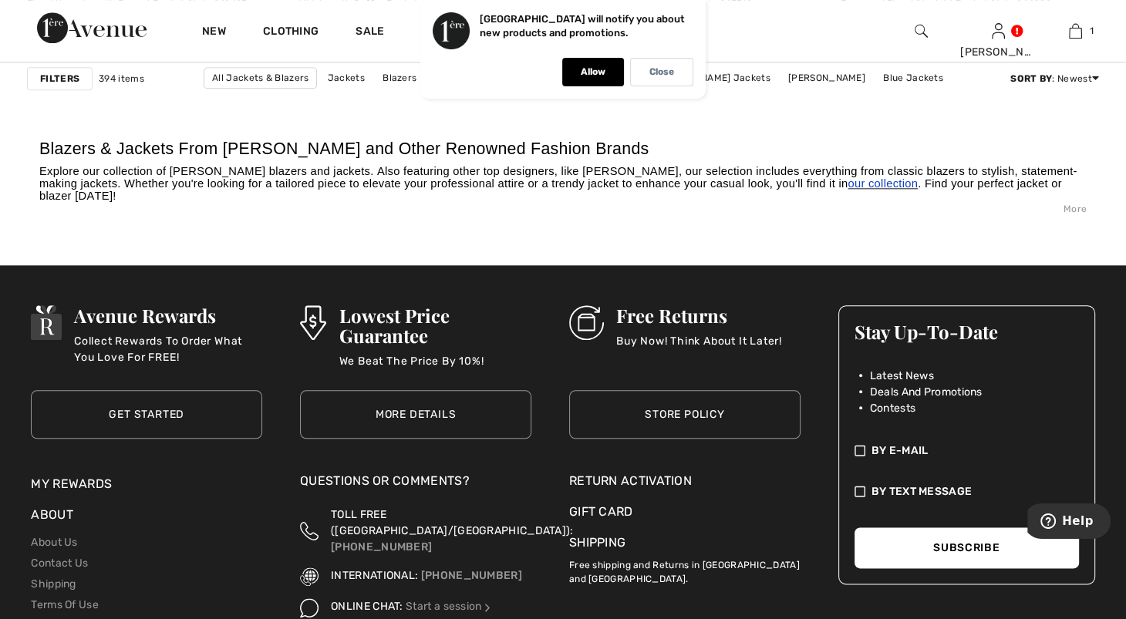
scroll to position [7208, 0]
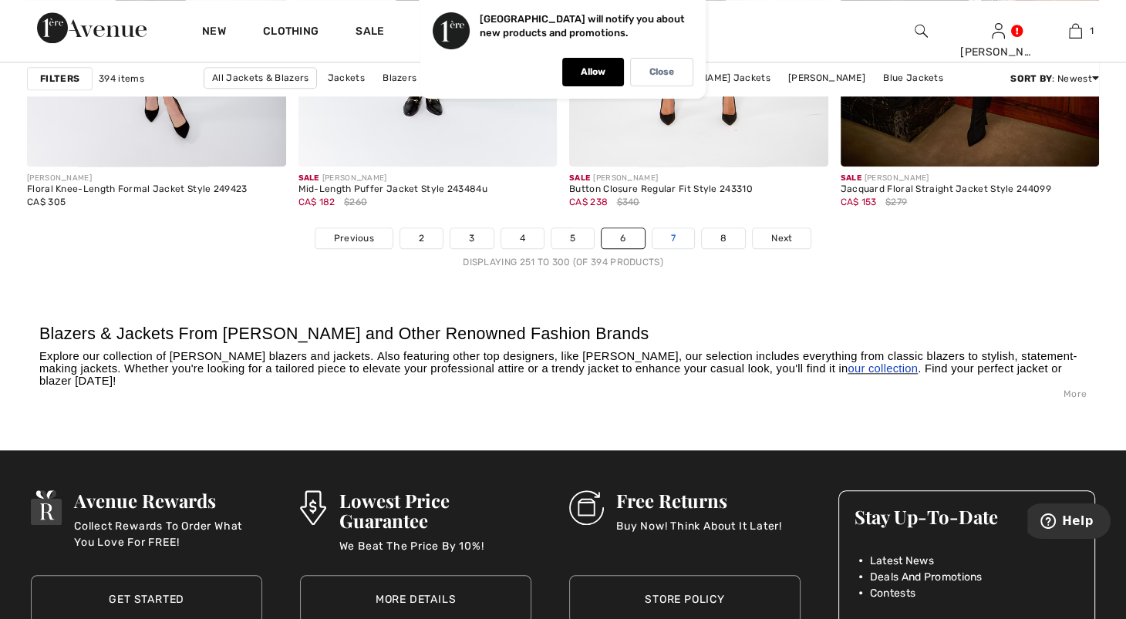
click at [694, 248] on link "7" at bounding box center [673, 238] width 42 height 20
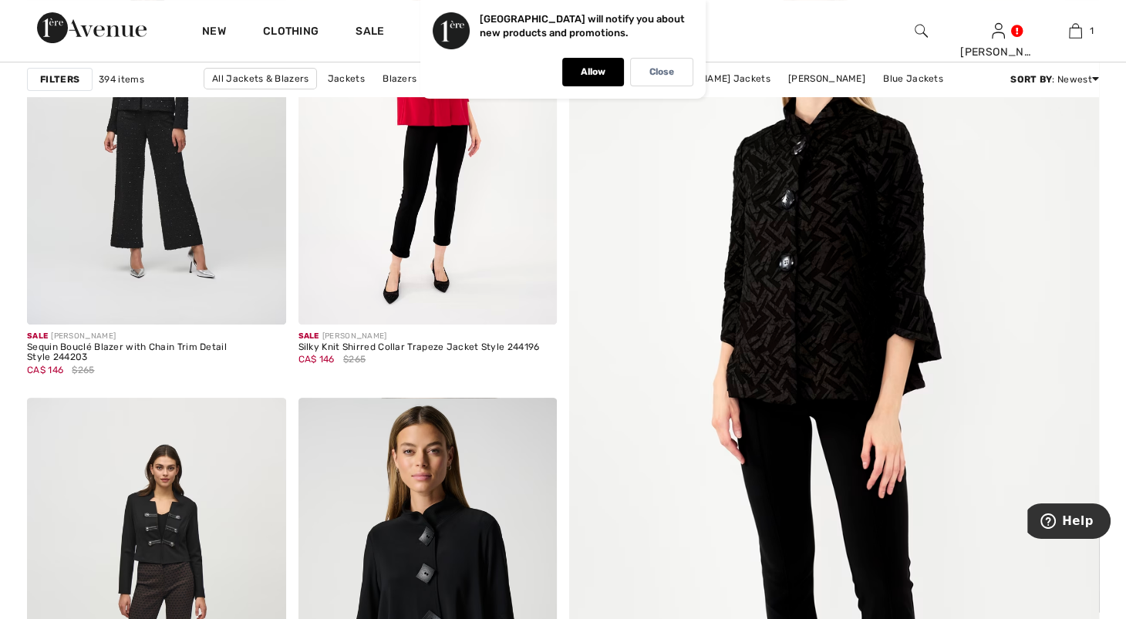
scroll to position [288, 0]
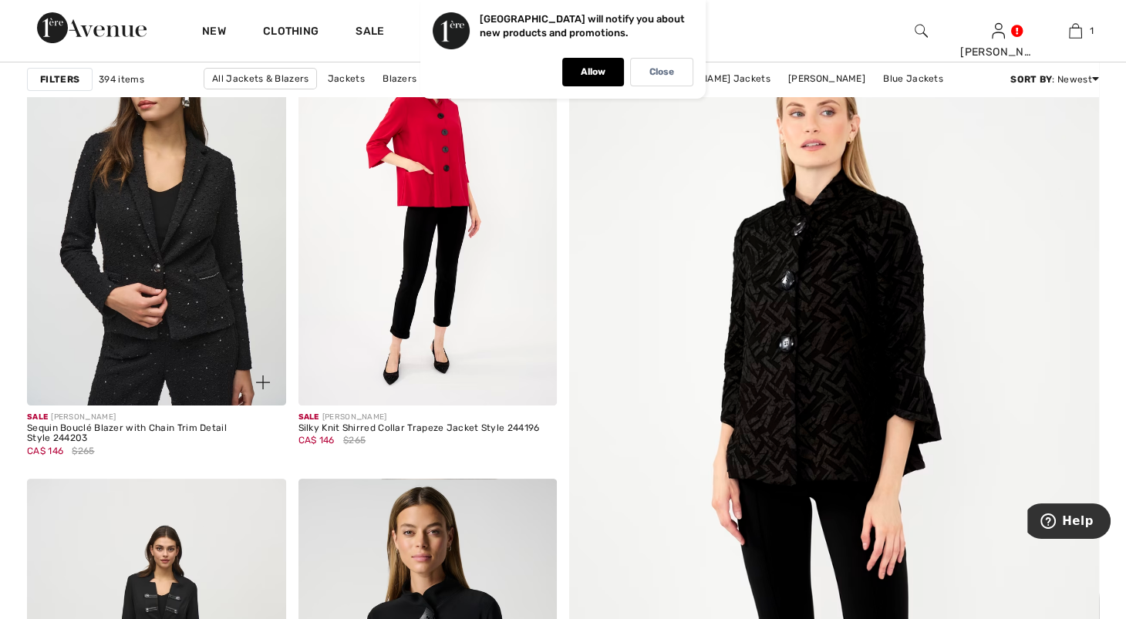
click at [201, 173] on img at bounding box center [156, 211] width 259 height 388
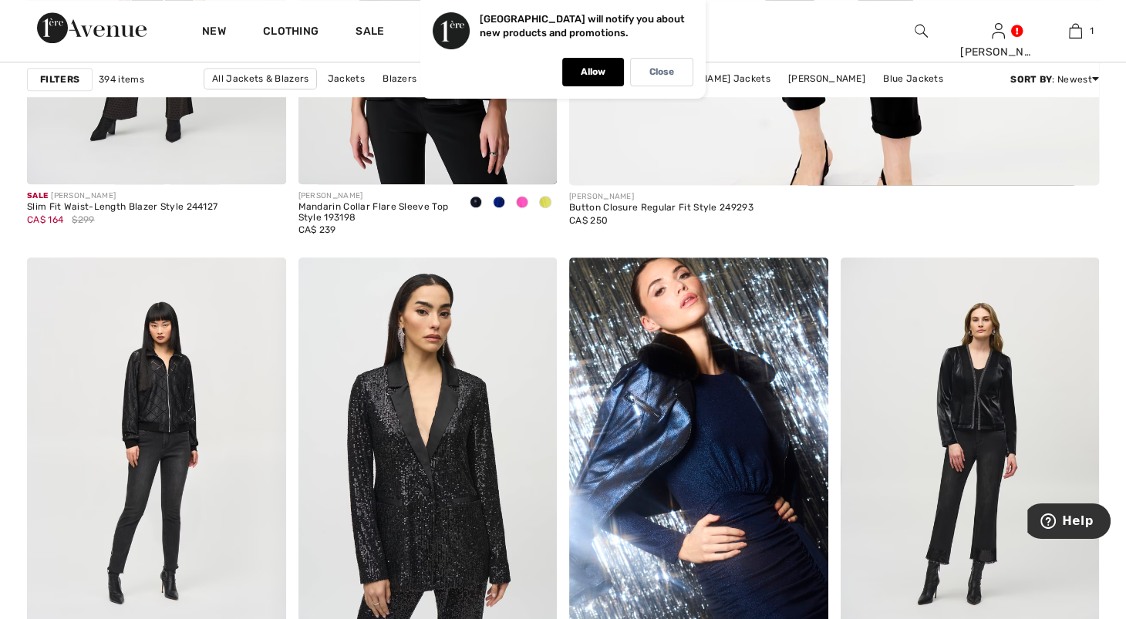
scroll to position [1133, 0]
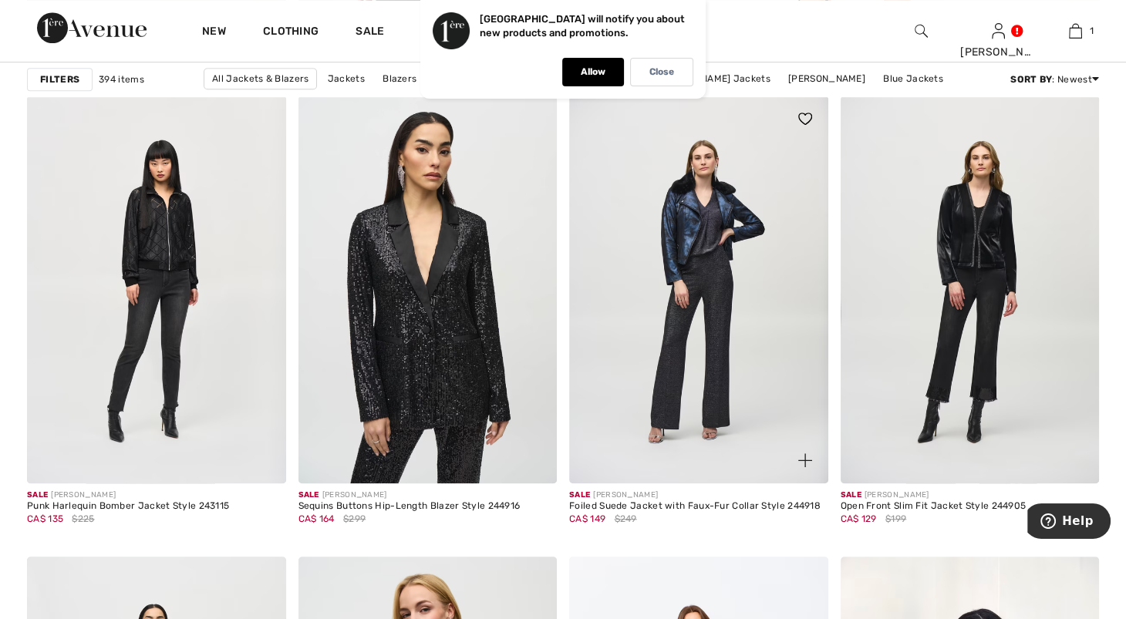
click at [691, 270] on img at bounding box center [698, 290] width 259 height 388
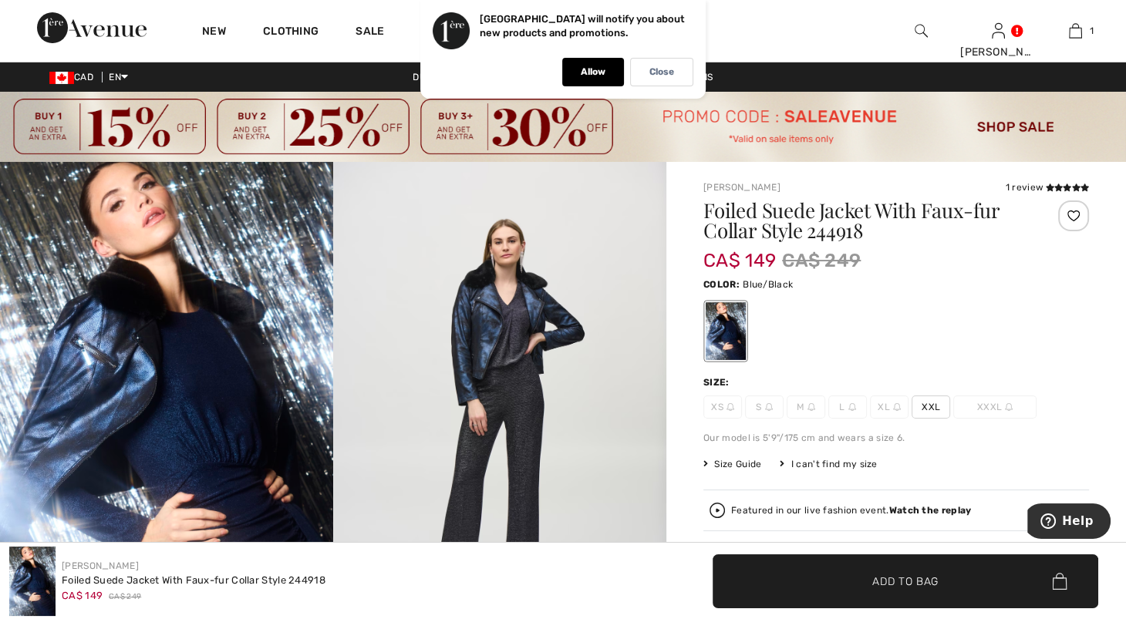
click at [494, 362] on img at bounding box center [499, 412] width 333 height 500
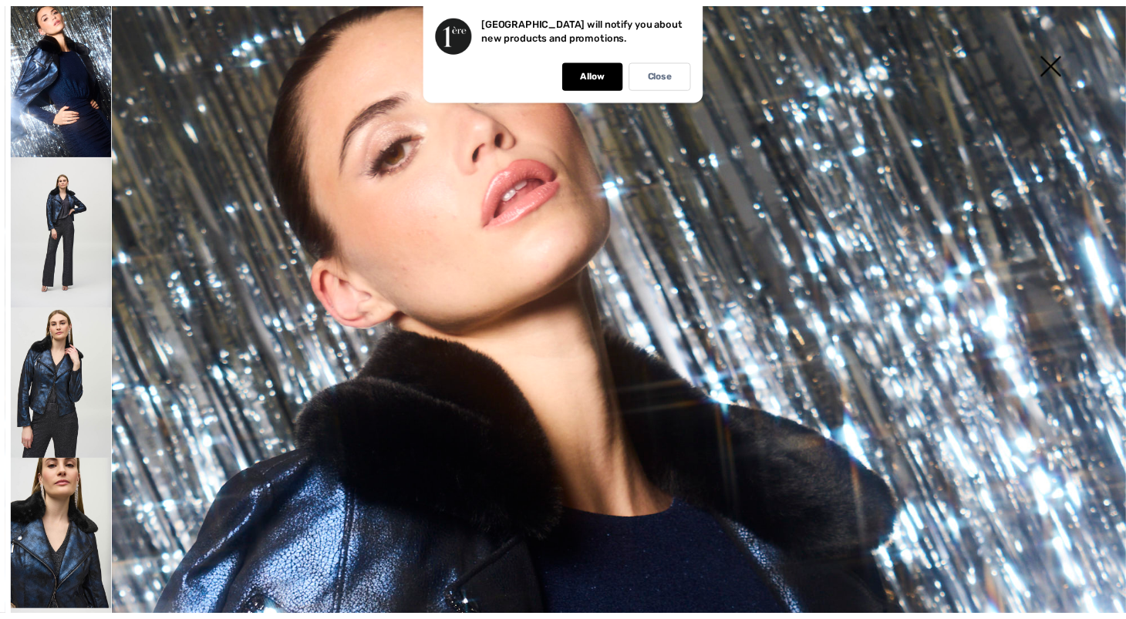
scroll to position [221, 0]
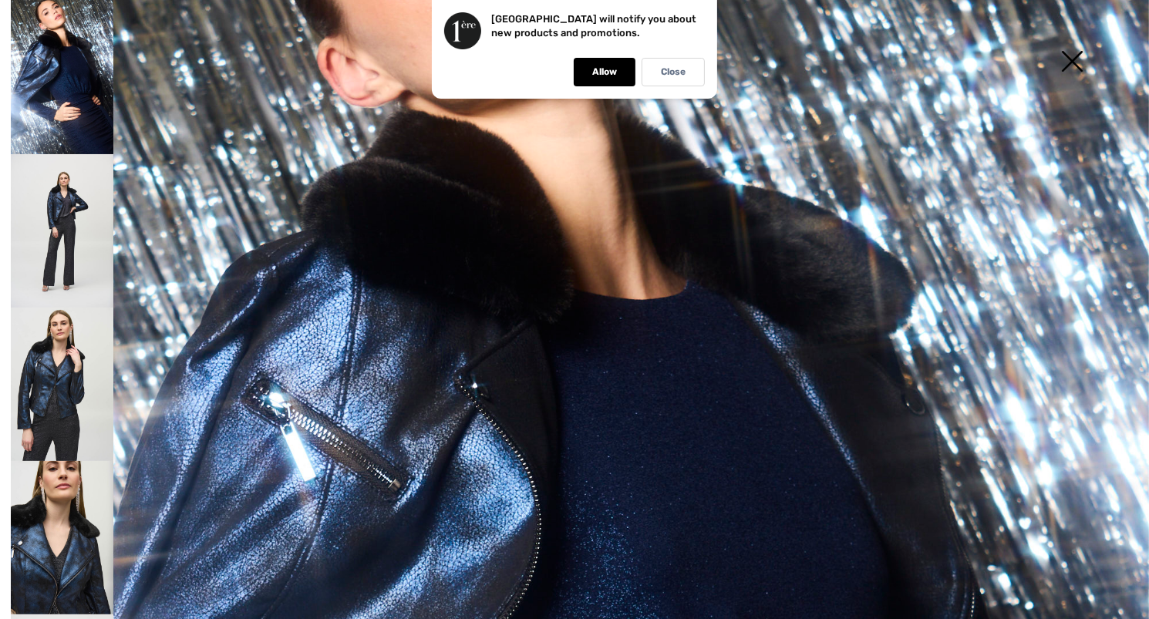
click at [54, 469] on img at bounding box center [62, 537] width 103 height 153
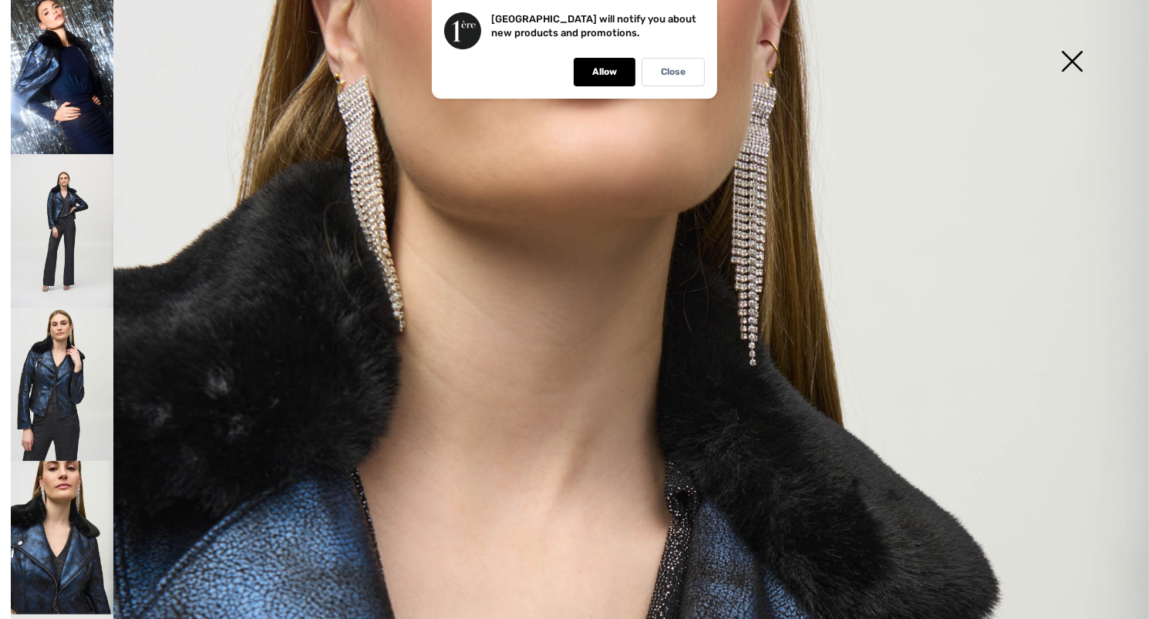
click at [85, 217] on img at bounding box center [62, 230] width 103 height 153
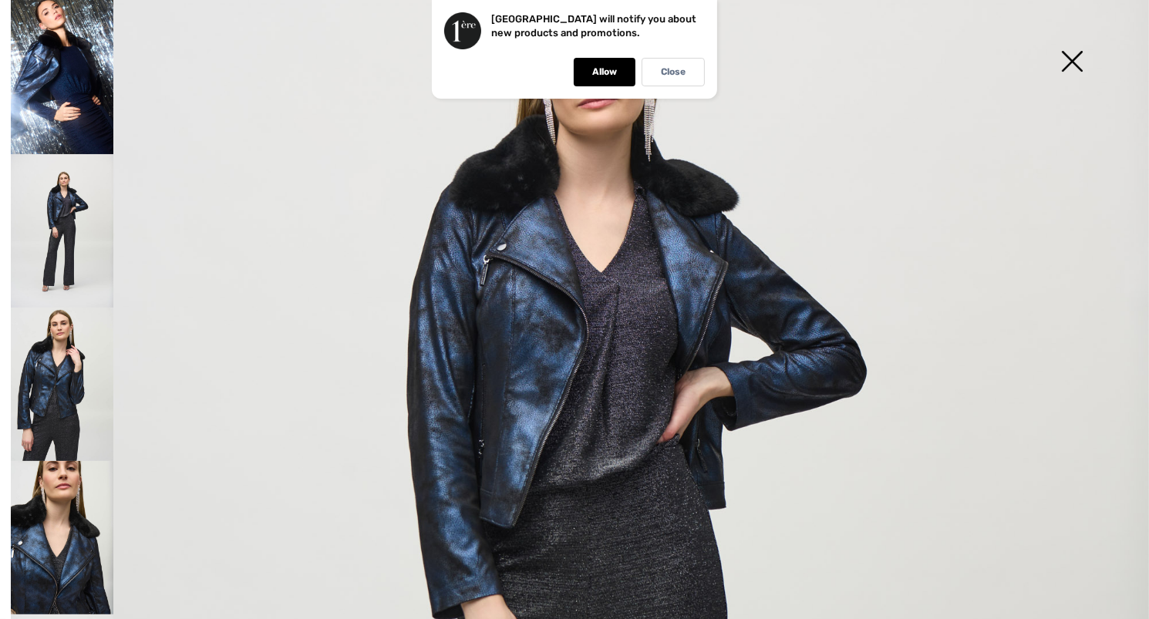
click at [1068, 56] on img at bounding box center [1071, 62] width 77 height 79
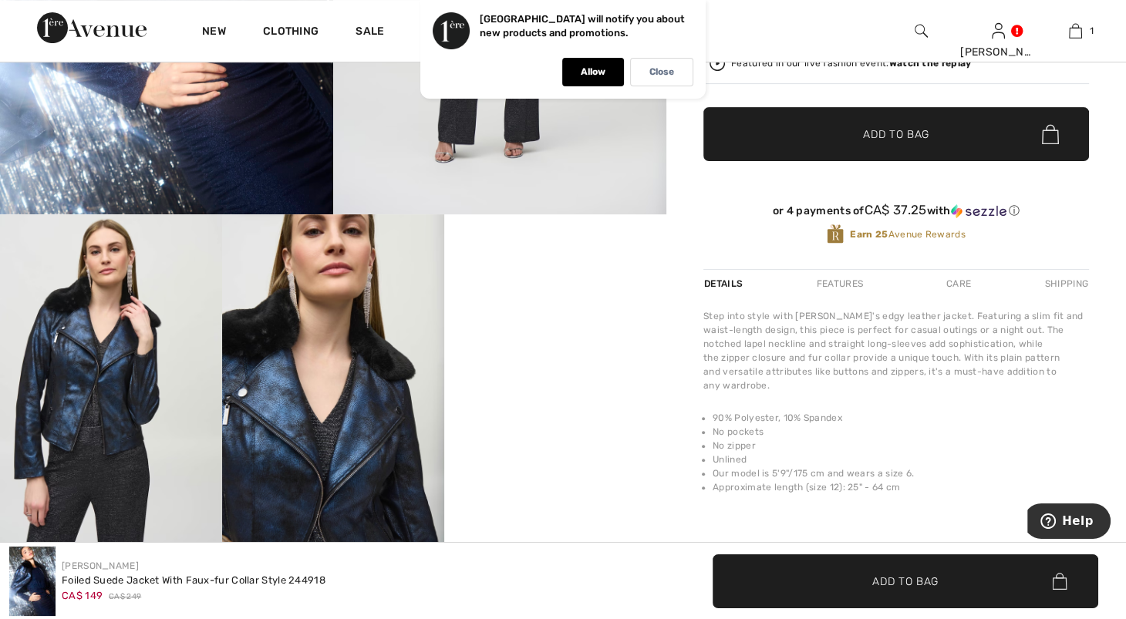
scroll to position [528, 0]
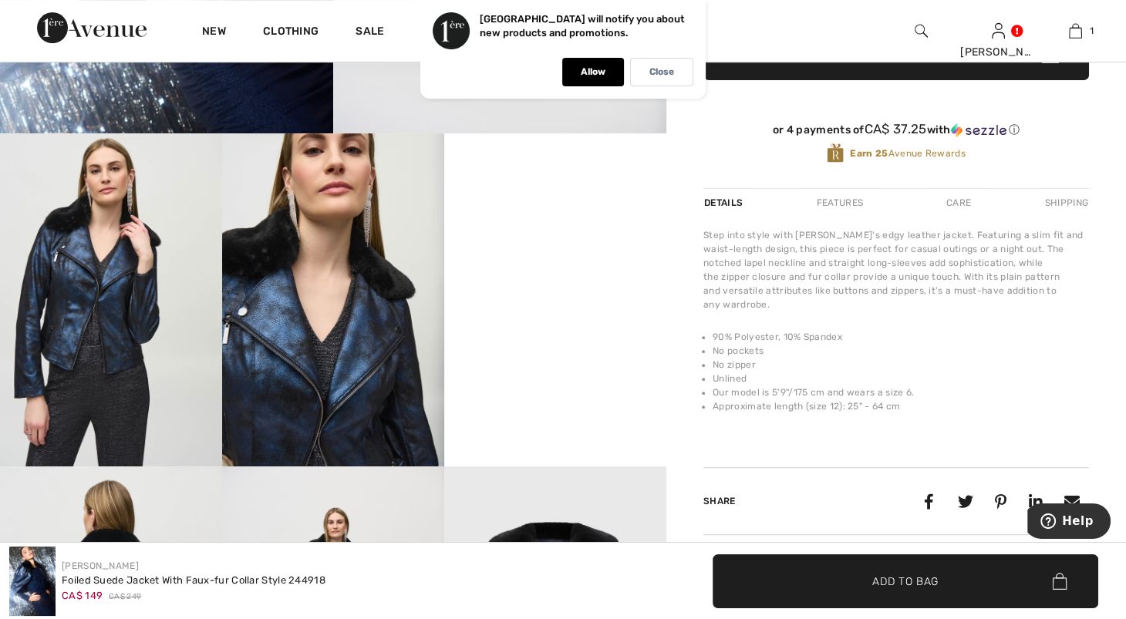
click at [604, 244] on video "Your browser does not support the video tag." at bounding box center [555, 188] width 222 height 111
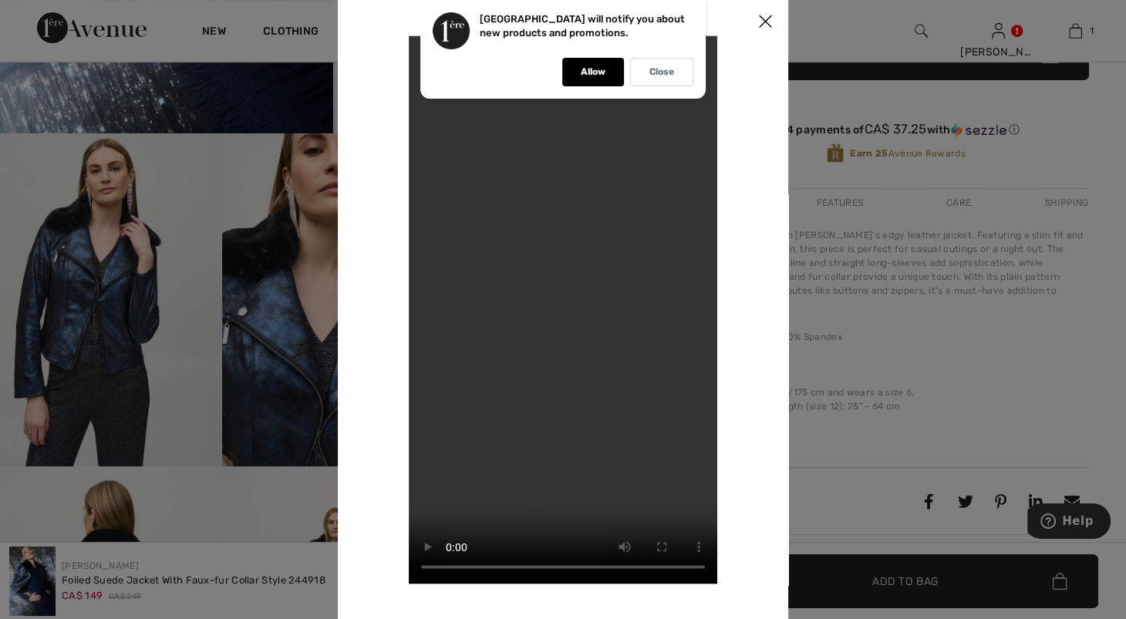
click at [1120, 360] on div at bounding box center [563, 309] width 1126 height 619
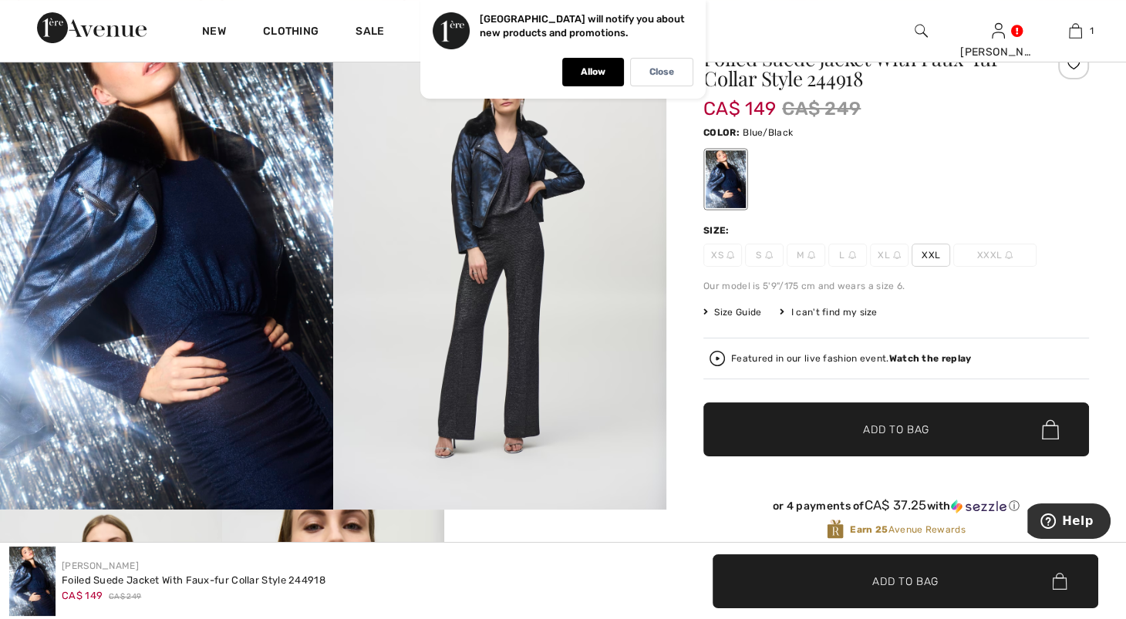
scroll to position [44, 0]
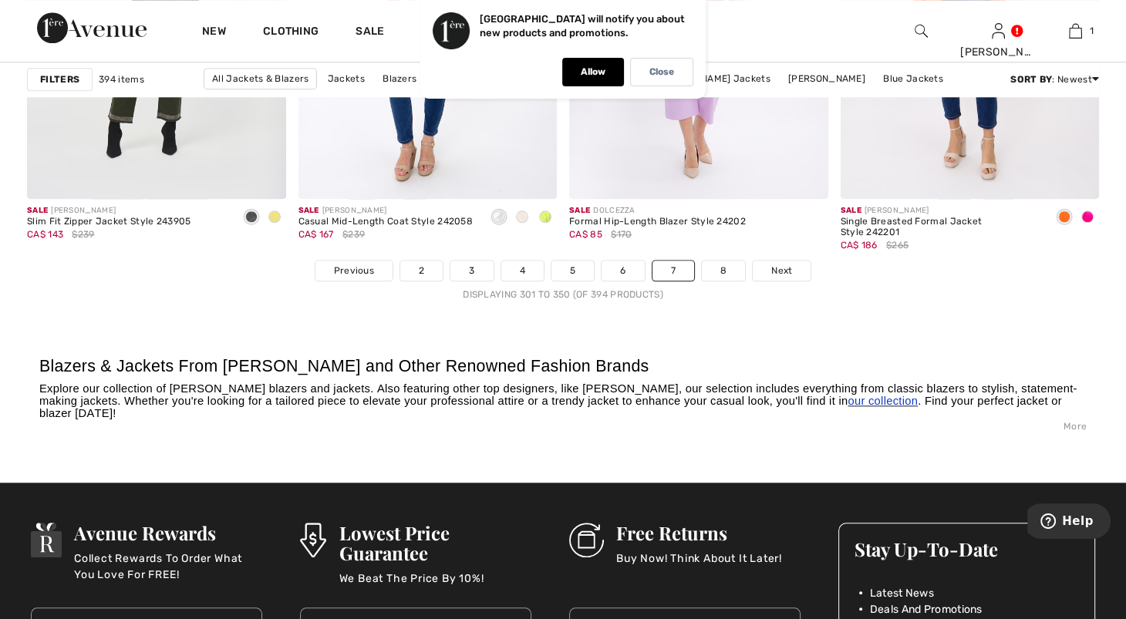
scroll to position [7199, 0]
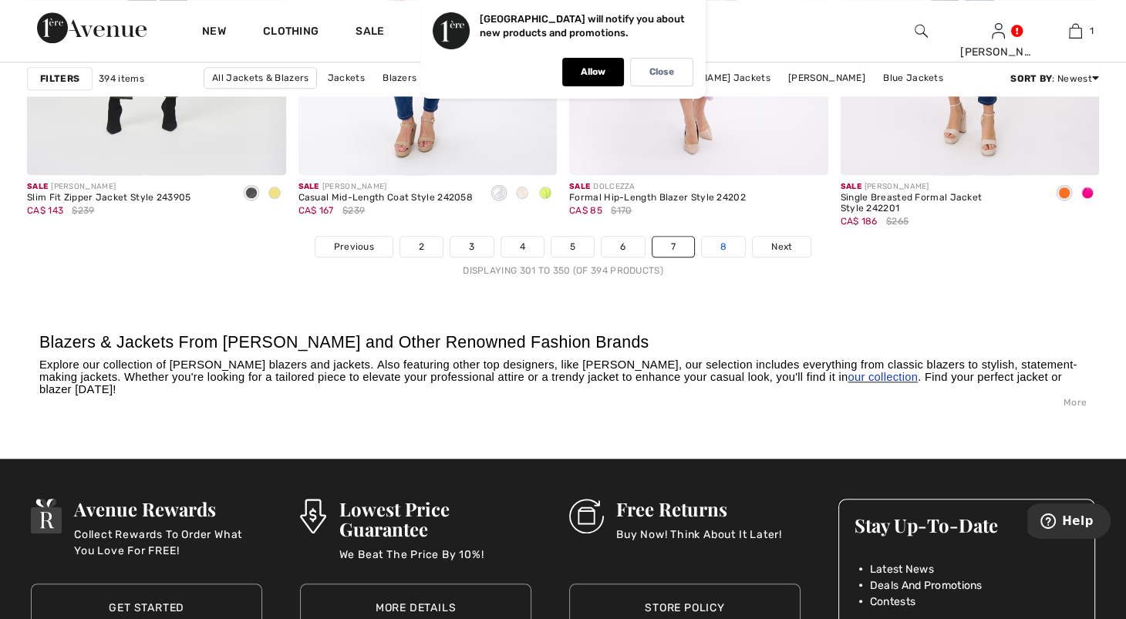
click at [745, 257] on link "8" at bounding box center [723, 247] width 43 height 20
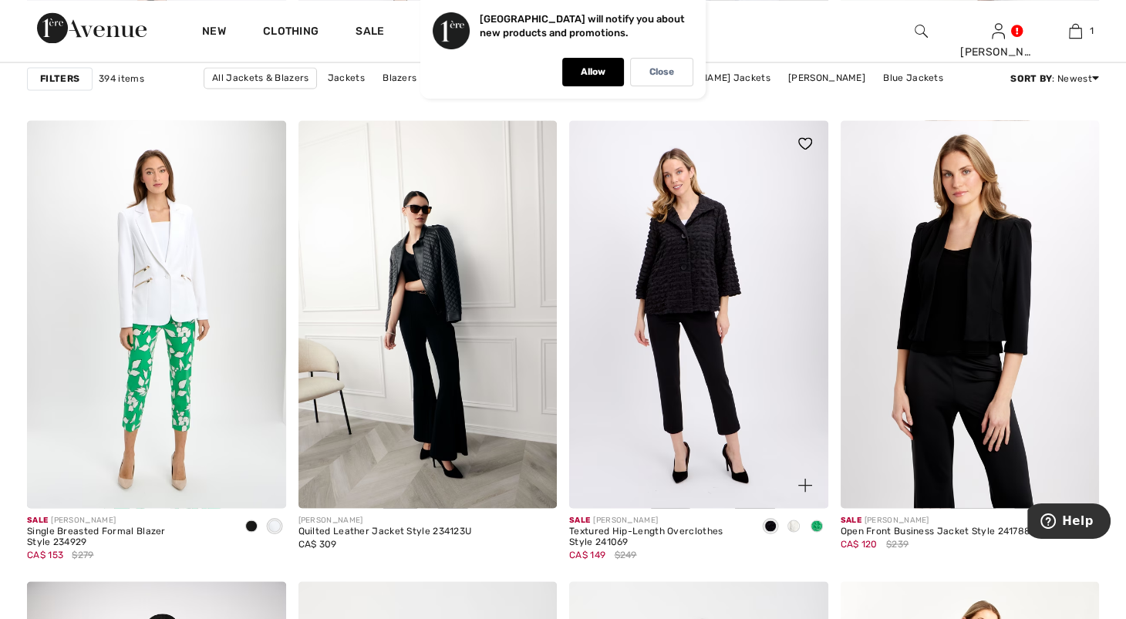
scroll to position [2692, 0]
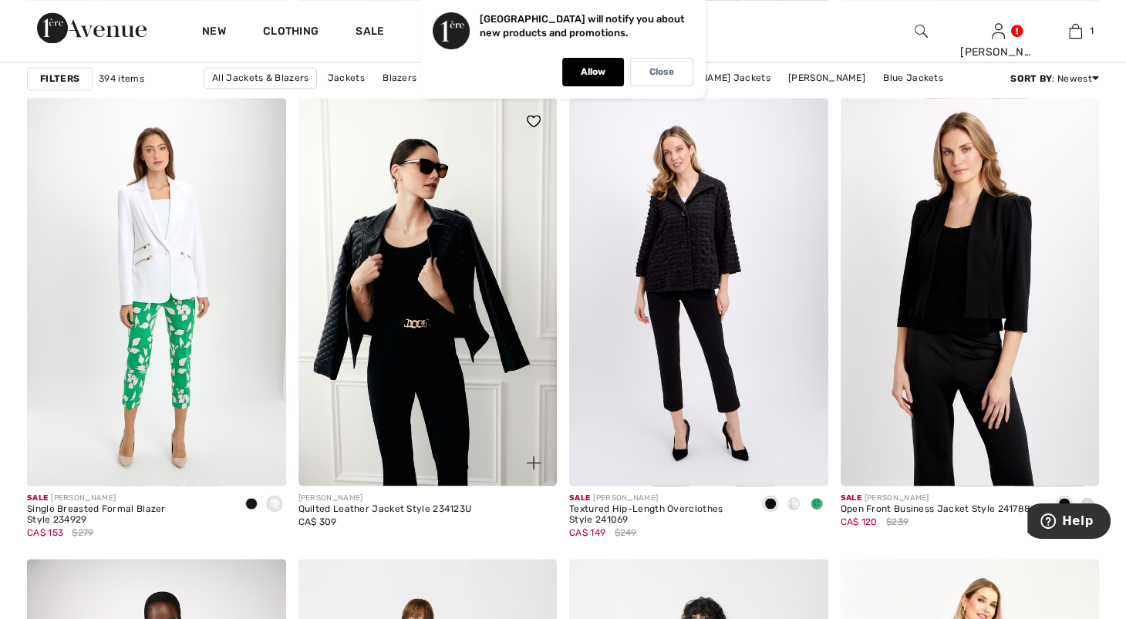
click at [432, 278] on img at bounding box center [427, 292] width 259 height 388
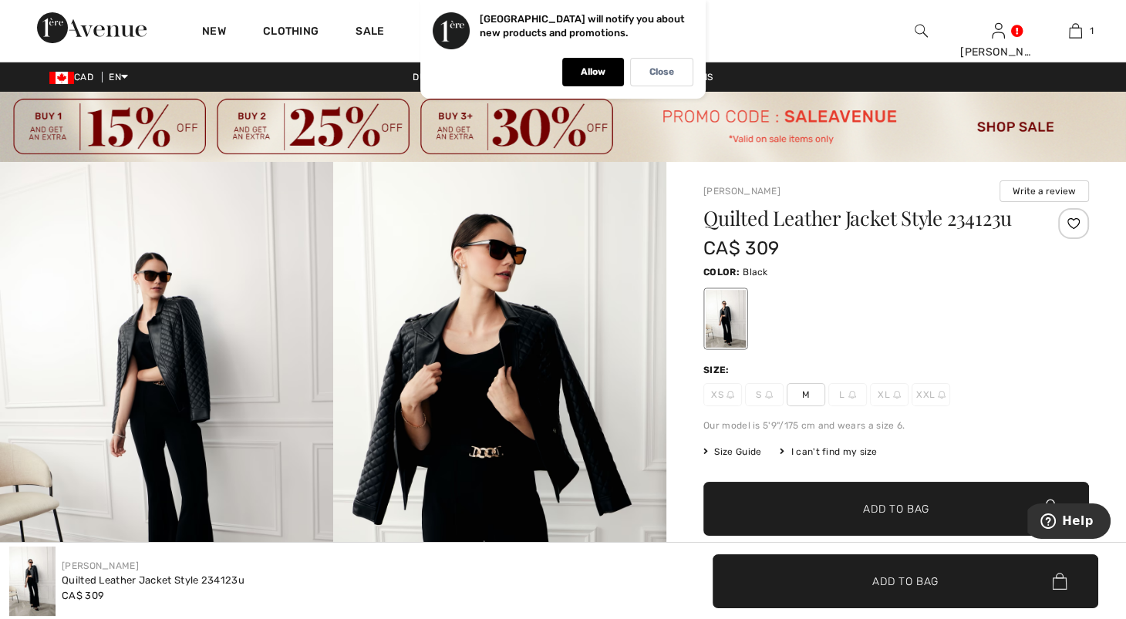
scroll to position [204, 0]
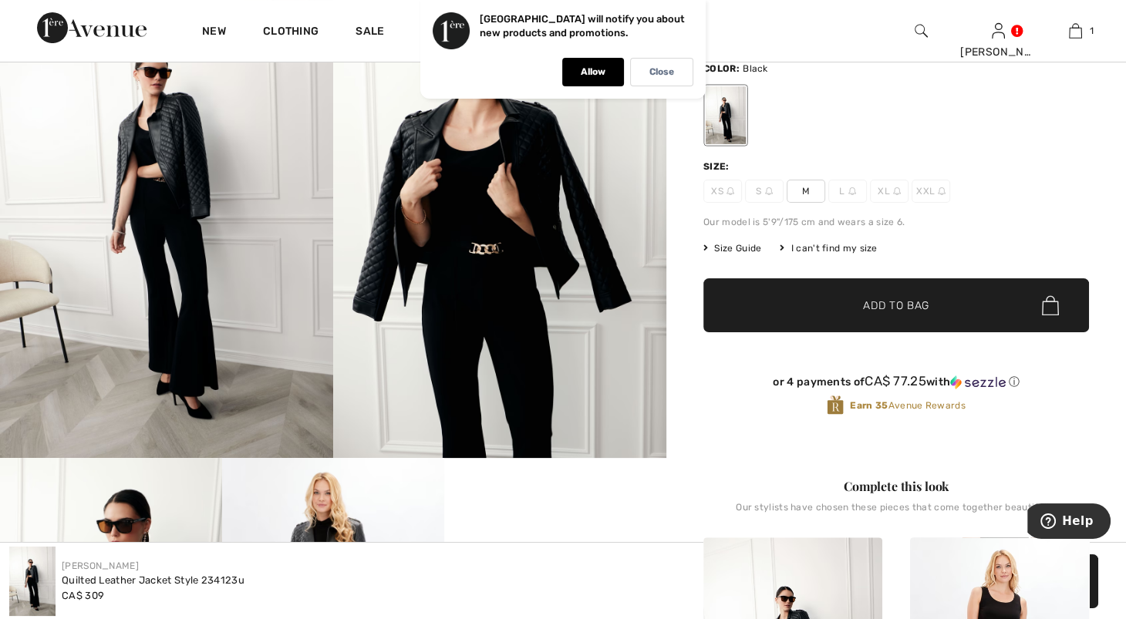
click at [807, 203] on span "M" at bounding box center [805, 191] width 39 height 23
click at [869, 332] on span "✔ Added to Bag Add to Bag" at bounding box center [896, 305] width 386 height 54
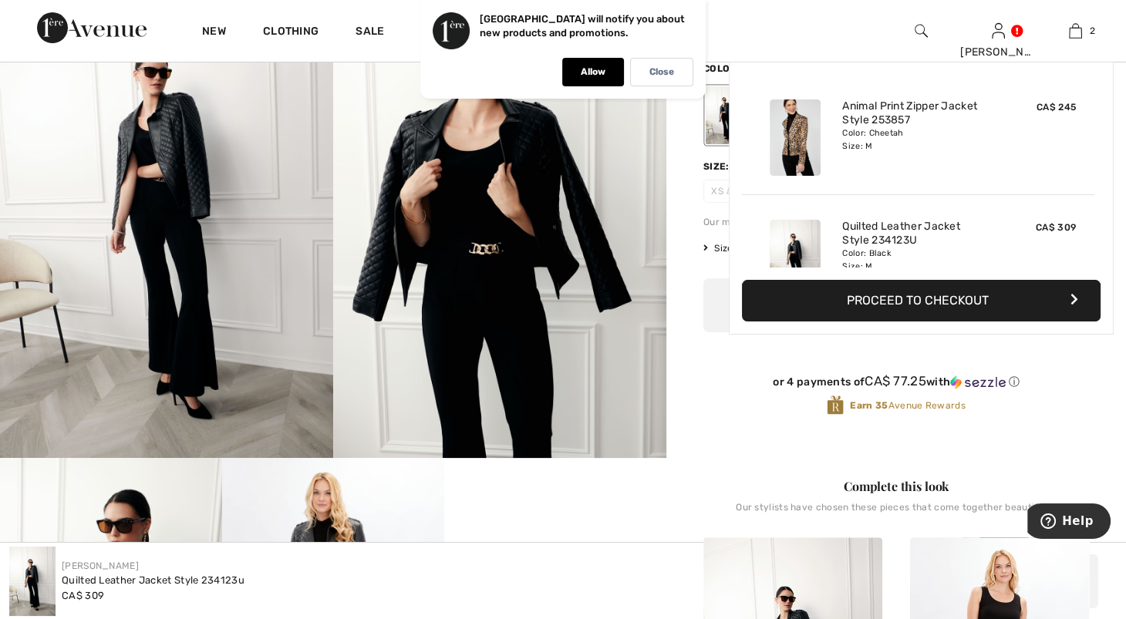
scroll to position [79, 0]
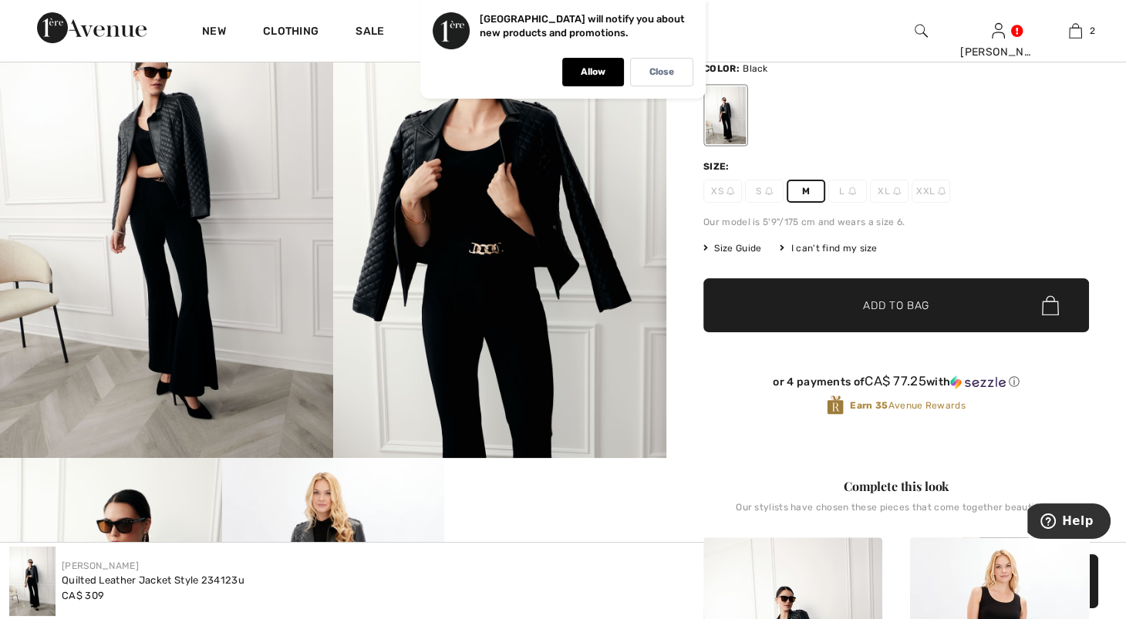
click at [193, 211] on img at bounding box center [166, 208] width 333 height 500
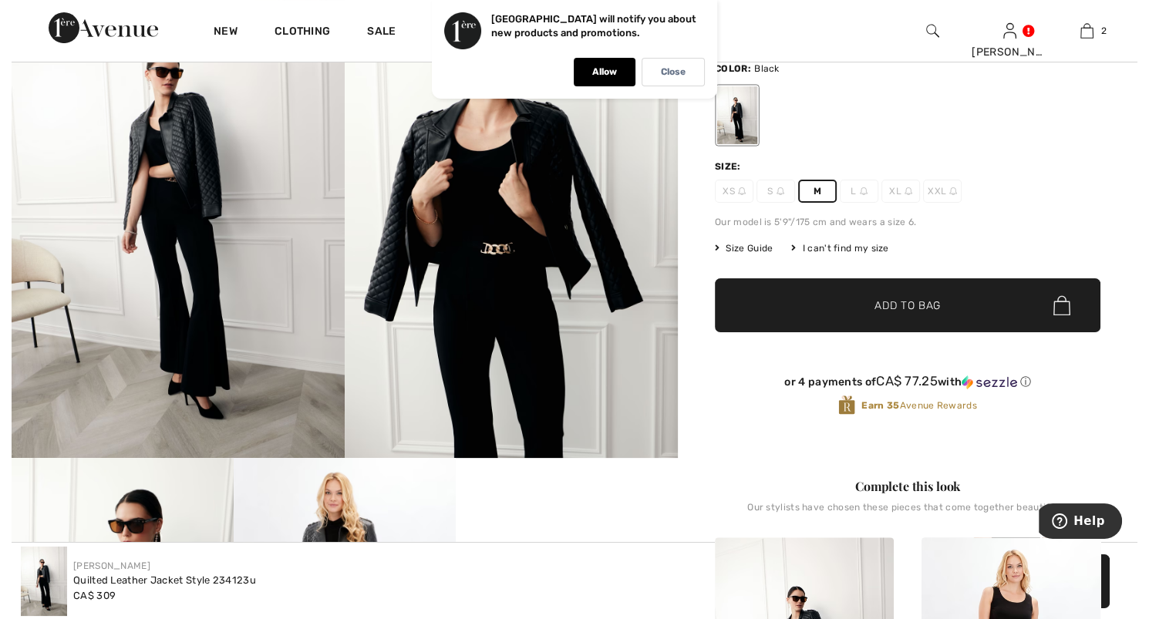
scroll to position [205, 0]
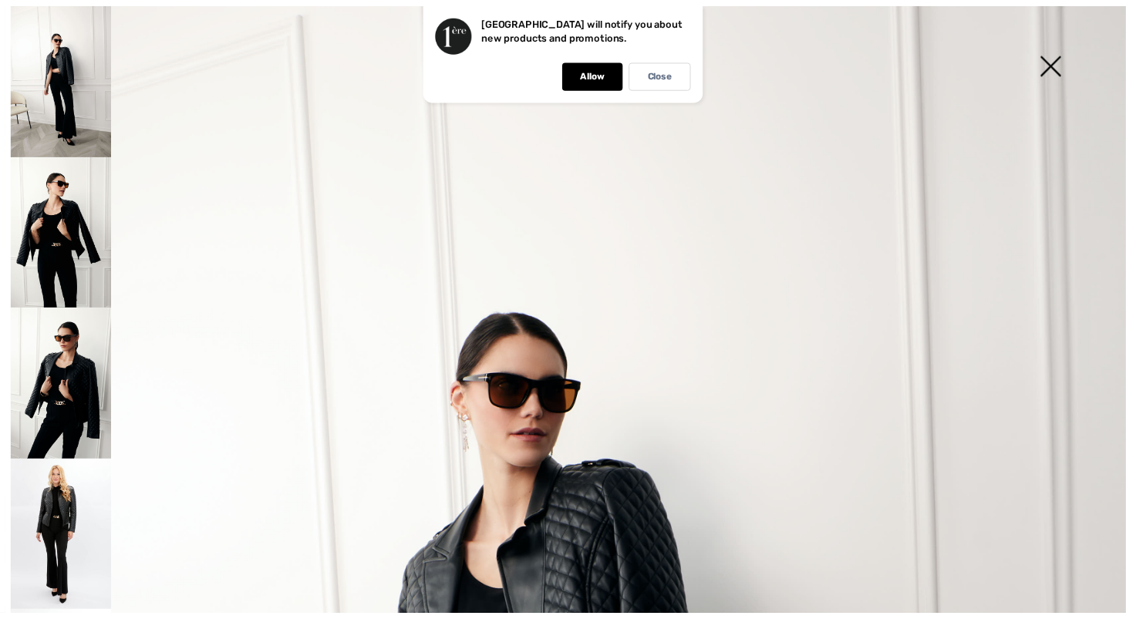
scroll to position [204, 0]
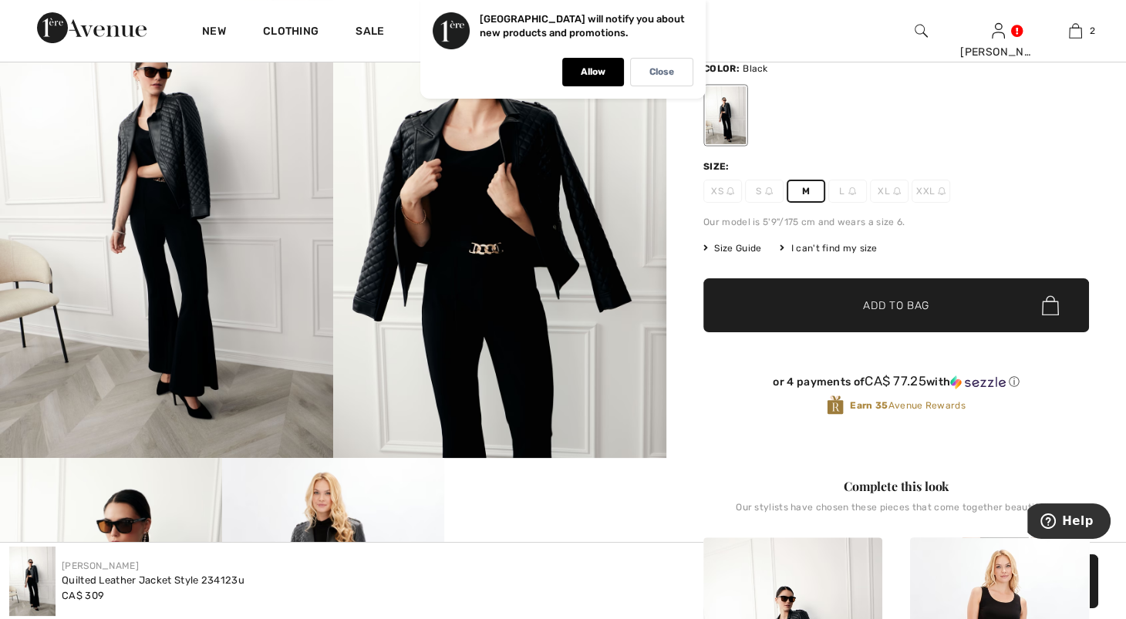
click at [259, 292] on img at bounding box center [166, 208] width 333 height 500
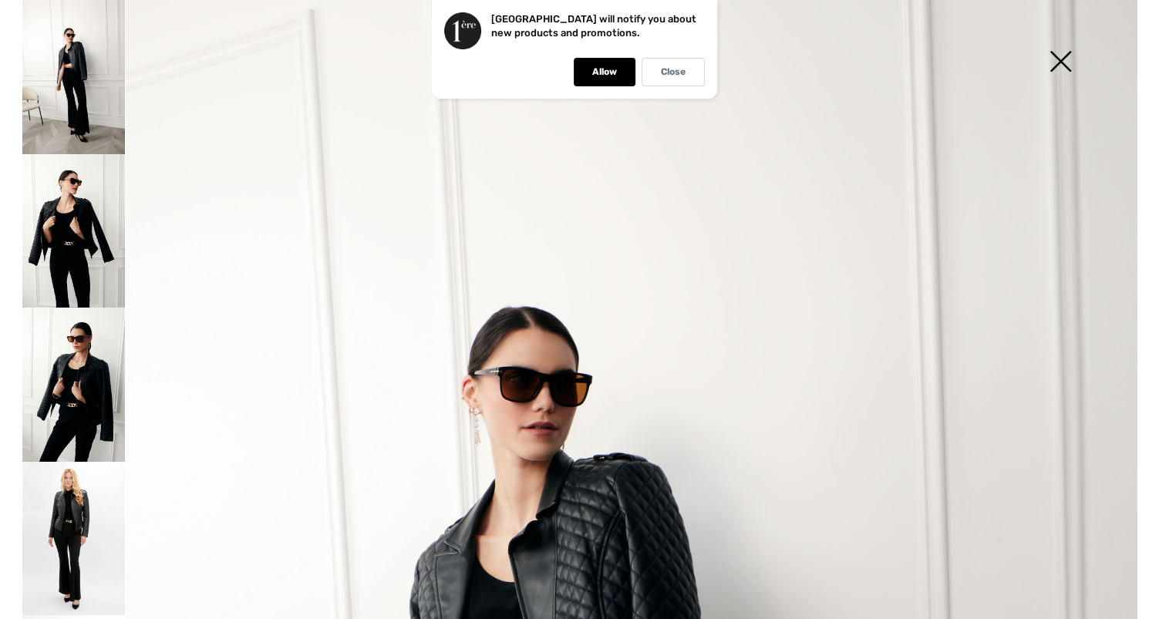
scroll to position [205, 0]
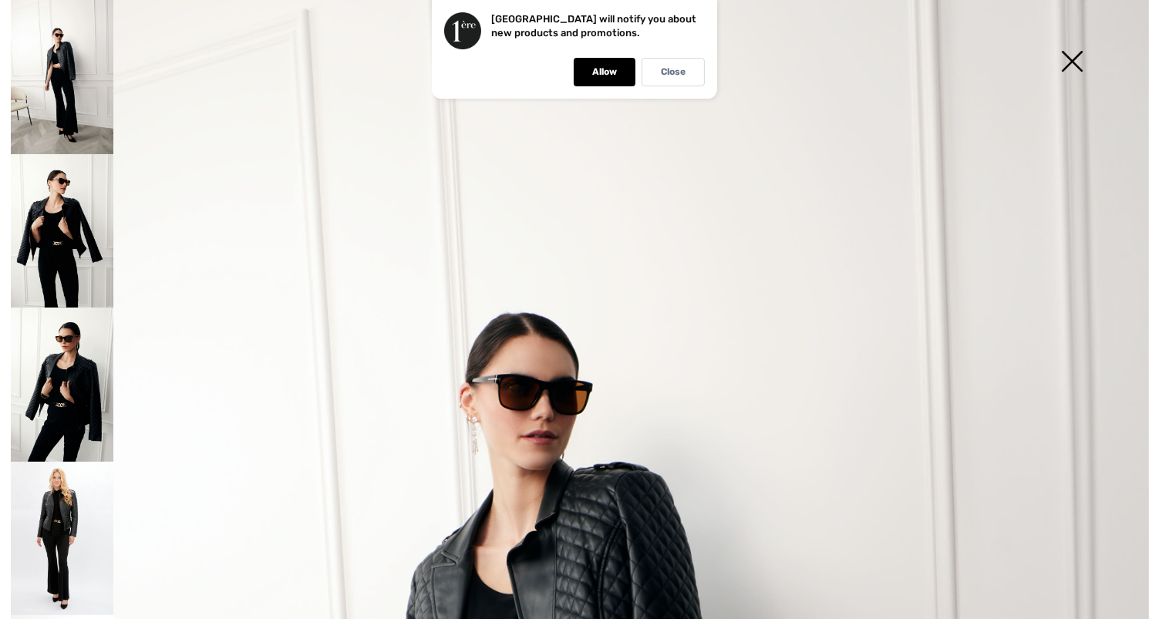
click at [97, 257] on img at bounding box center [62, 231] width 103 height 154
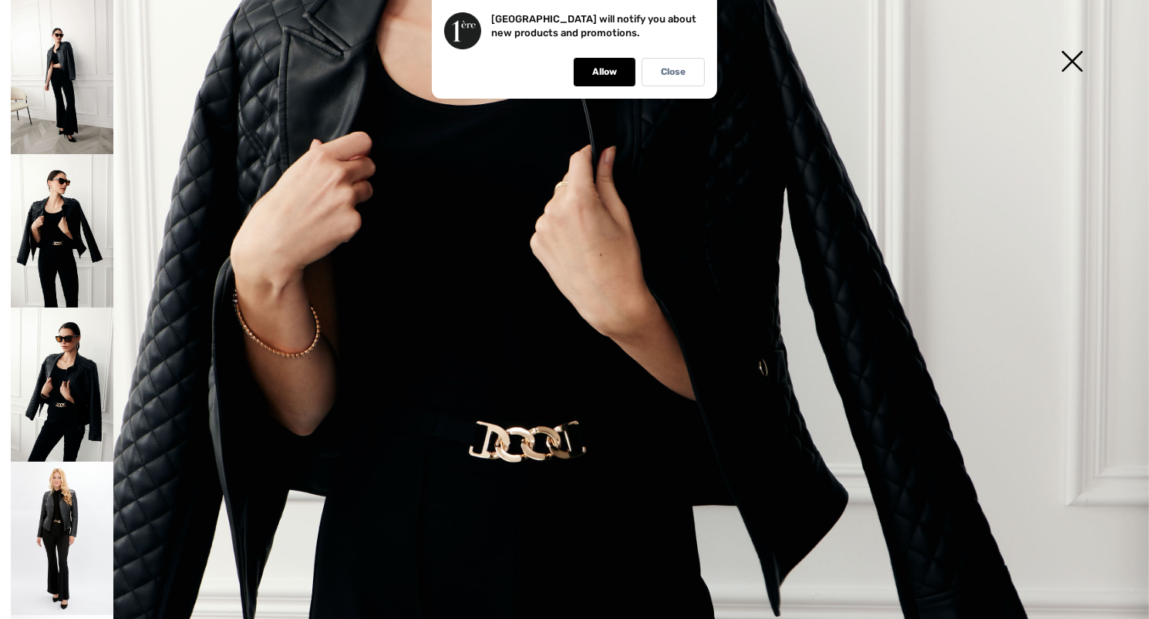
scroll to position [564, 0]
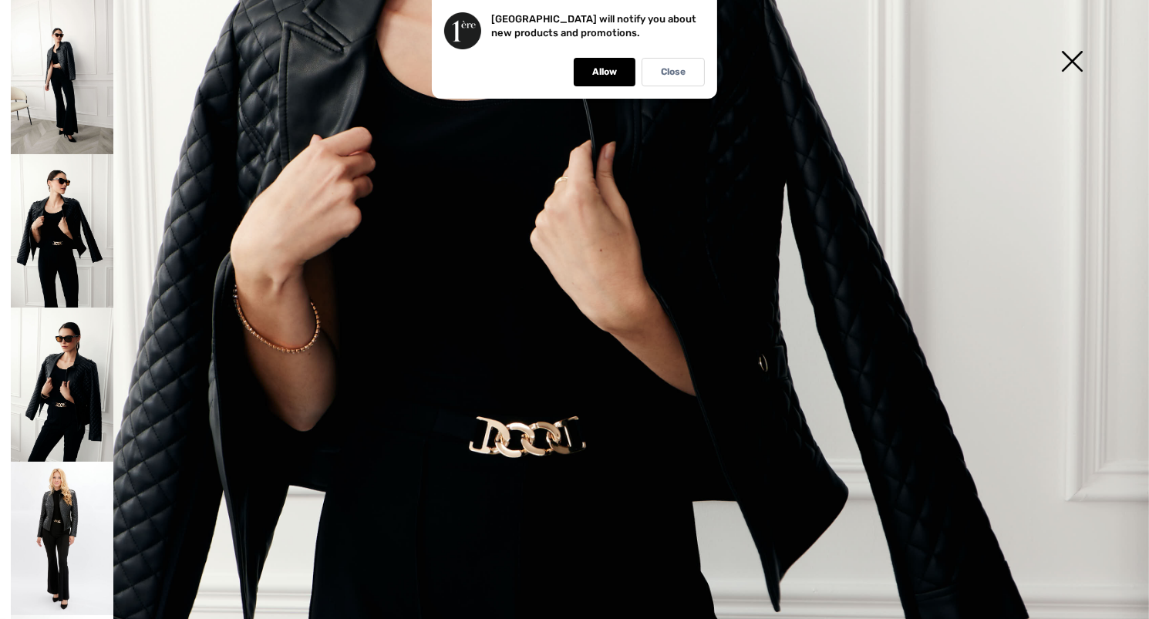
click at [89, 535] on img at bounding box center [62, 539] width 103 height 154
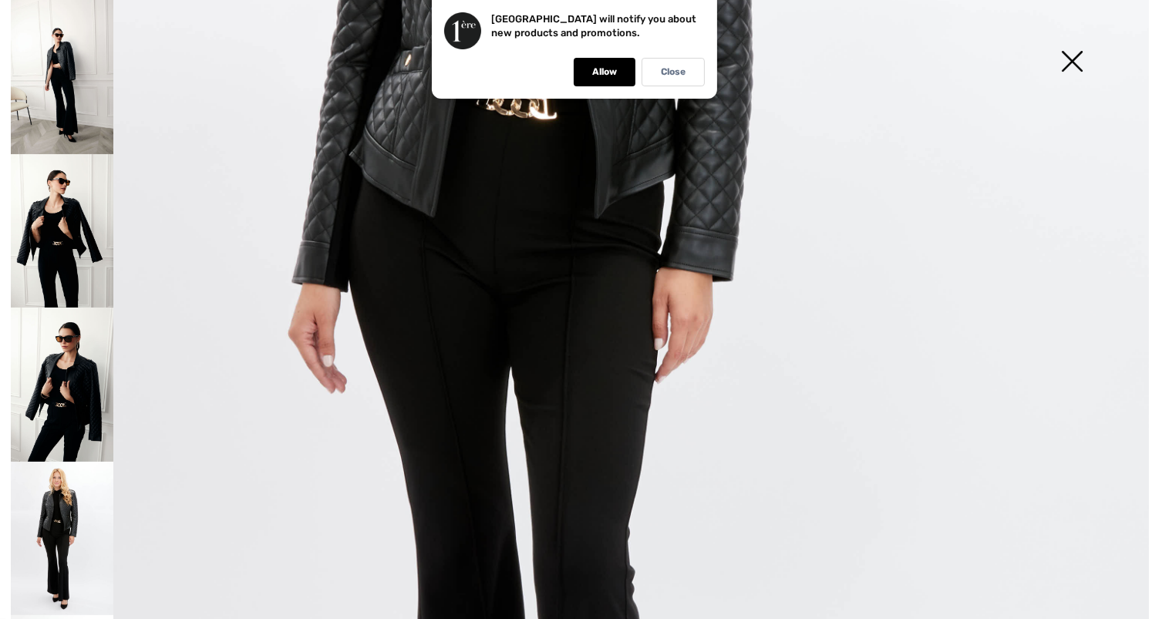
scroll to position [559, 0]
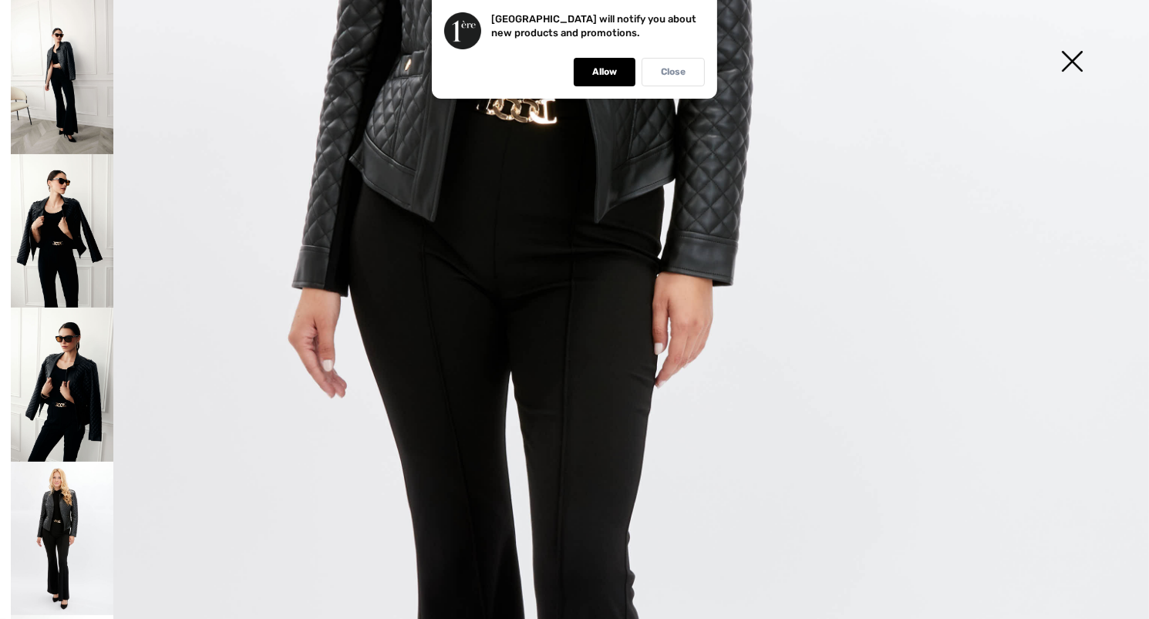
click at [684, 77] on p "Close" at bounding box center [673, 72] width 25 height 12
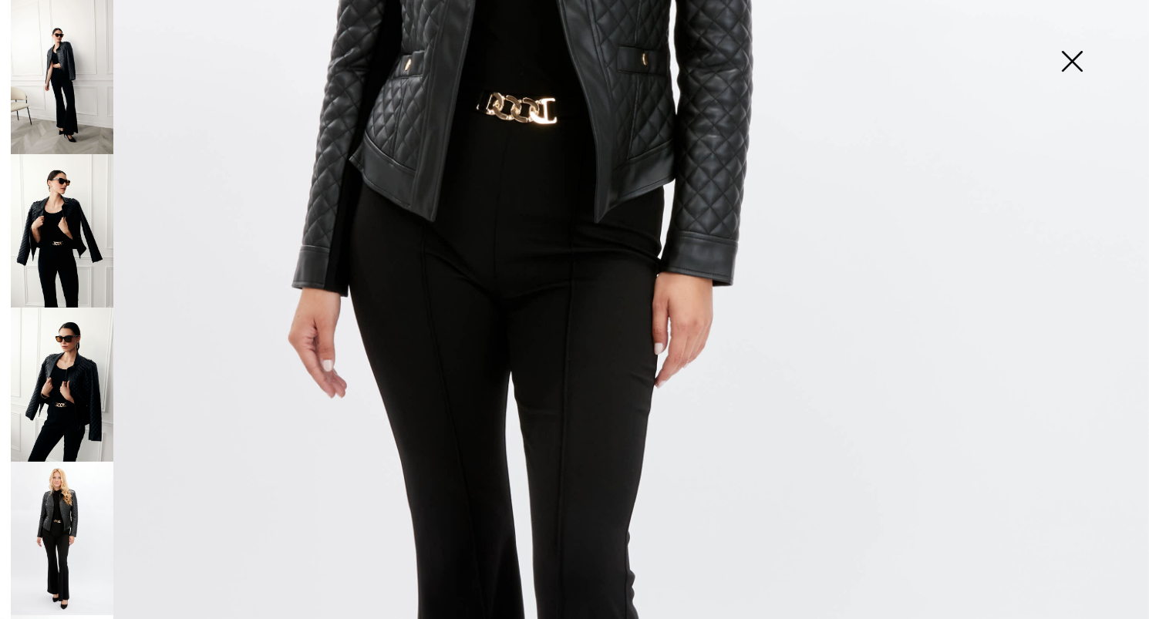
drag, startPoint x: 1142, startPoint y: 325, endPoint x: 230, endPoint y: 373, distance: 913.4
click at [230, 373] on img at bounding box center [574, 302] width 1149 height 1723
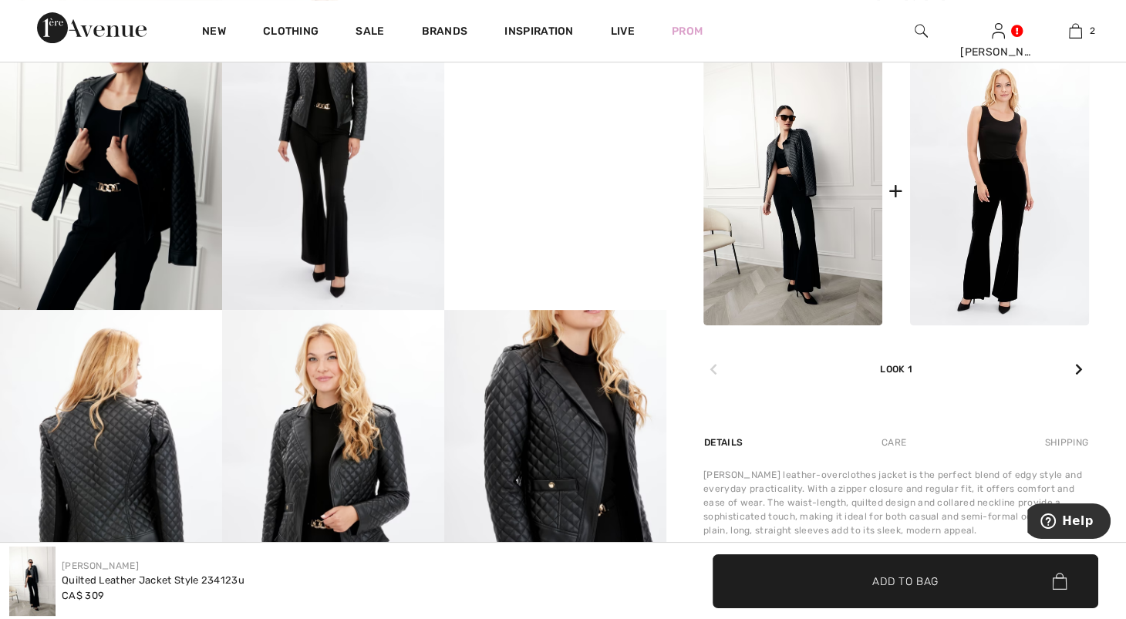
scroll to position [766, 0]
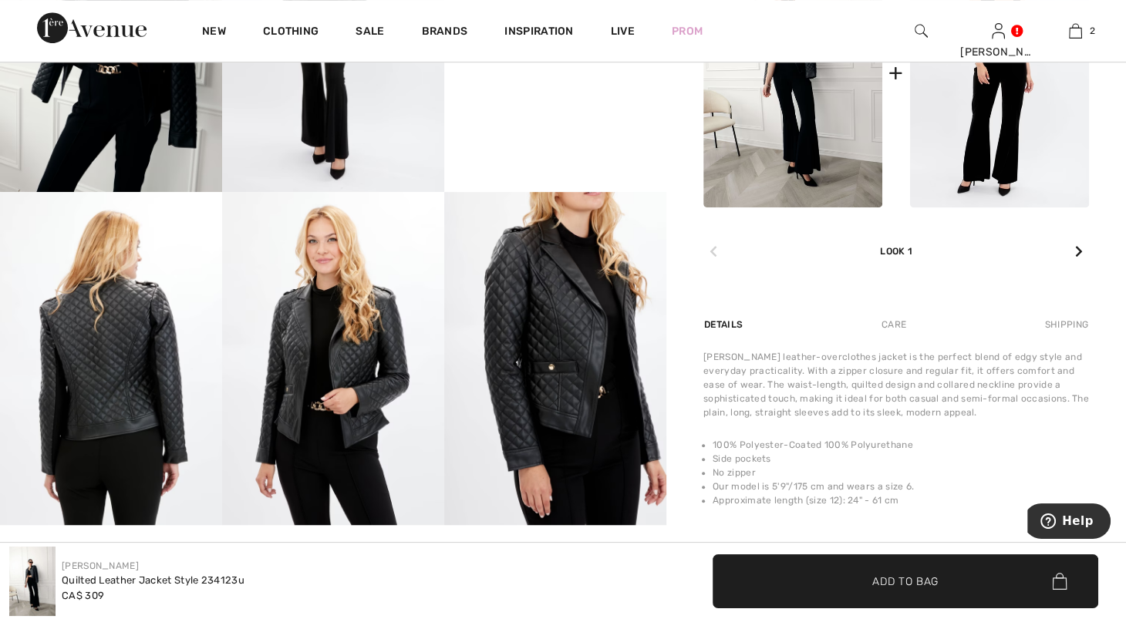
click at [525, 316] on img at bounding box center [555, 358] width 222 height 333
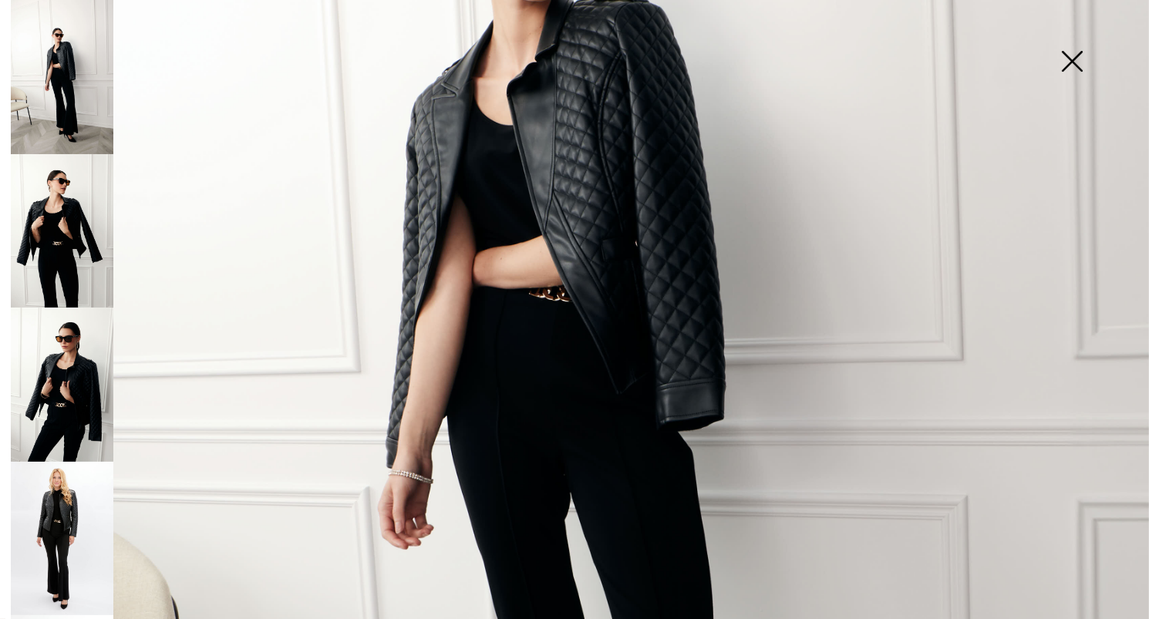
scroll to position [275, 0]
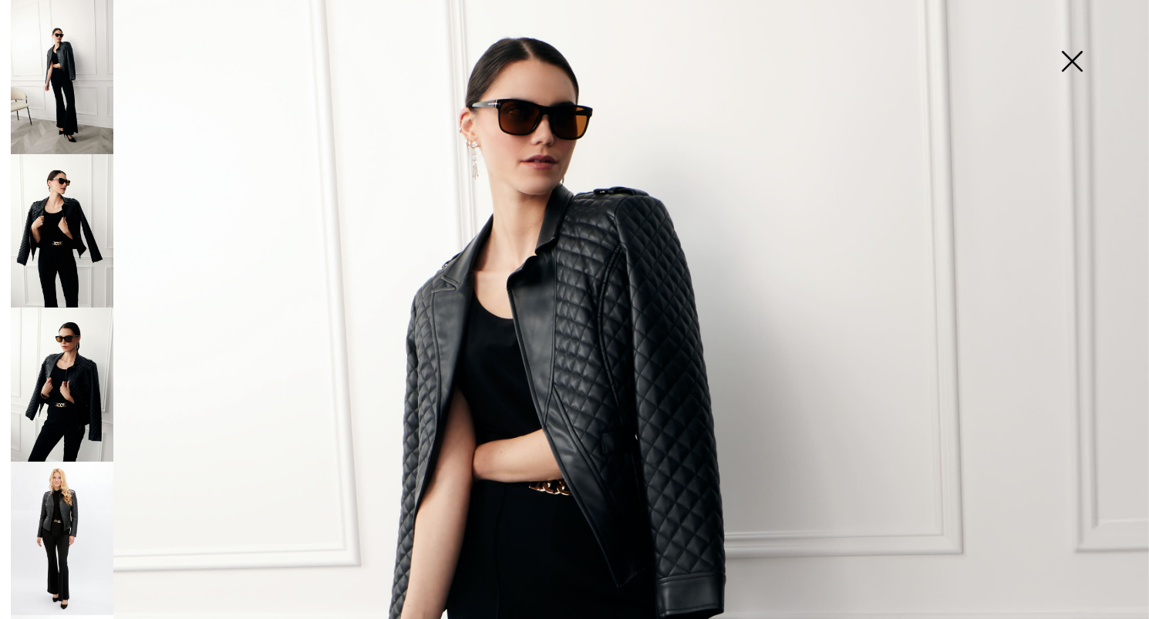
click at [66, 229] on img at bounding box center [62, 231] width 103 height 154
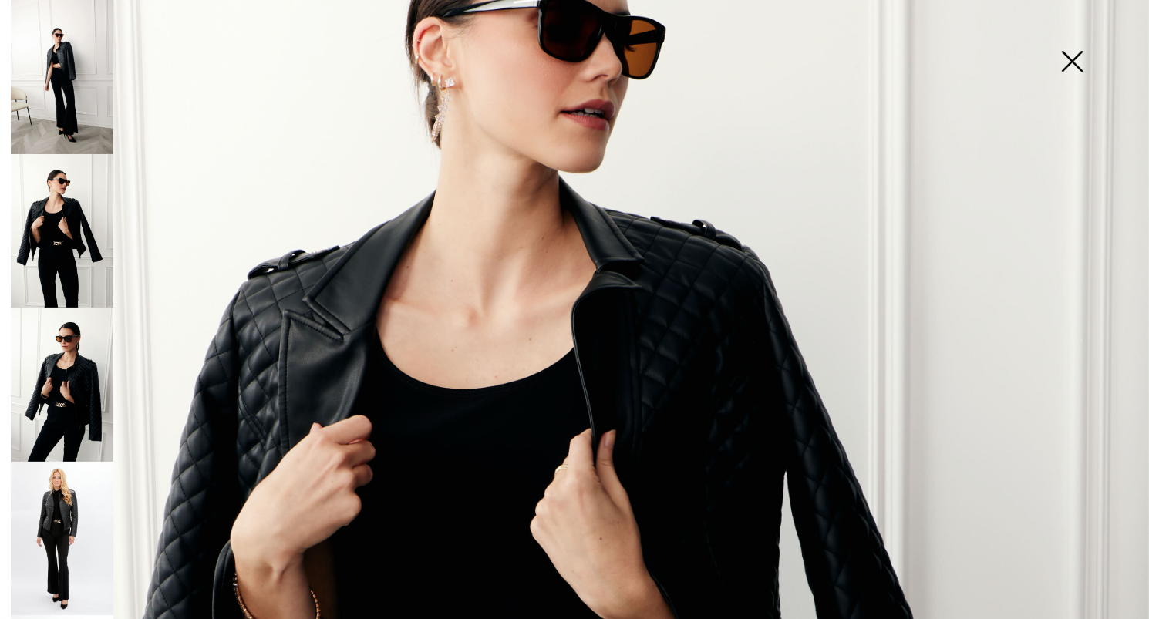
click at [73, 530] on img at bounding box center [62, 539] width 103 height 154
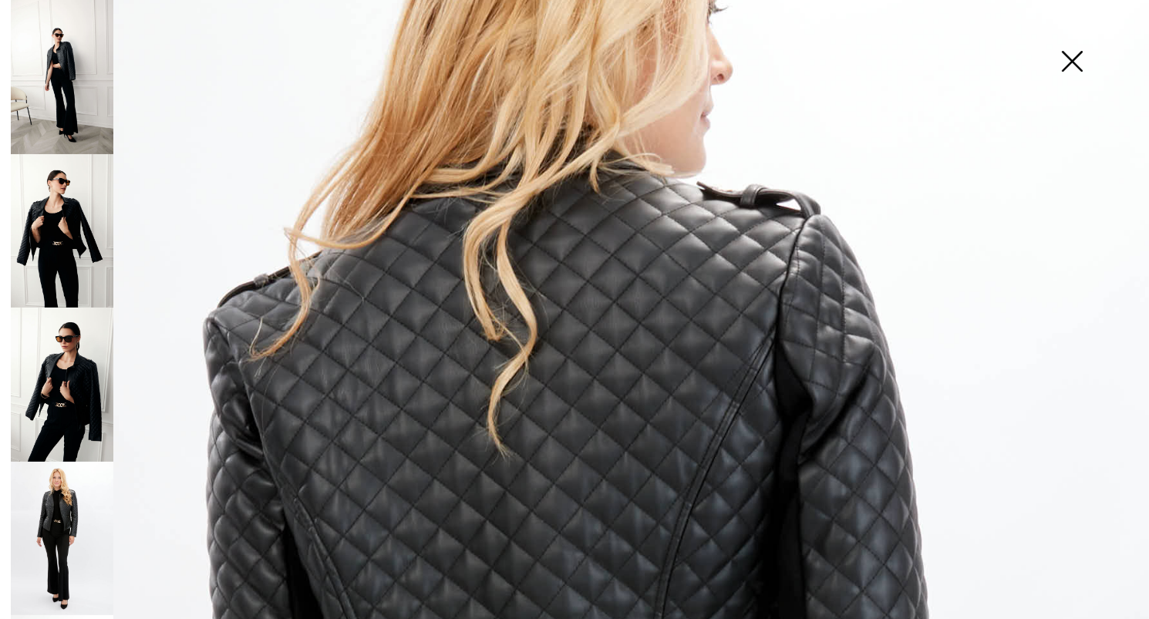
click at [1079, 66] on img at bounding box center [1071, 62] width 77 height 79
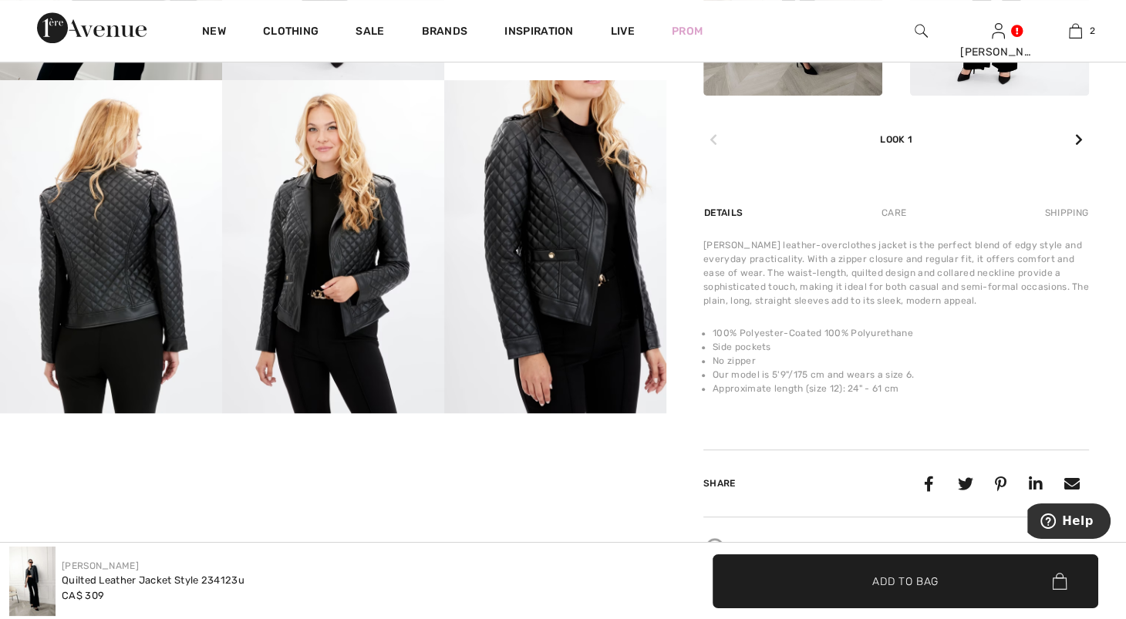
scroll to position [505, 0]
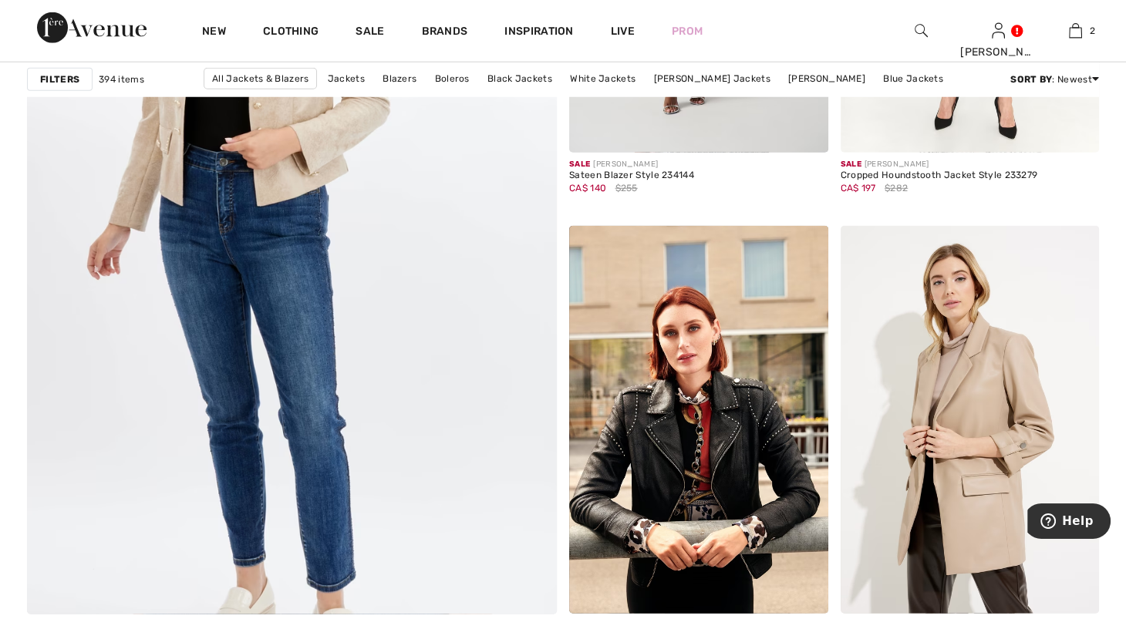
scroll to position [4442, 0]
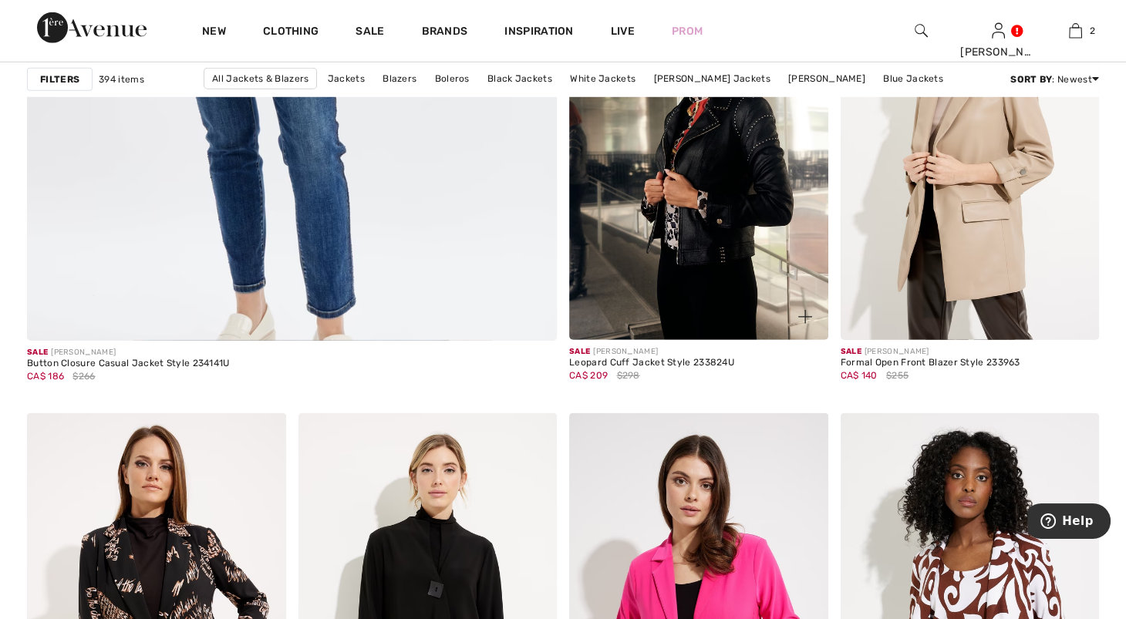
click at [585, 280] on img at bounding box center [698, 146] width 259 height 388
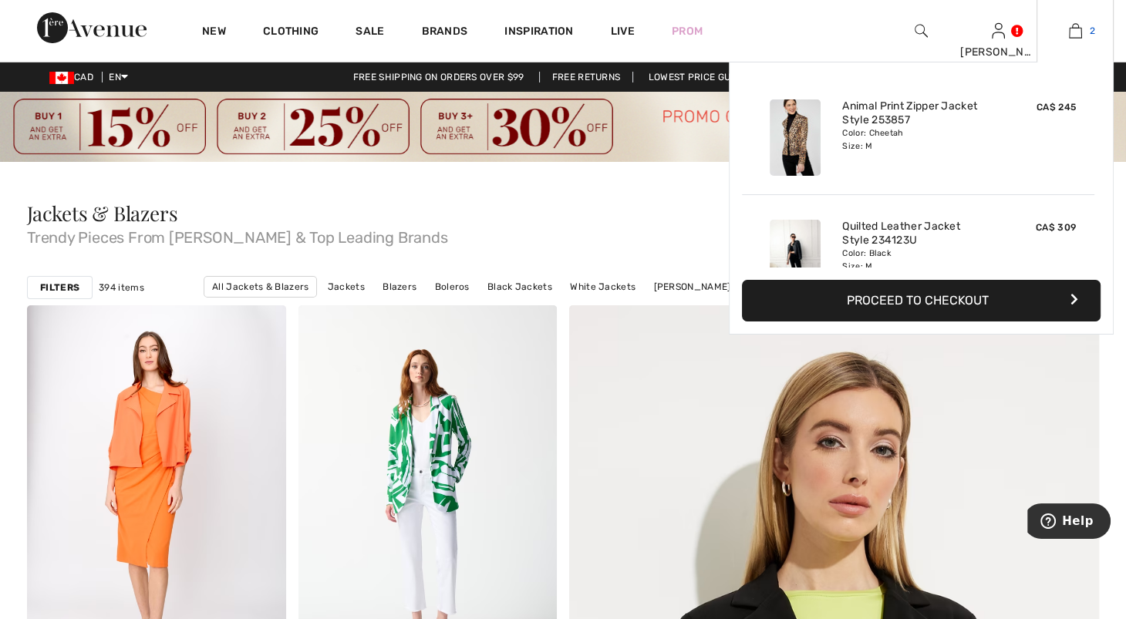
click at [1069, 33] on img at bounding box center [1075, 31] width 13 height 19
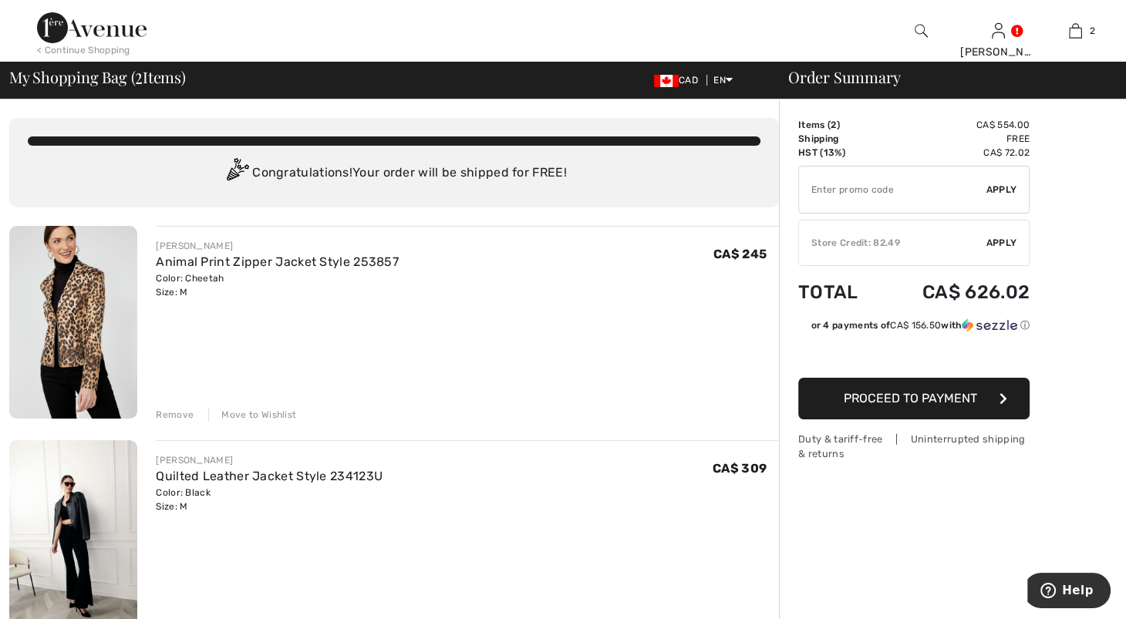
click at [948, 250] on div "Store Credit: 82.49" at bounding box center [892, 243] width 187 height 14
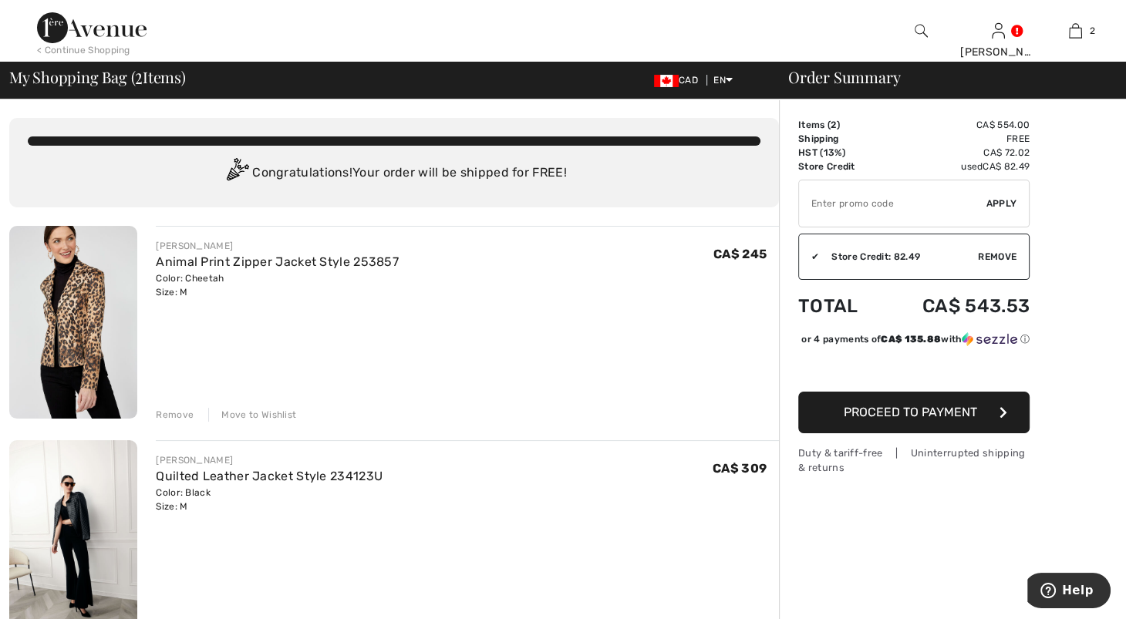
click at [288, 422] on div "Move to Wishlist" at bounding box center [252, 415] width 88 height 14
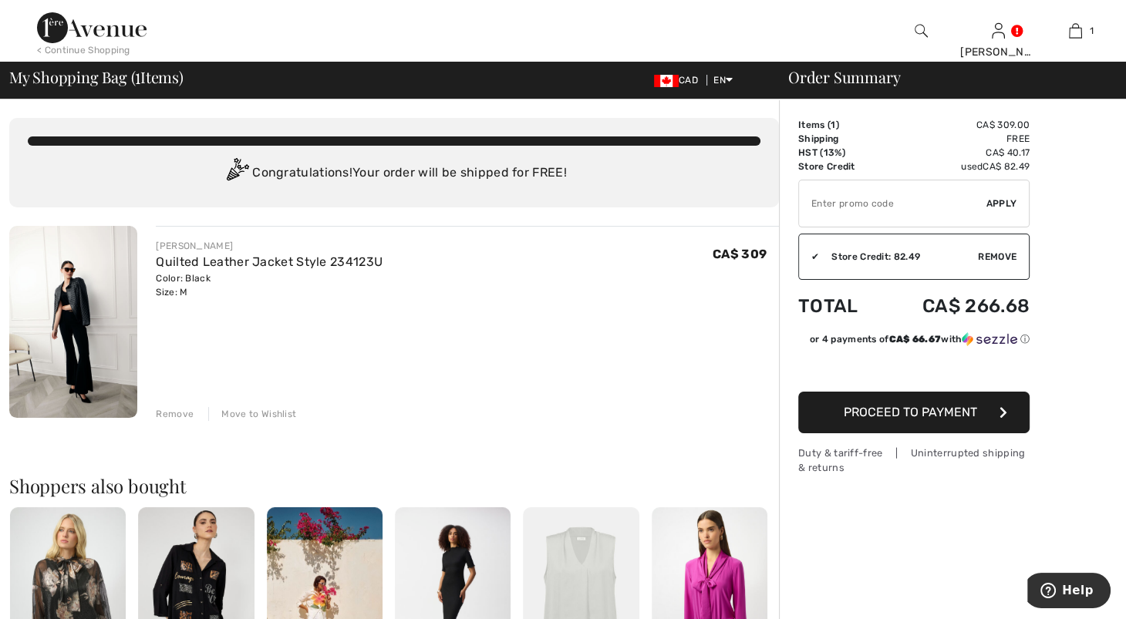
click at [116, 365] on img at bounding box center [73, 322] width 128 height 192
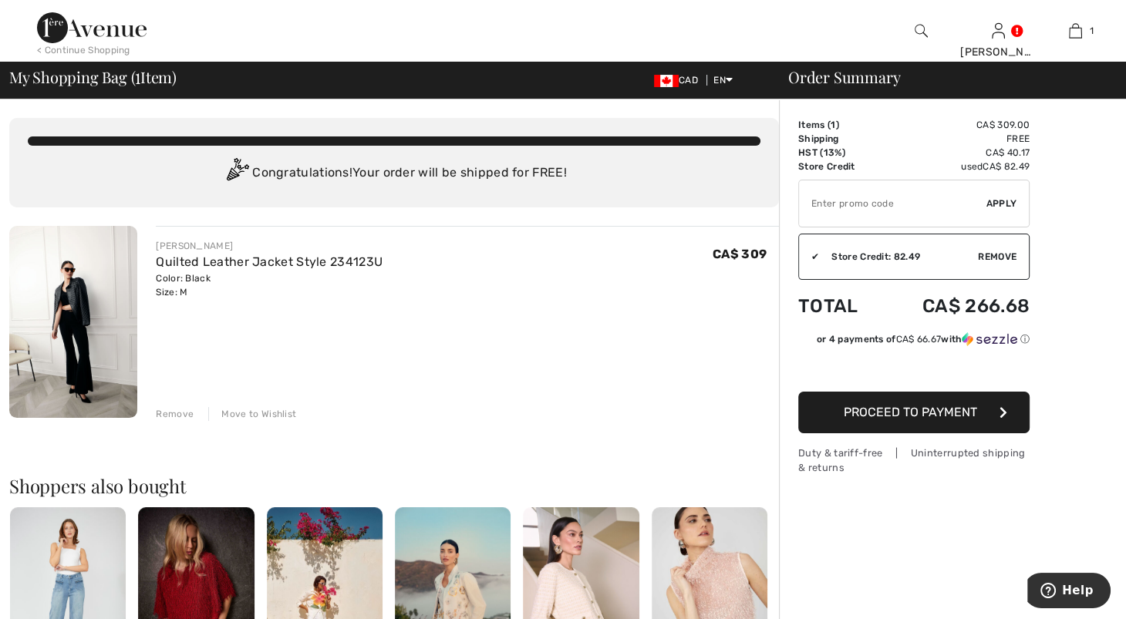
click at [178, 421] on div "Remove" at bounding box center [175, 414] width 38 height 14
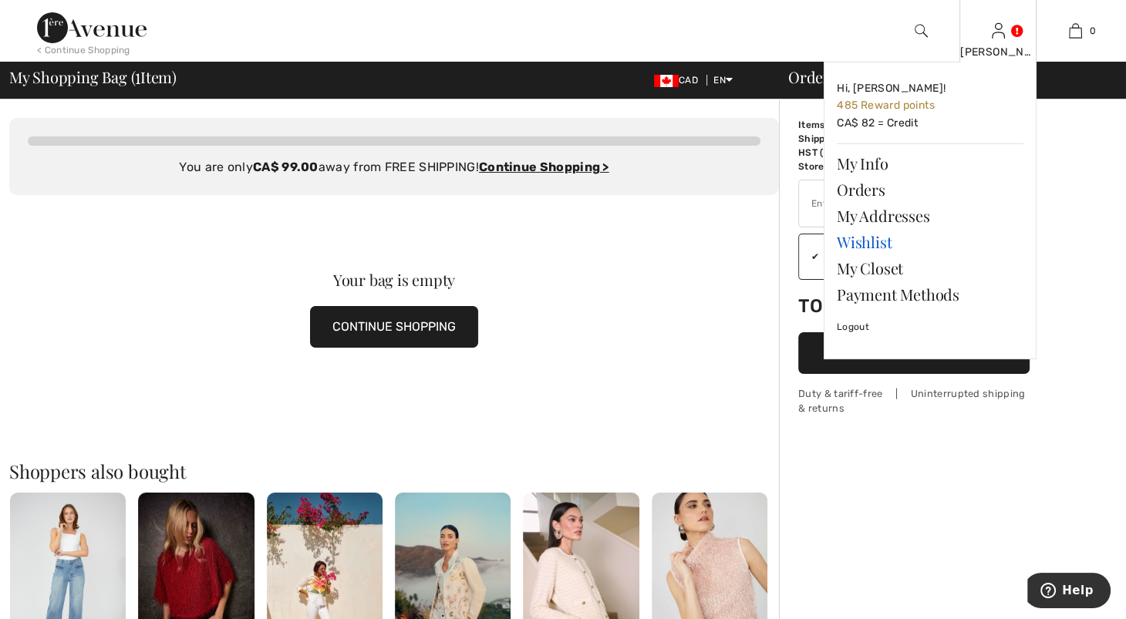
click at [875, 248] on link "Wishlist" at bounding box center [930, 242] width 187 height 26
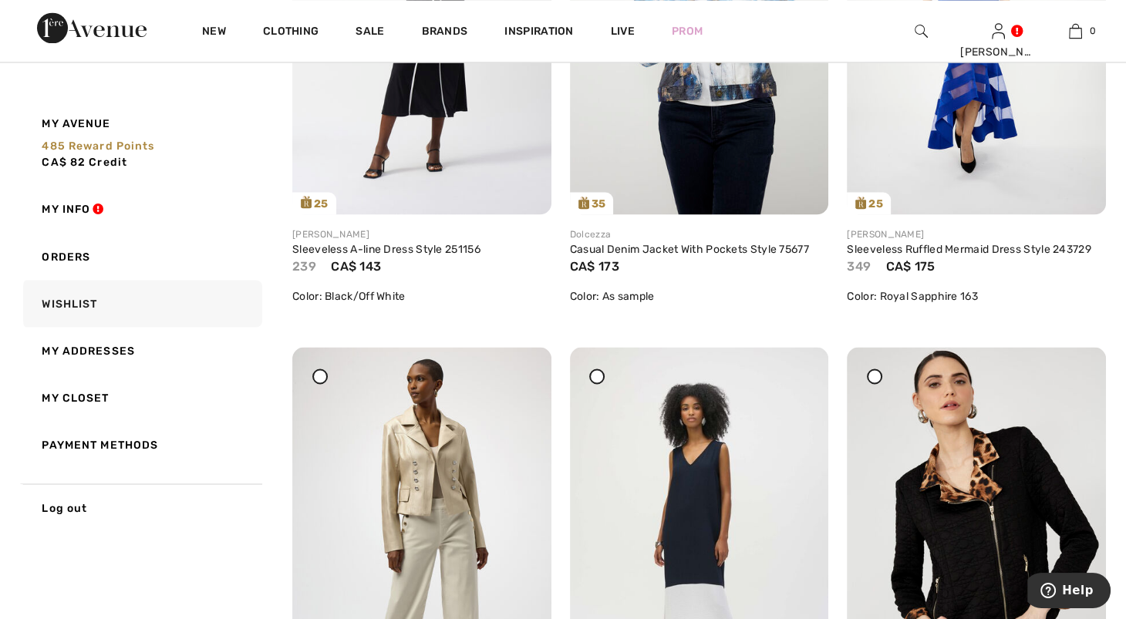
scroll to position [2470, 0]
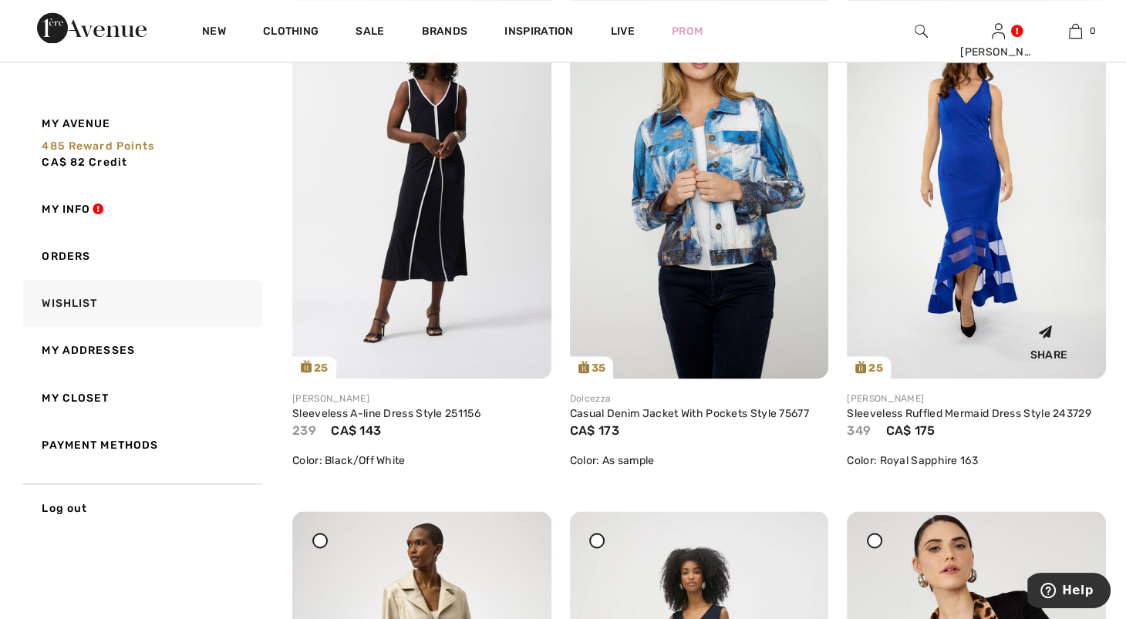
click at [988, 224] on img at bounding box center [976, 185] width 259 height 388
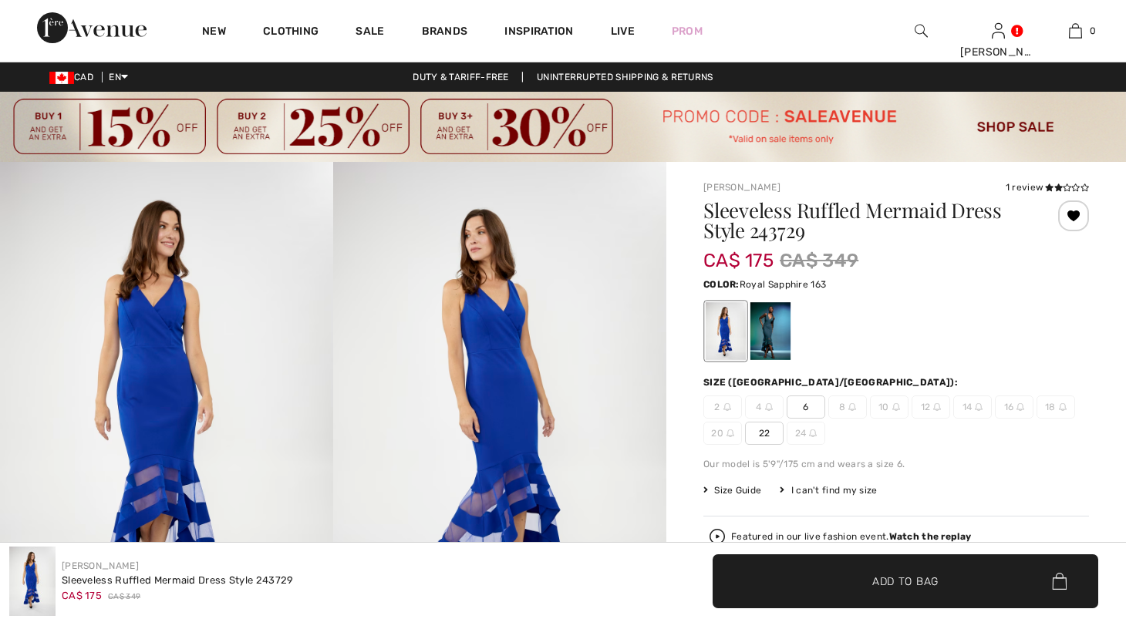
checkbox input "true"
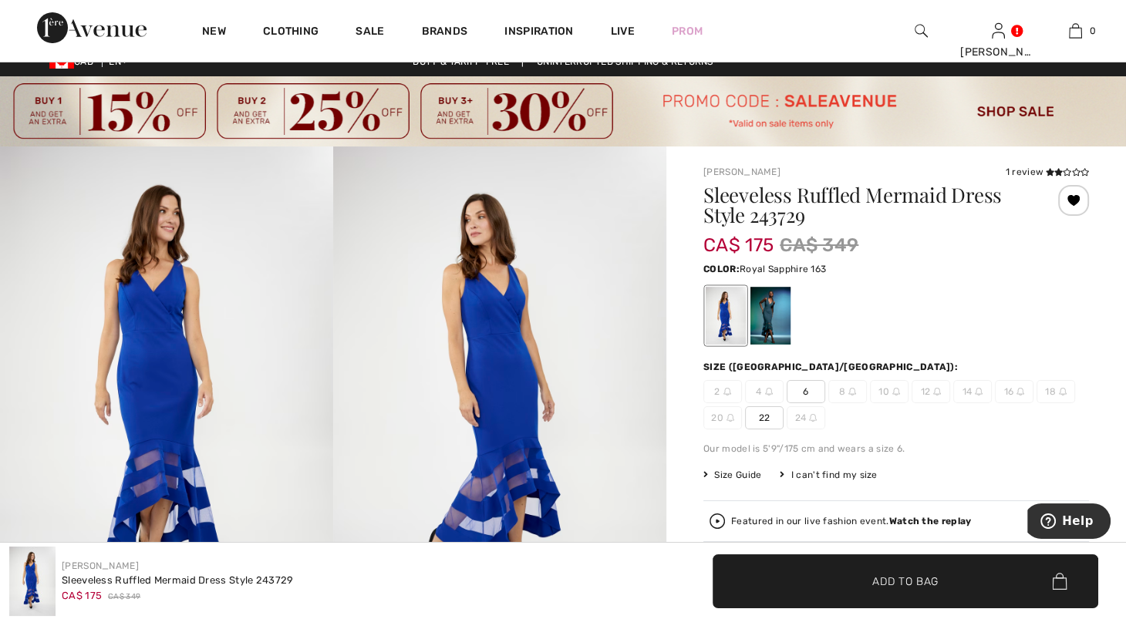
scroll to position [5, 0]
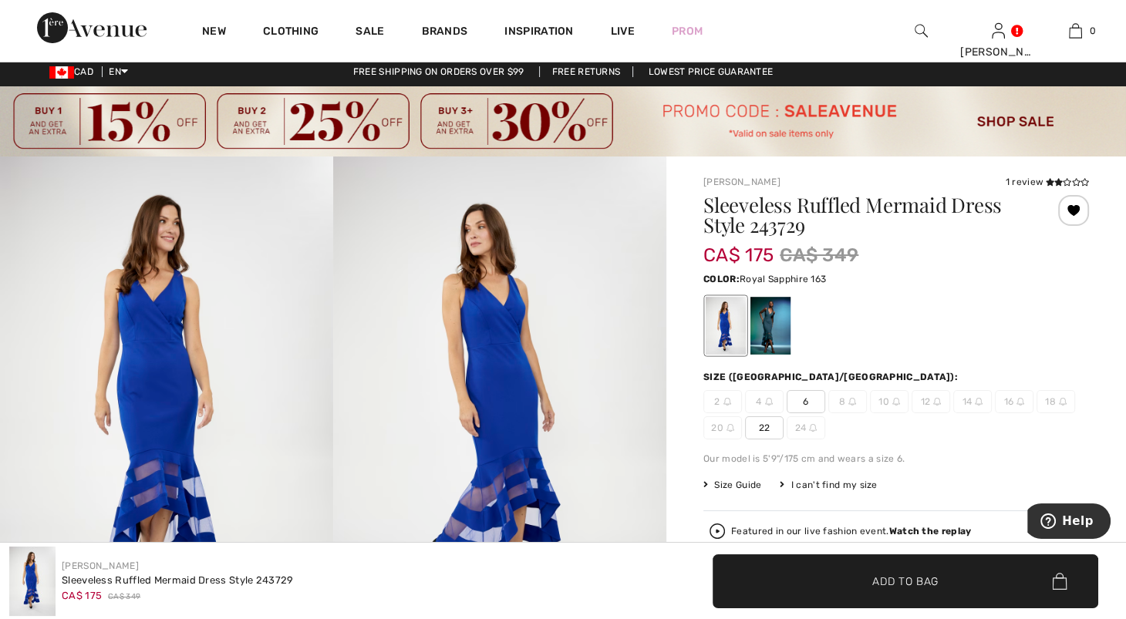
click at [745, 328] on div at bounding box center [726, 326] width 40 height 58
click at [724, 349] on div at bounding box center [726, 326] width 40 height 58
click at [790, 338] on div at bounding box center [770, 326] width 40 height 58
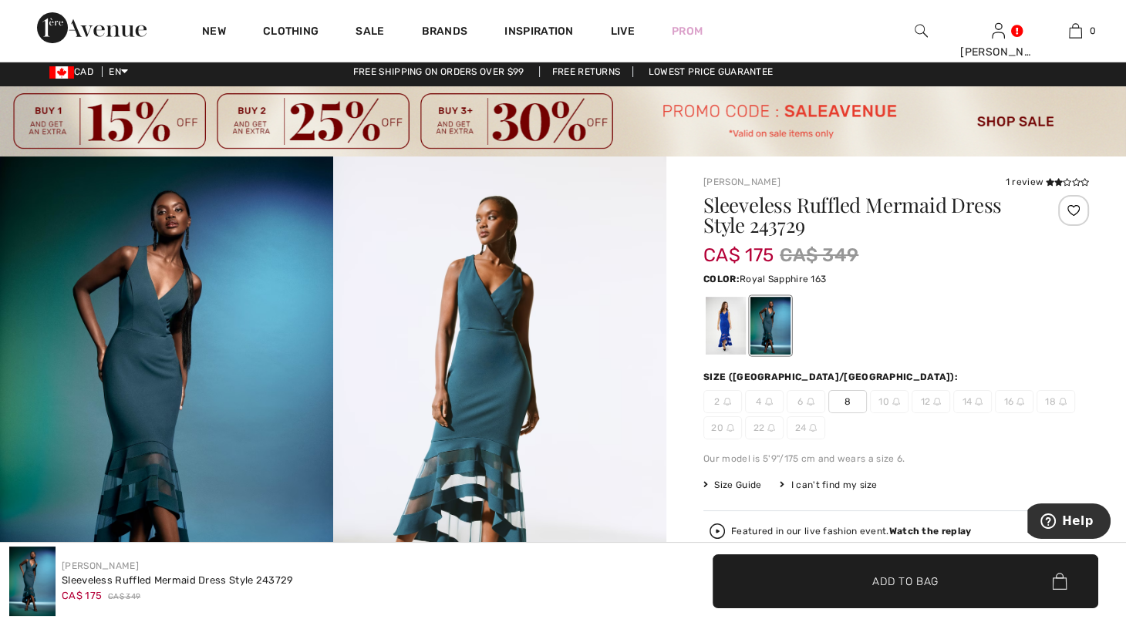
click at [731, 341] on div at bounding box center [726, 326] width 40 height 58
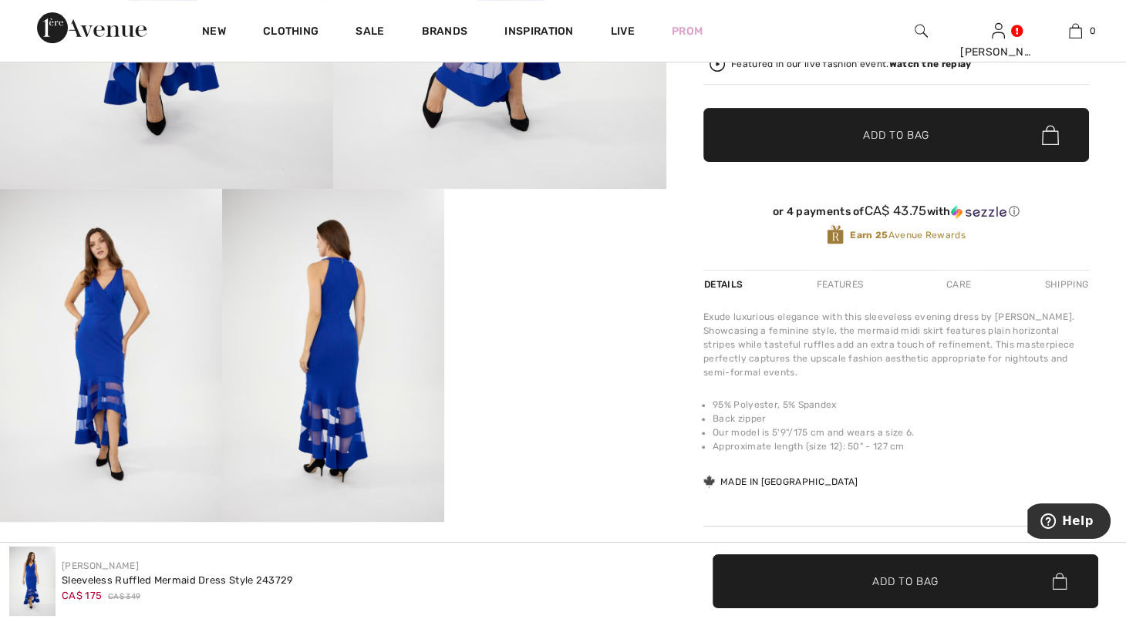
scroll to position [540, 0]
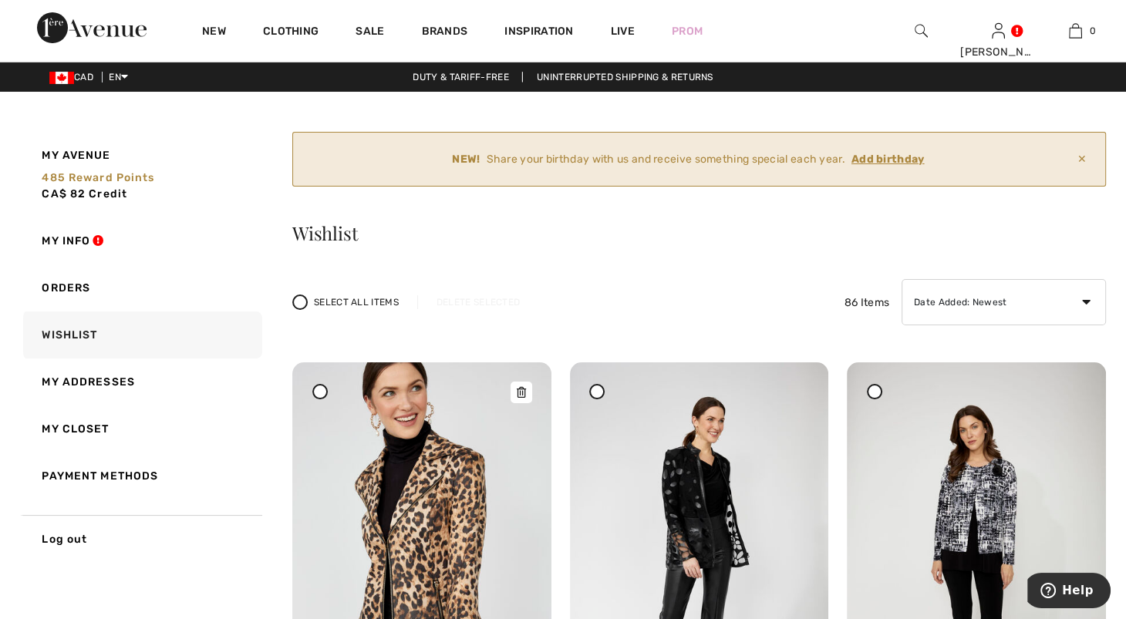
click at [499, 528] on img at bounding box center [421, 556] width 259 height 389
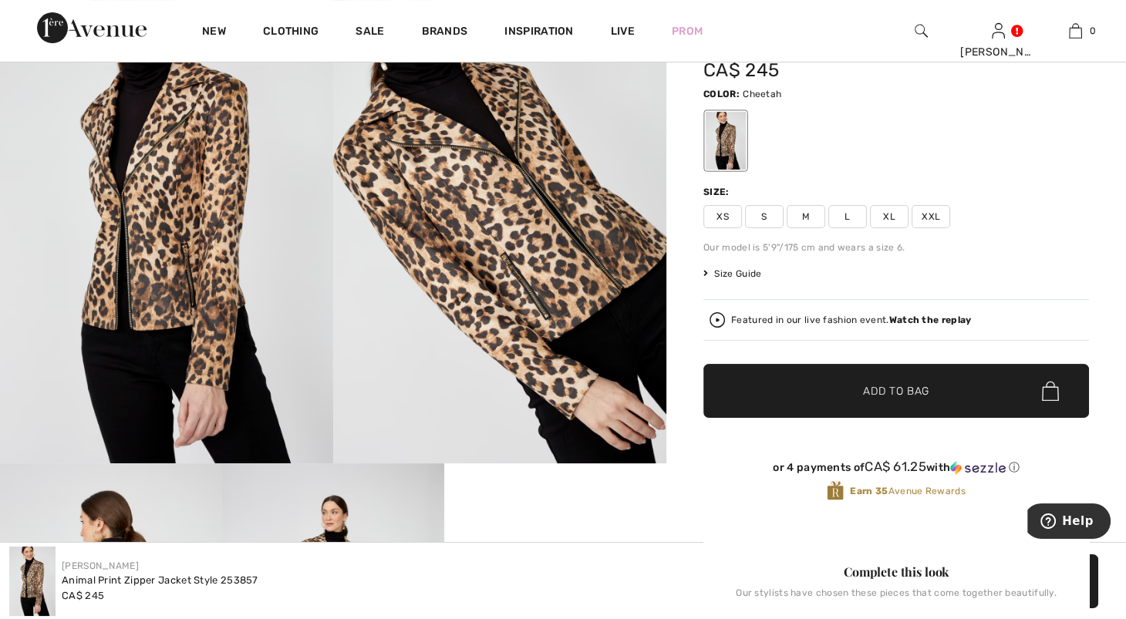
scroll to position [244, 0]
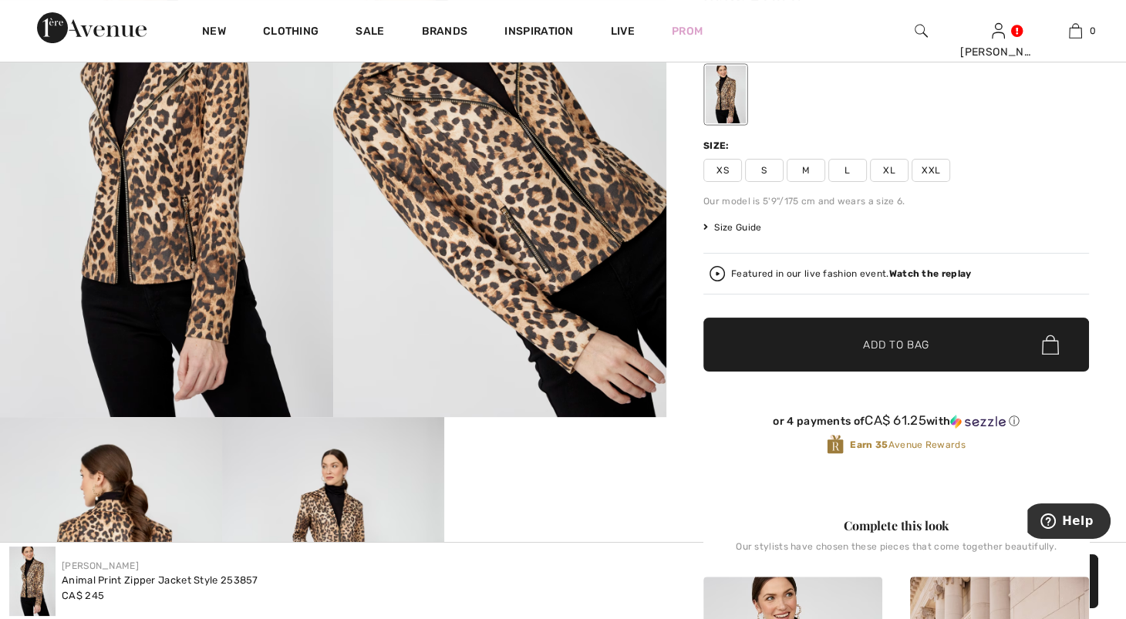
click at [812, 182] on span "M" at bounding box center [805, 170] width 39 height 23
click at [817, 372] on span "✔ Added to Bag Add to Bag" at bounding box center [896, 345] width 386 height 54
click at [982, 372] on span "✔ Added to Bag Add to Bag" at bounding box center [896, 345] width 386 height 54
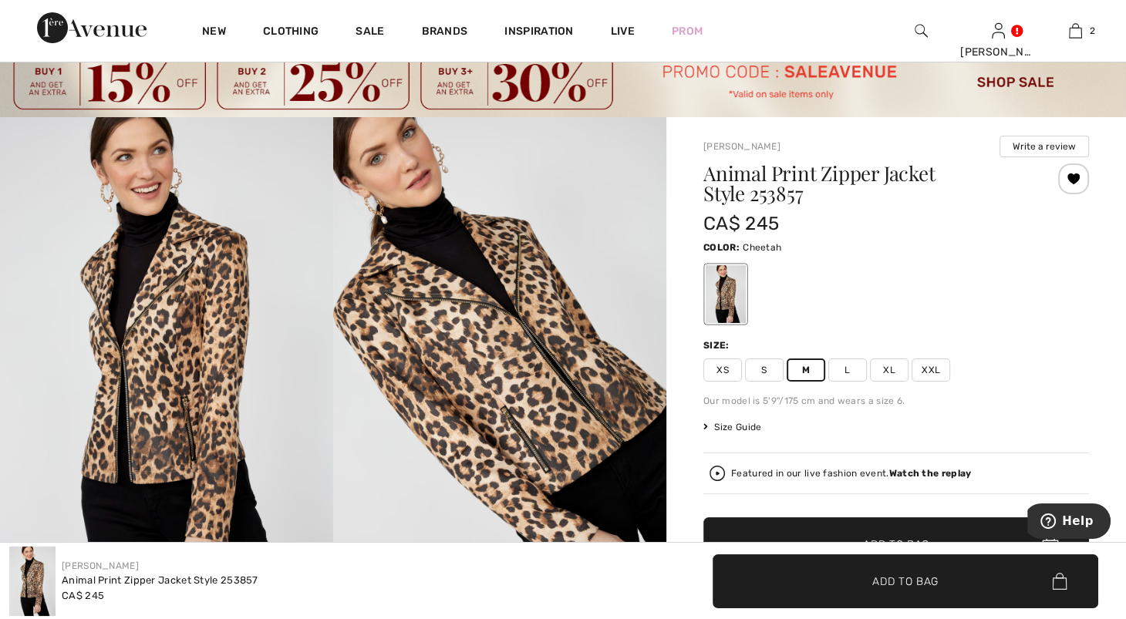
scroll to position [0, 0]
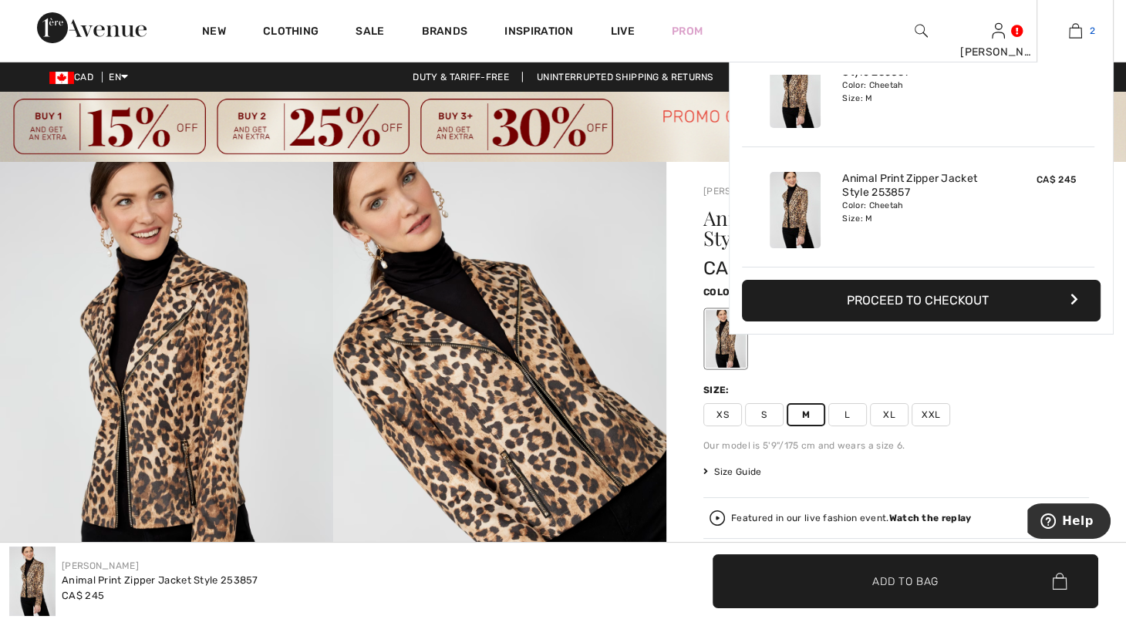
click at [1062, 33] on link "2" at bounding box center [1075, 31] width 76 height 19
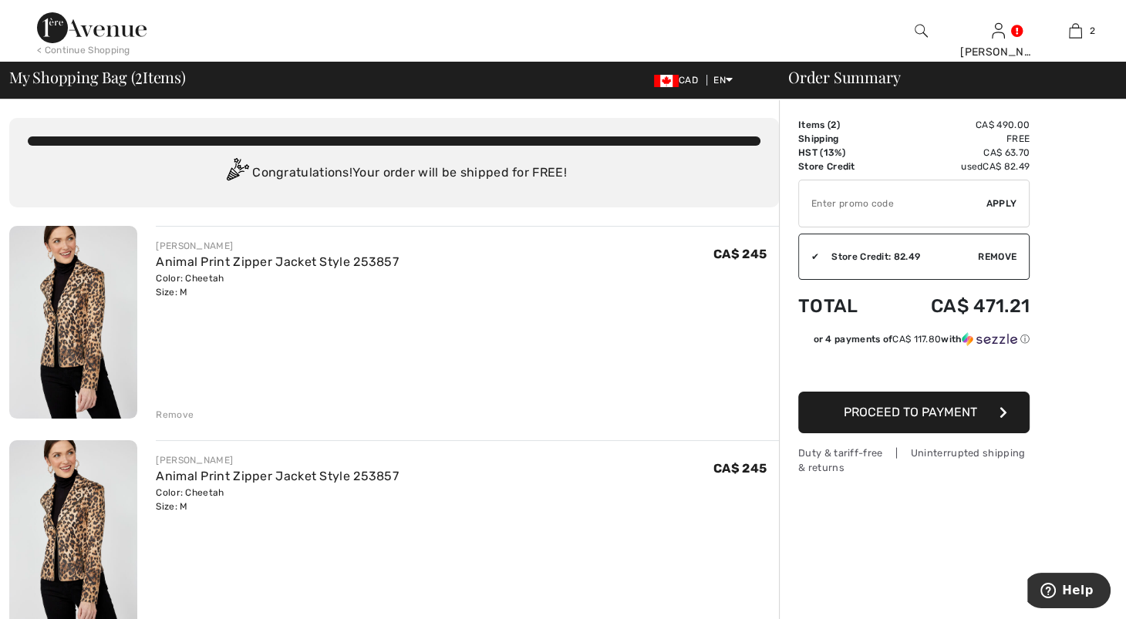
click at [189, 422] on div "Remove" at bounding box center [175, 415] width 38 height 14
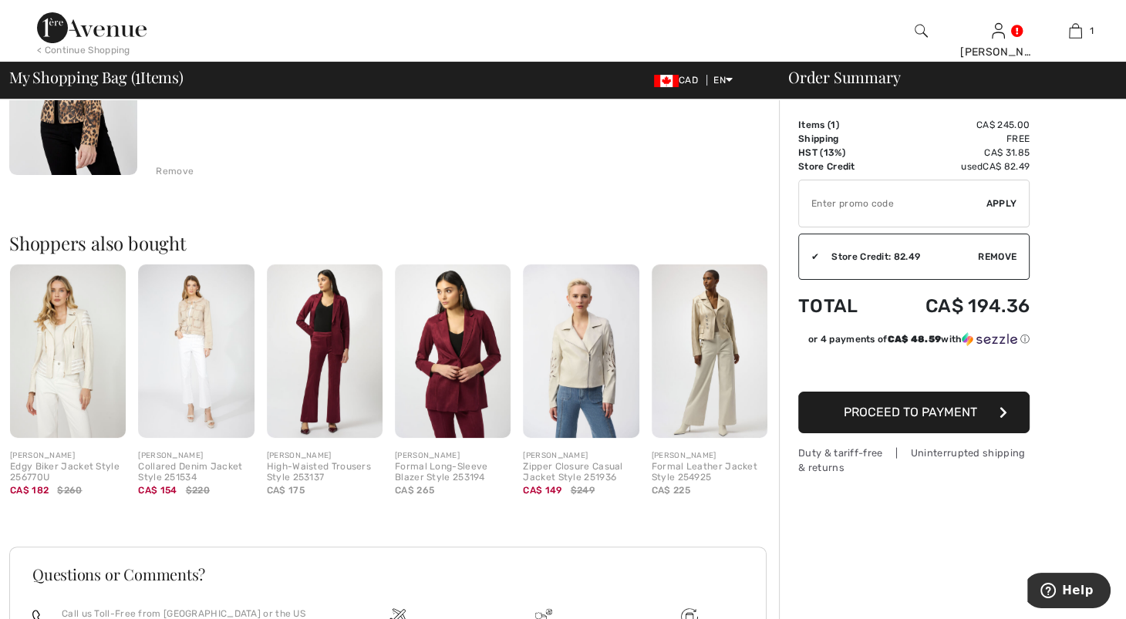
scroll to position [216, 0]
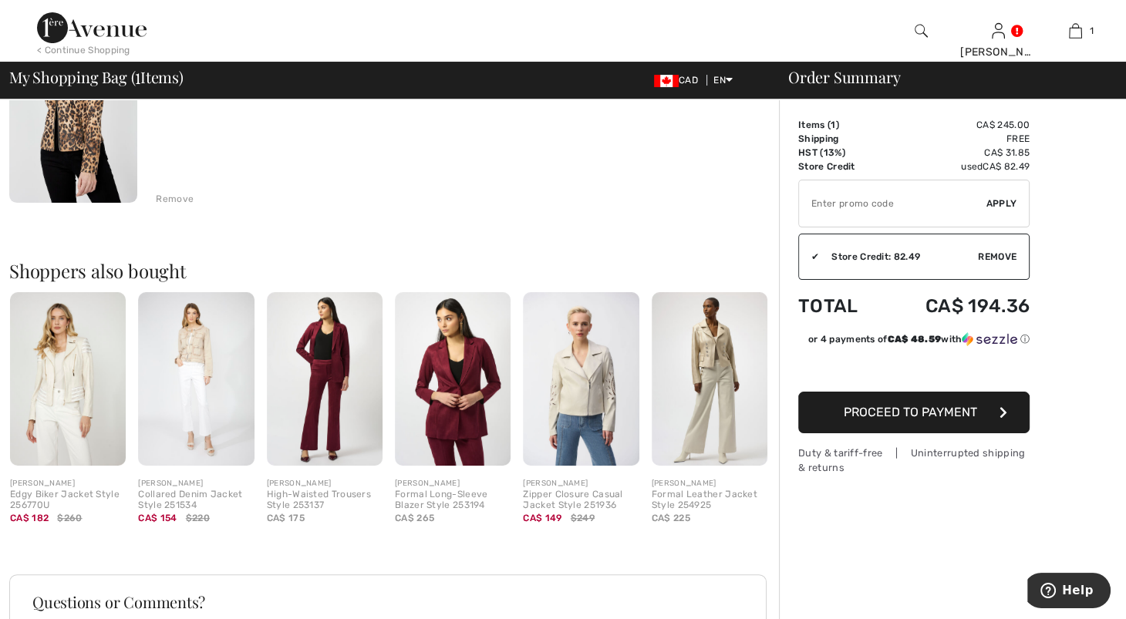
click at [62, 172] on img at bounding box center [73, 106] width 128 height 193
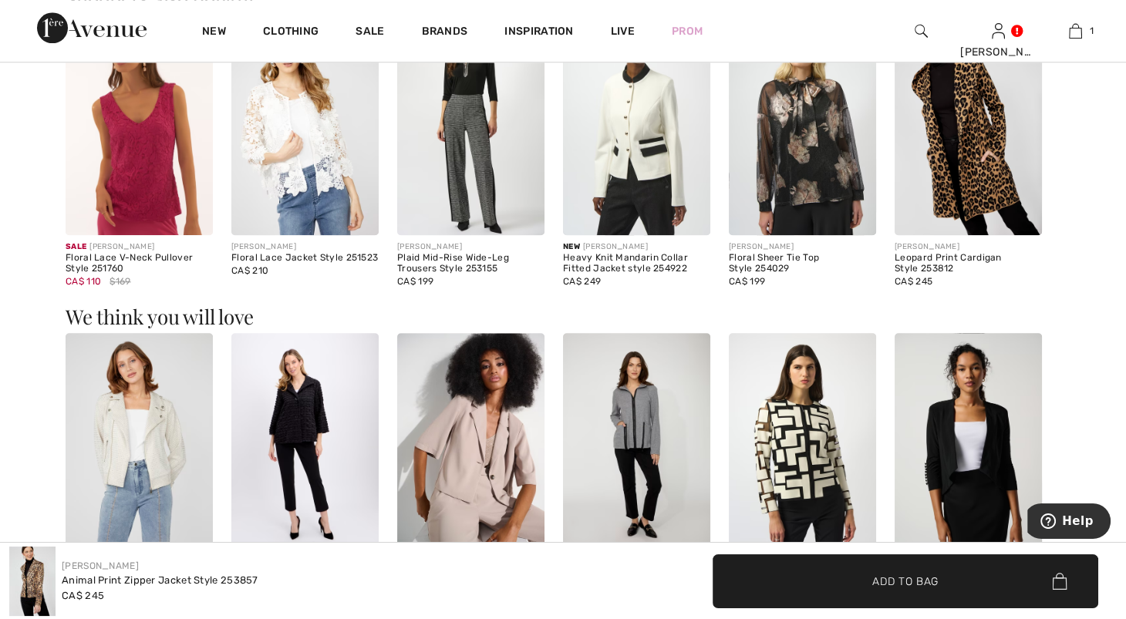
scroll to position [1583, 0]
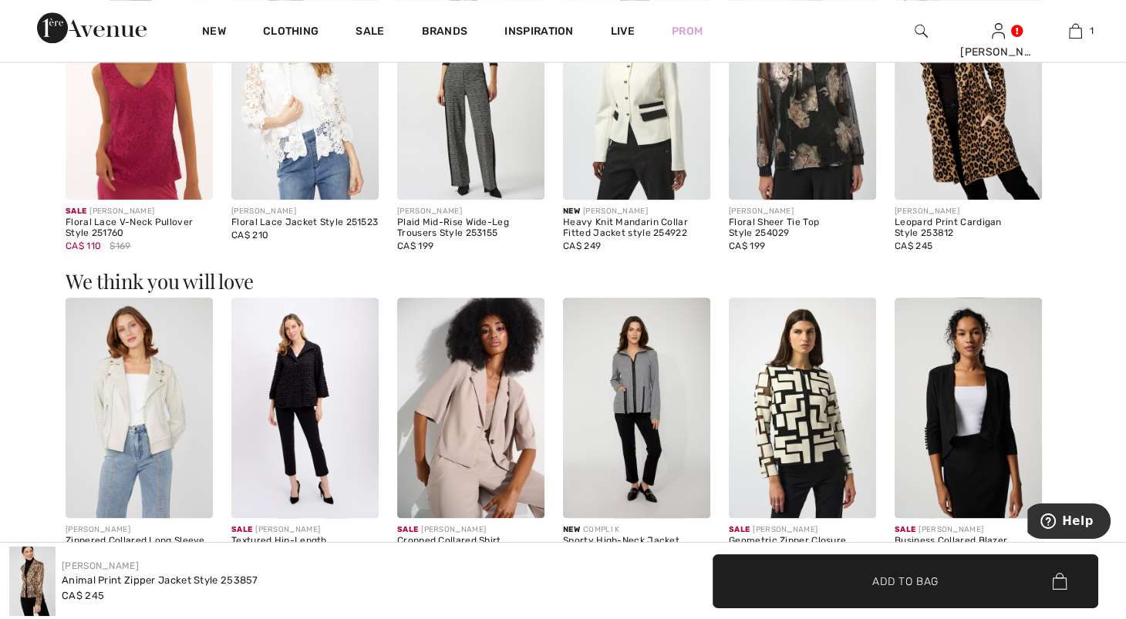
click at [922, 200] on img at bounding box center [967, 89] width 147 height 221
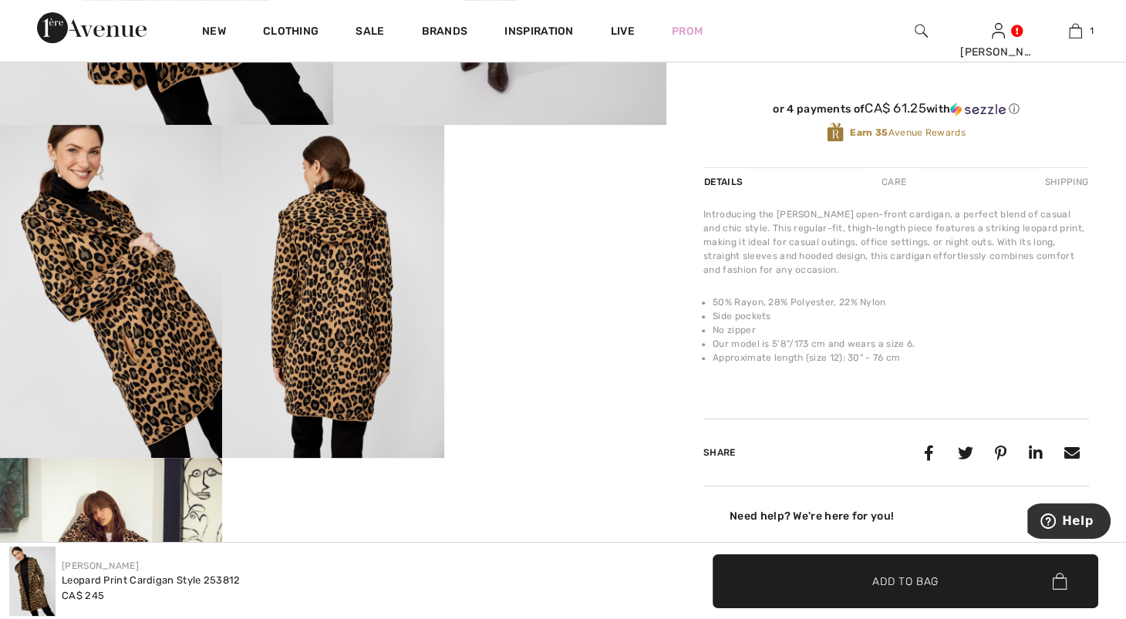
scroll to position [545, 0]
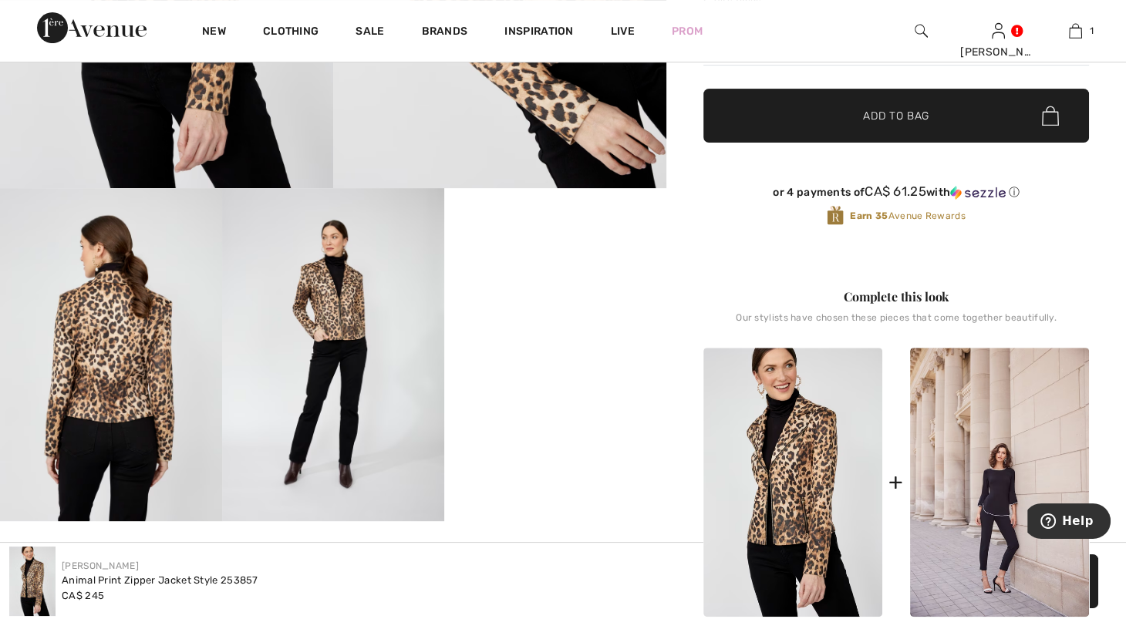
scroll to position [494, 0]
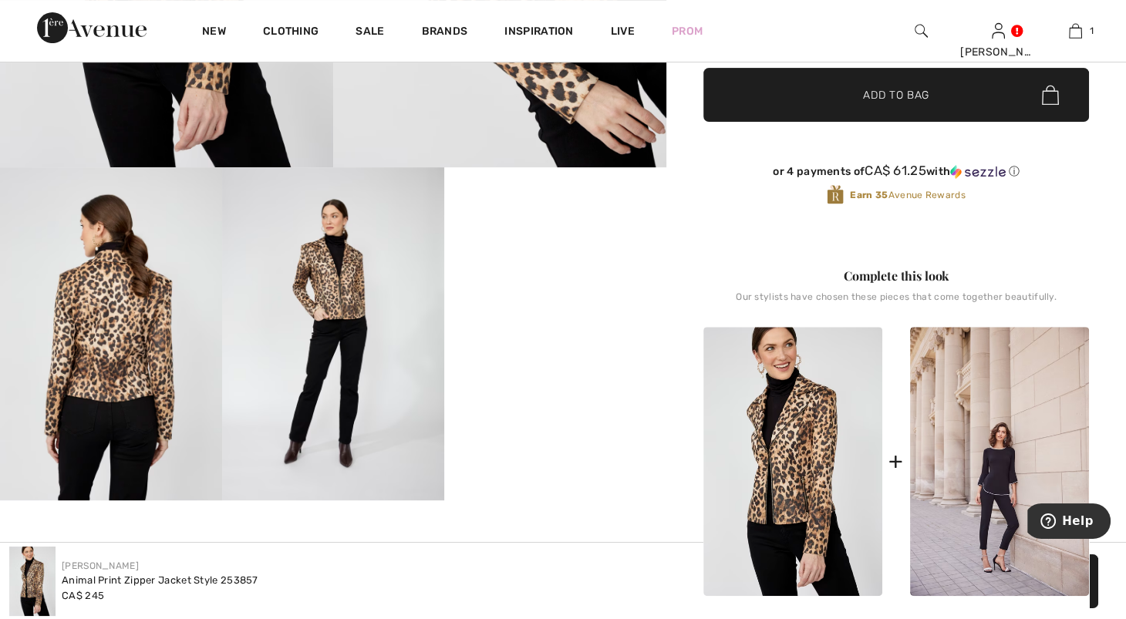
click at [601, 278] on video "Your browser does not support the video tag." at bounding box center [555, 222] width 222 height 111
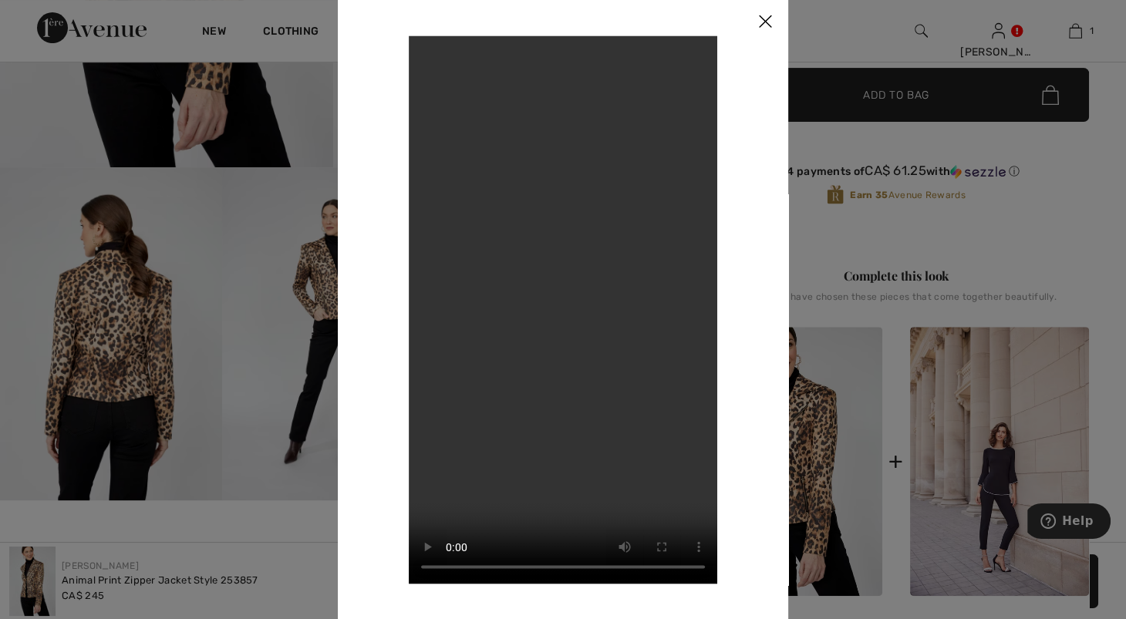
click at [850, 326] on div at bounding box center [563, 309] width 1126 height 619
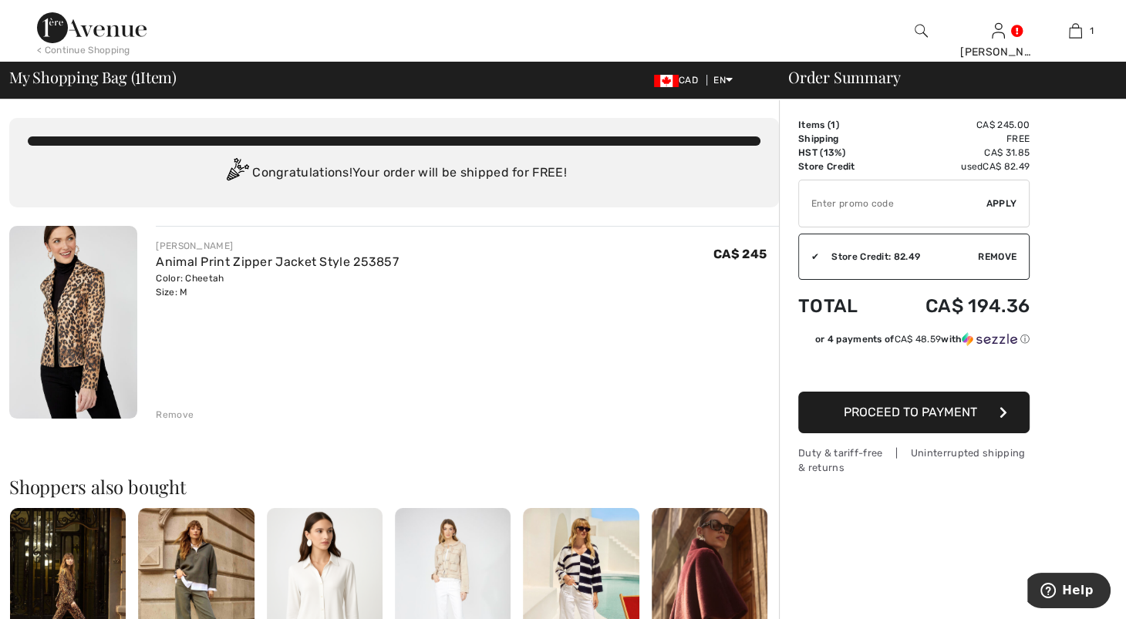
drag, startPoint x: 1122, startPoint y: 248, endPoint x: 1127, endPoint y: 261, distance: 14.2
click at [1123, 260] on div "Order Summary Details Items ( 1 ) CA$ 245.00 Promo code CA$ 0.00 Shipping Free …" at bounding box center [952, 578] width 347 height 958
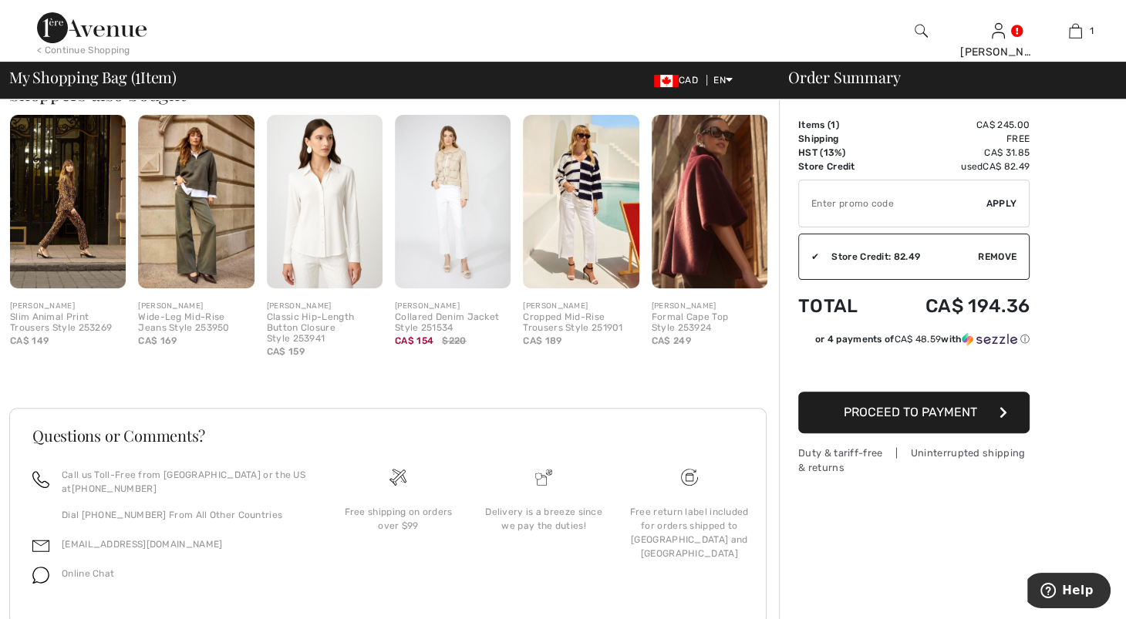
scroll to position [395, 0]
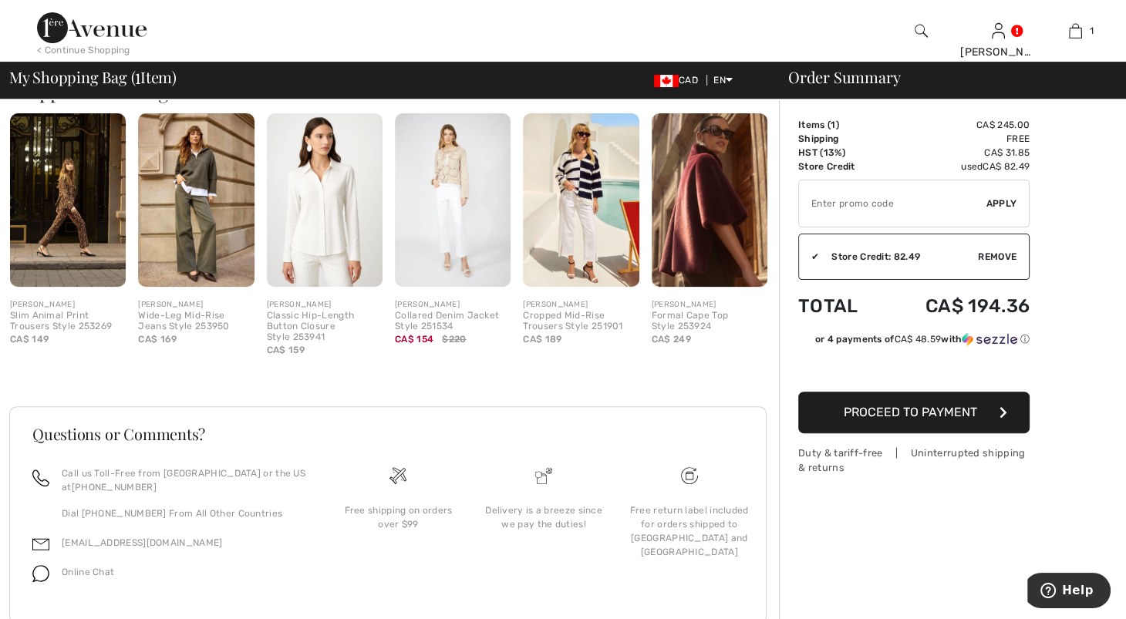
click at [83, 257] on img at bounding box center [68, 199] width 116 height 173
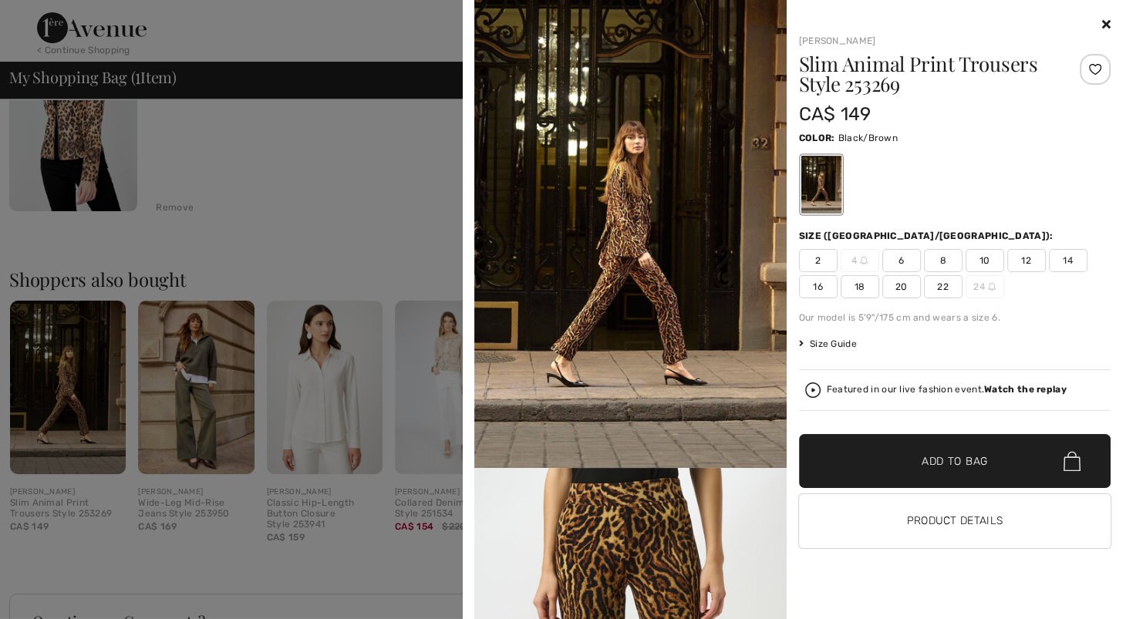
scroll to position [110, 0]
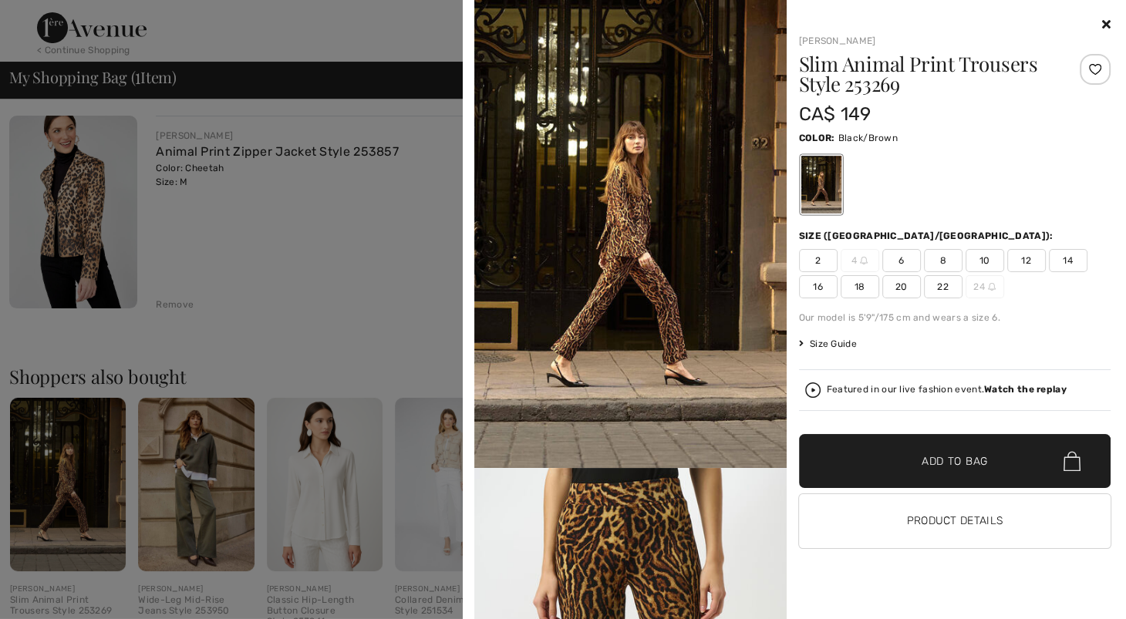
click at [646, 306] on img at bounding box center [630, 234] width 312 height 468
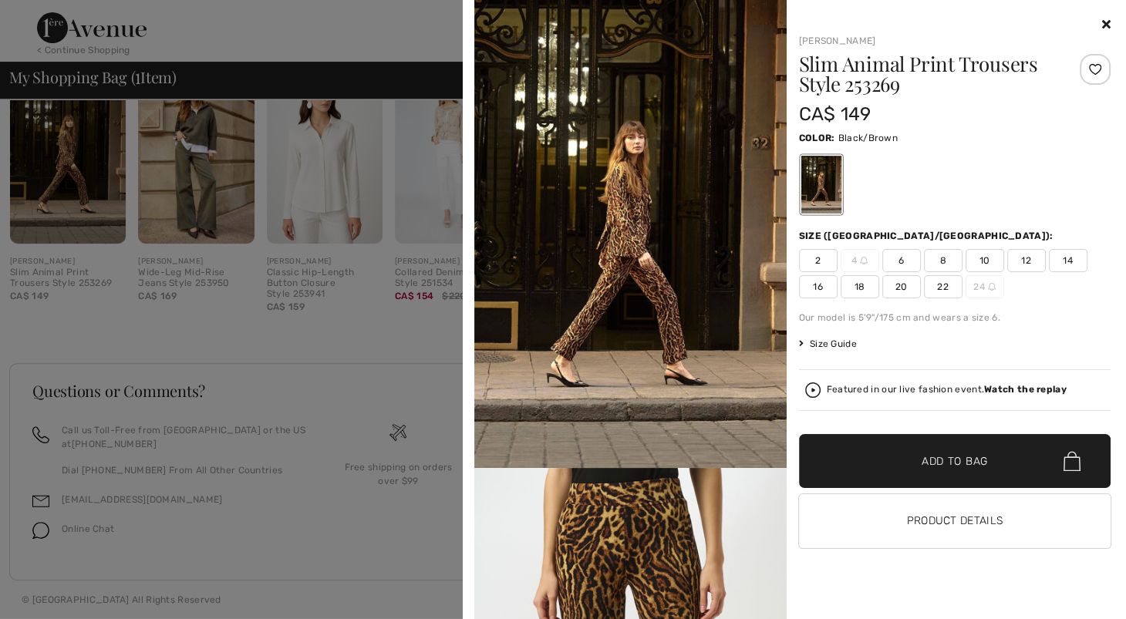
scroll to position [534, 0]
click at [1052, 195] on div at bounding box center [955, 185] width 312 height 64
click at [588, 259] on img at bounding box center [630, 234] width 312 height 468
click at [917, 548] on button "Product Details" at bounding box center [955, 521] width 312 height 54
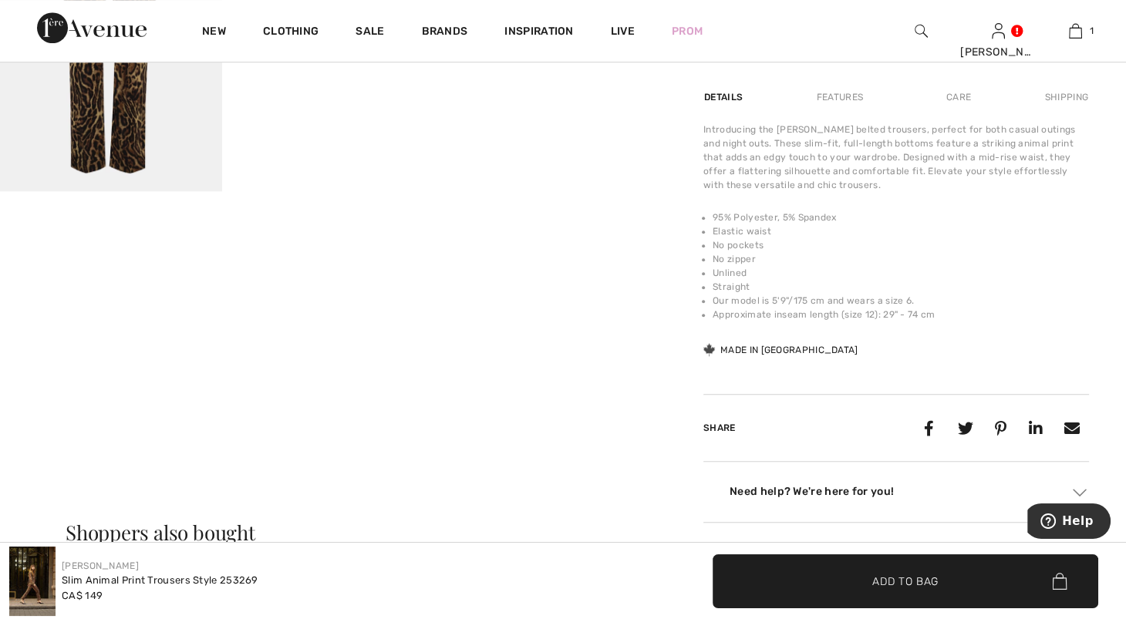
scroll to position [699, 0]
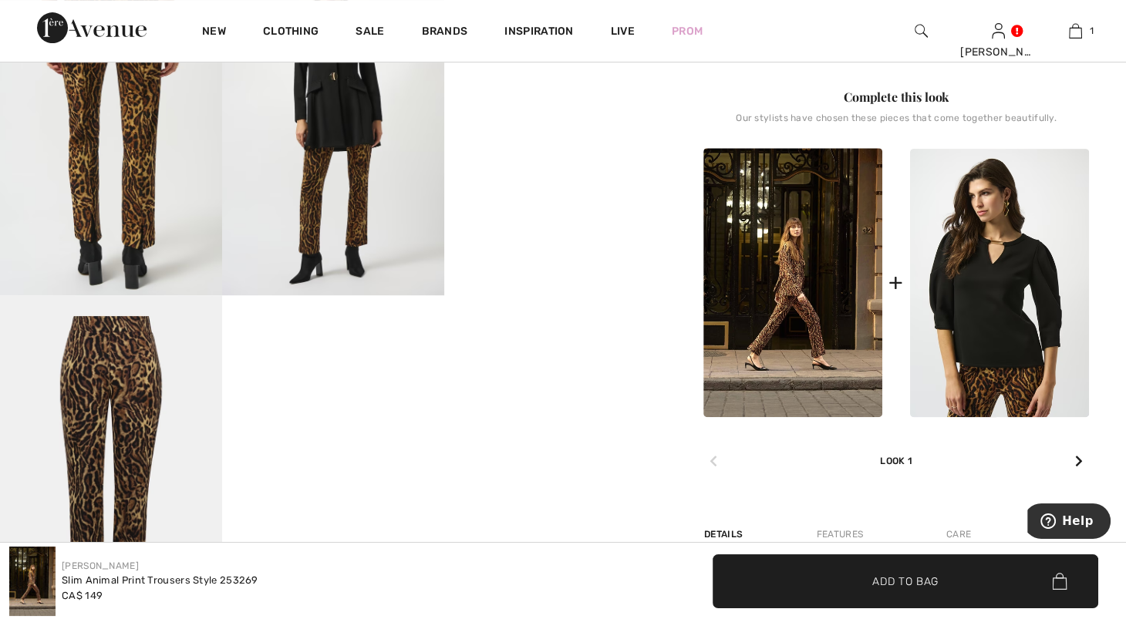
click at [820, 329] on img at bounding box center [792, 282] width 179 height 269
click at [819, 330] on img at bounding box center [792, 282] width 179 height 269
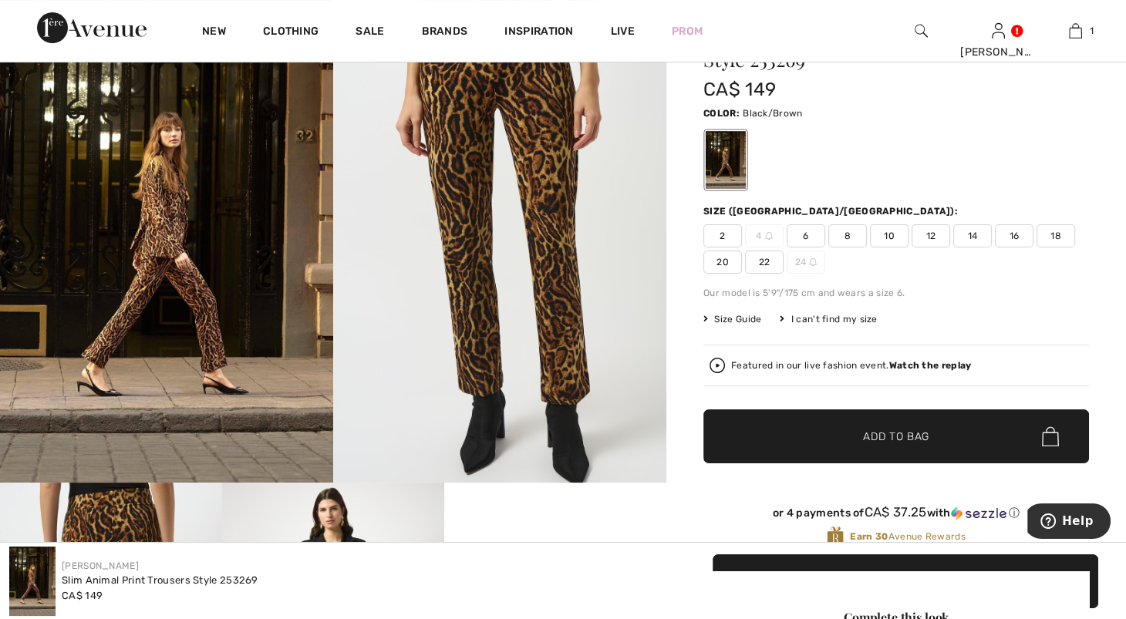
scroll to position [0, 0]
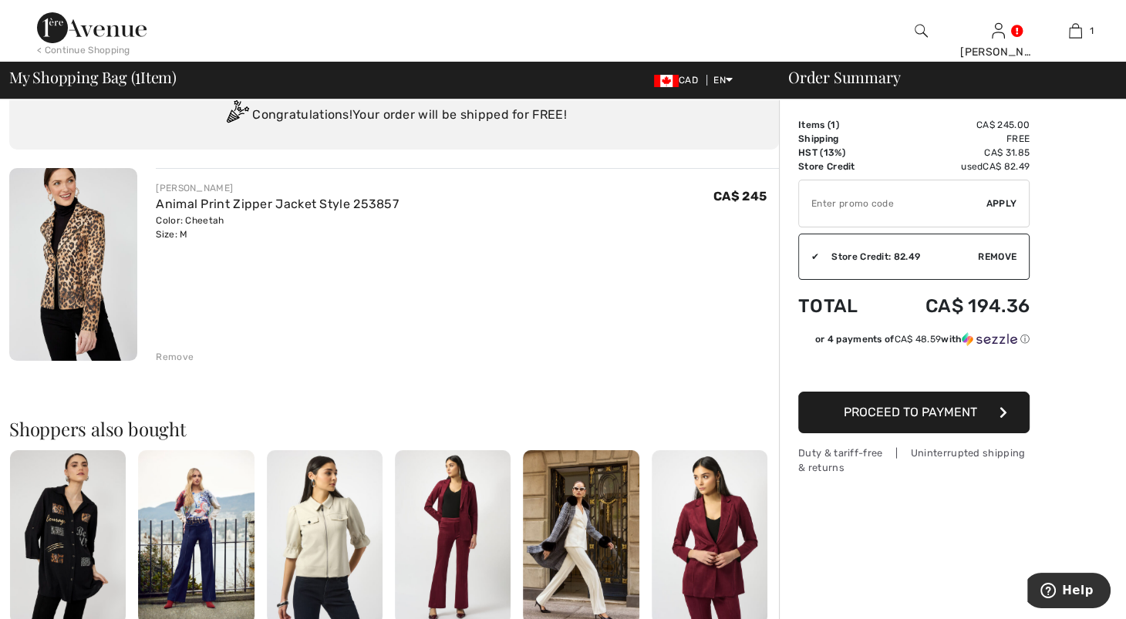
scroll to position [56, 0]
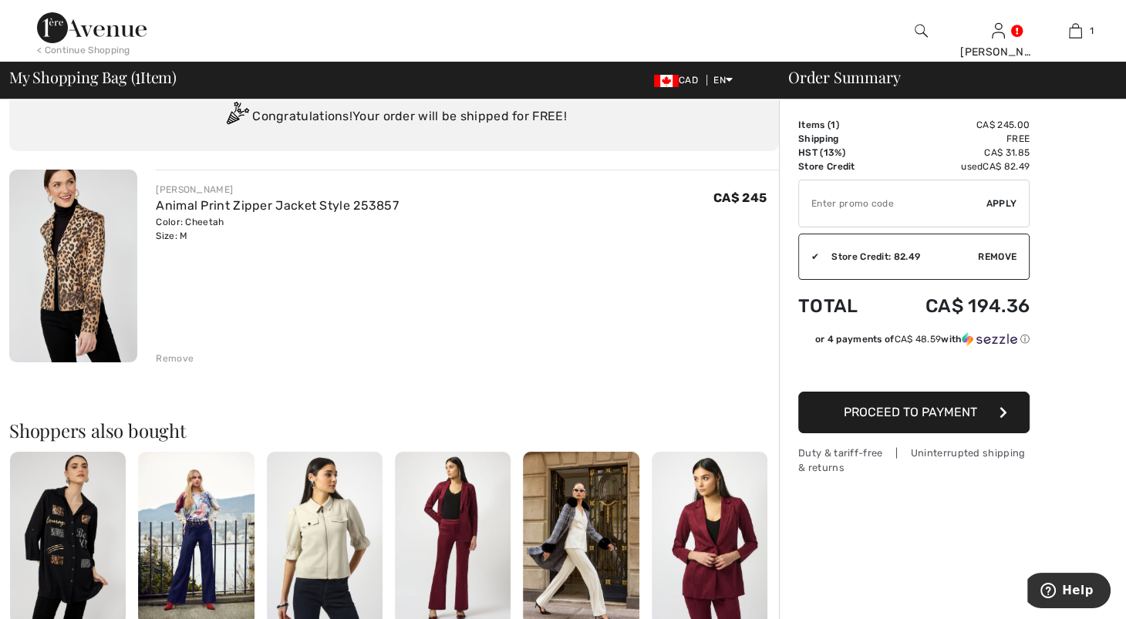
click at [52, 298] on img at bounding box center [73, 266] width 128 height 193
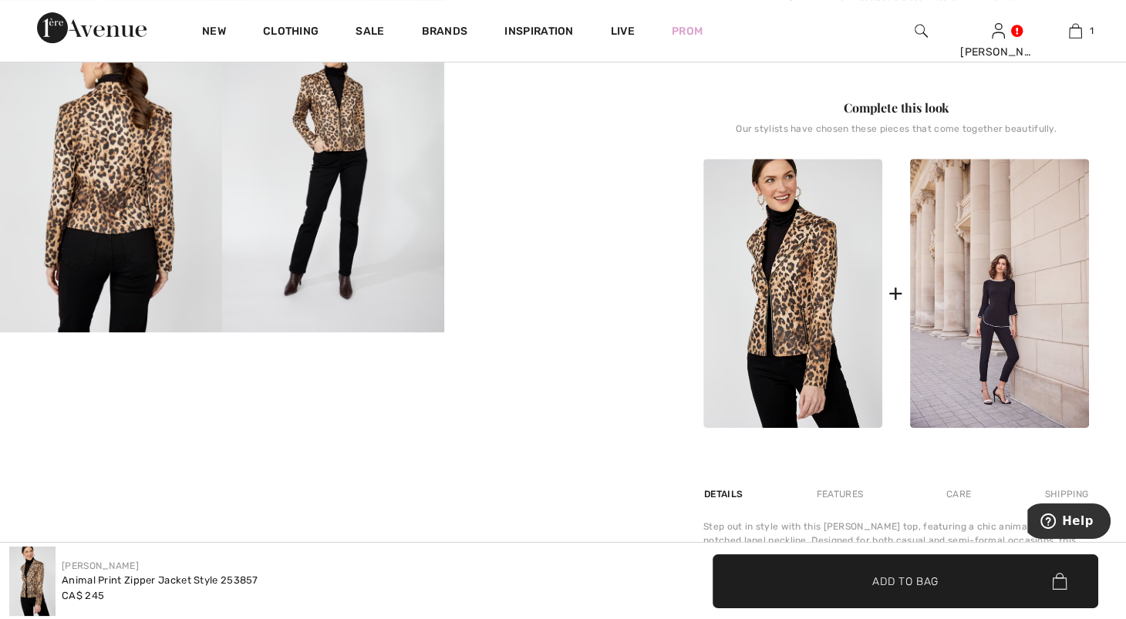
scroll to position [683, 0]
